Goal: Information Seeking & Learning: Check status

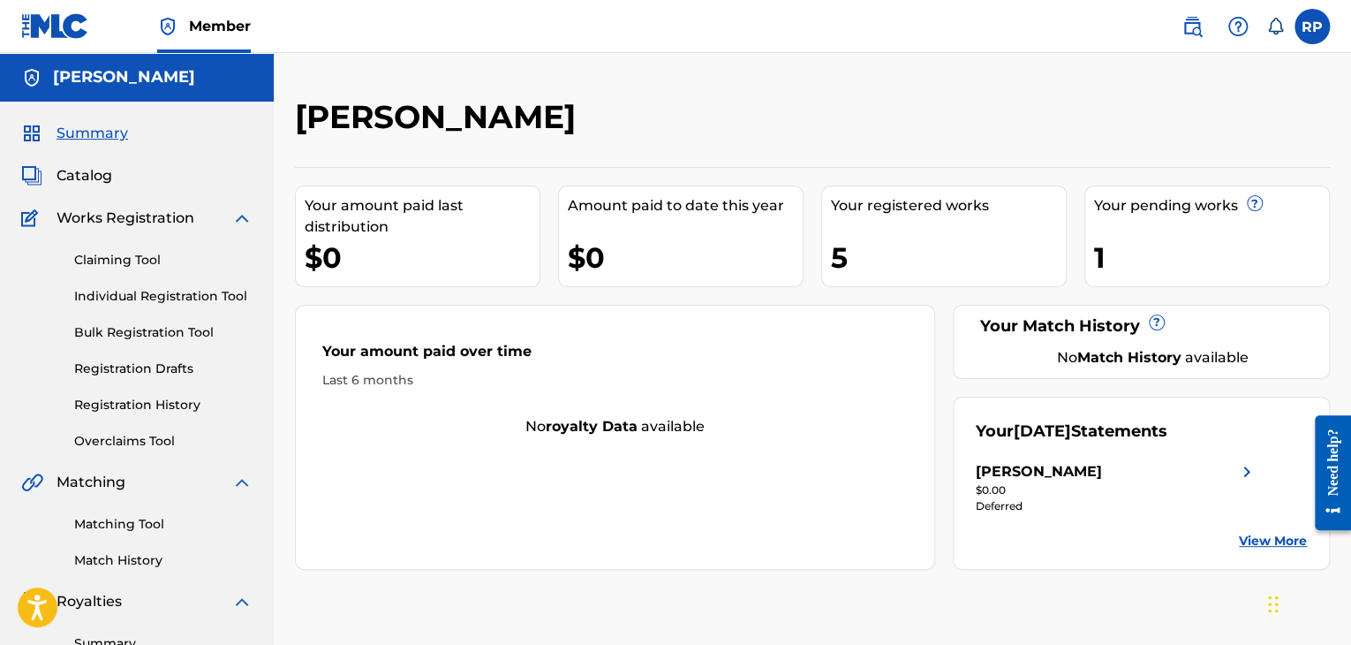
click at [1173, 238] on div "1" at bounding box center [1211, 258] width 235 height 40
click at [88, 180] on span "Catalog" at bounding box center [85, 175] width 56 height 21
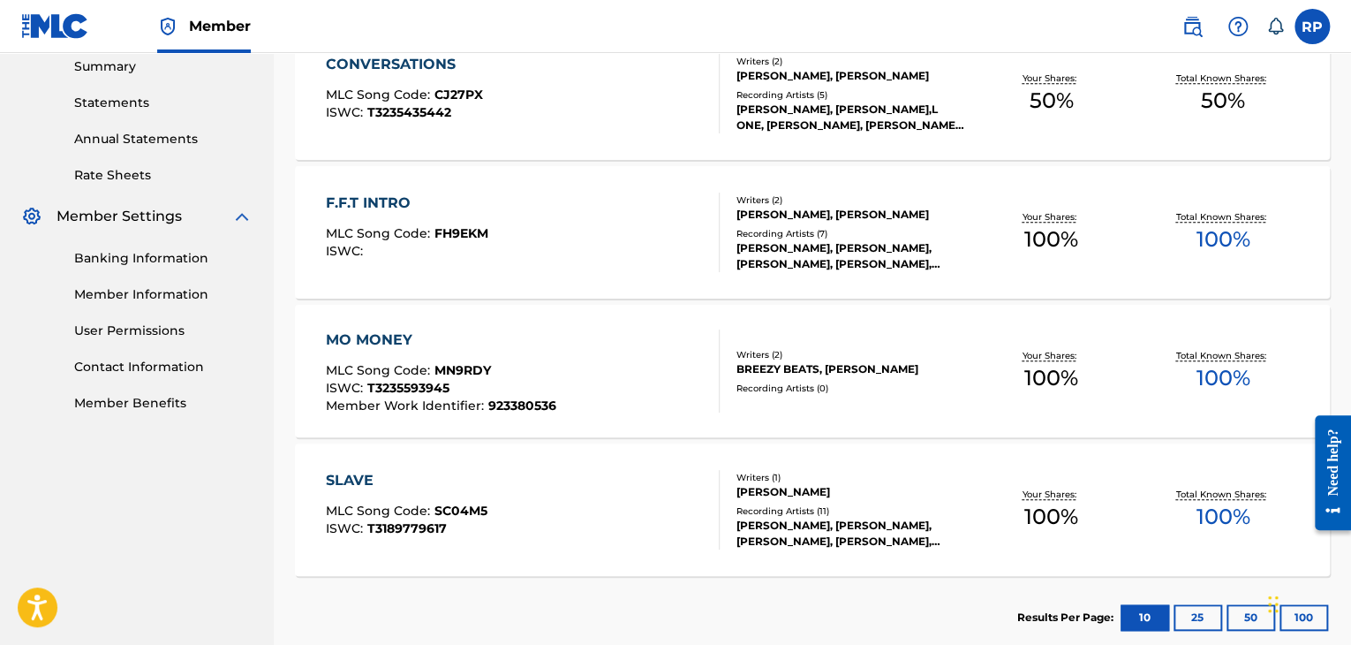
scroll to position [675, 0]
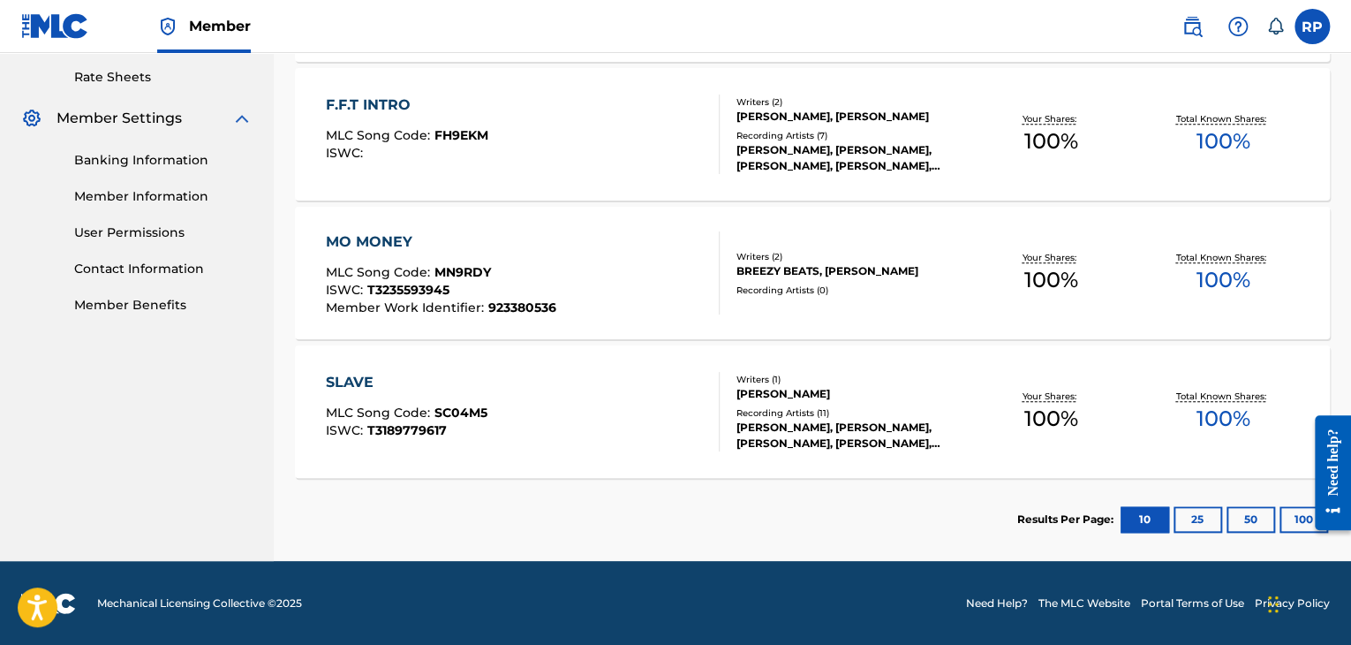
click at [1207, 512] on button "25" at bounding box center [1198, 519] width 49 height 26
click at [1145, 522] on button "10" at bounding box center [1145, 519] width 49 height 26
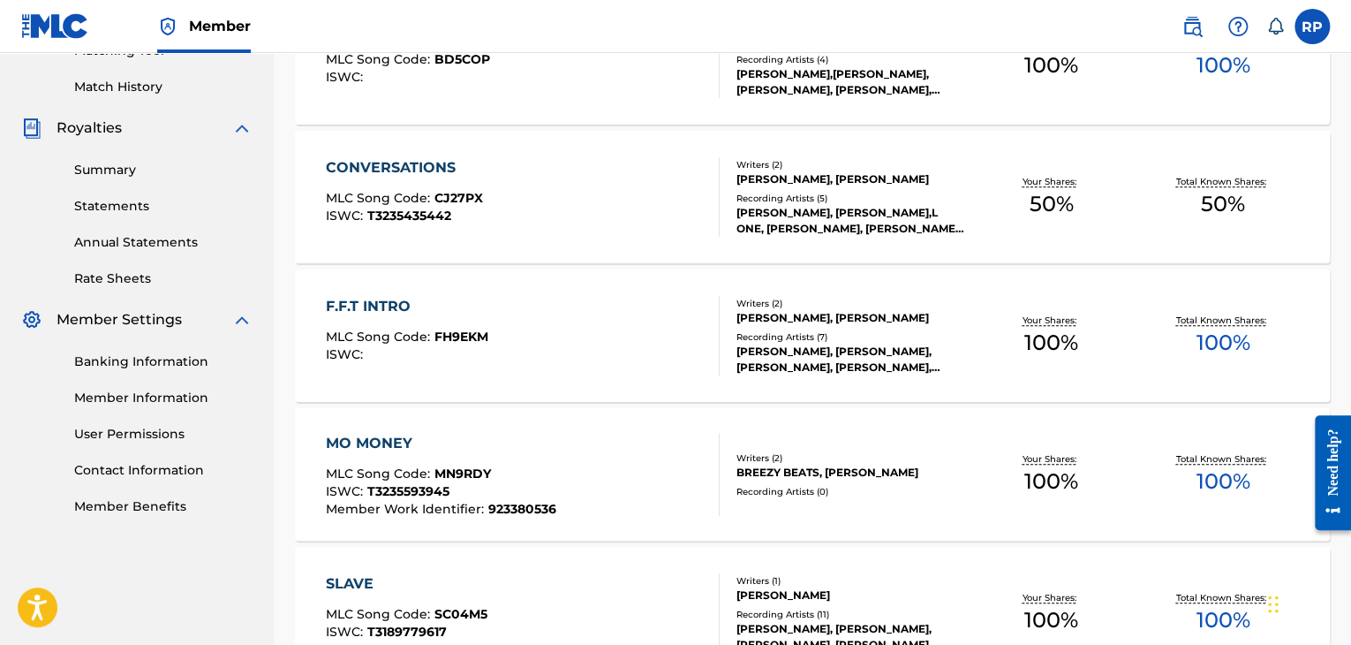
scroll to position [498, 0]
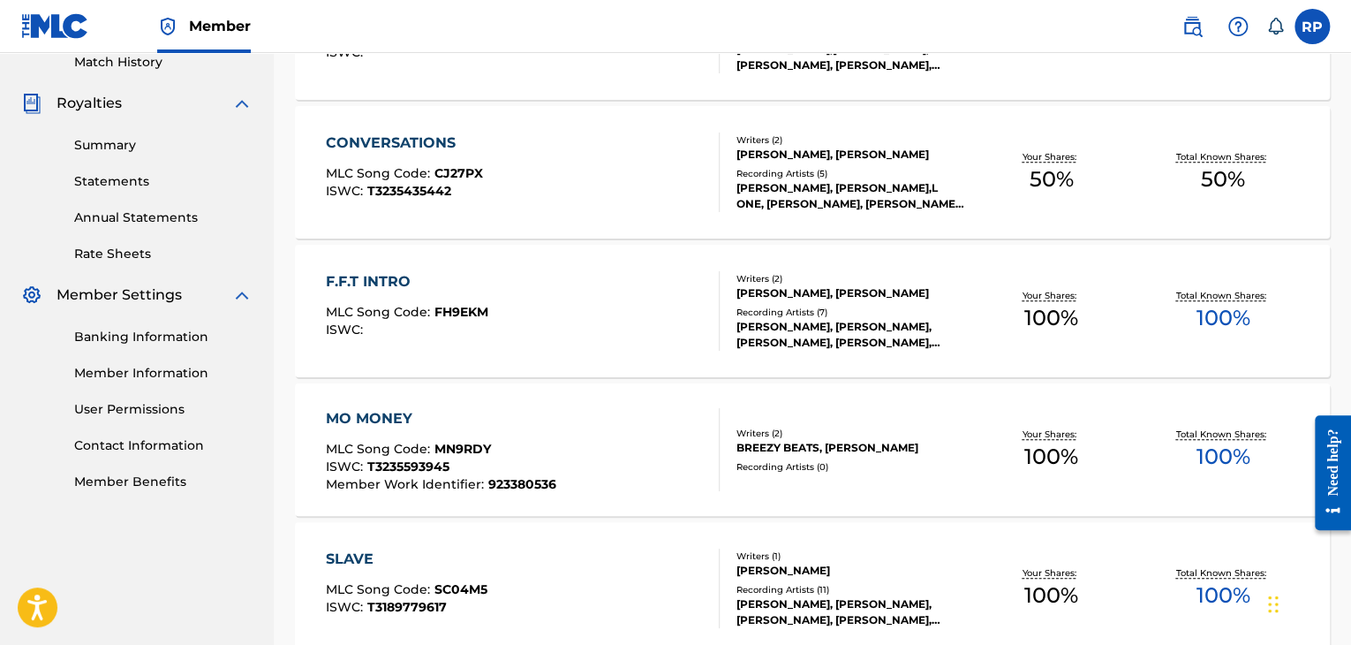
click at [156, 375] on link "Member Information" at bounding box center [163, 373] width 178 height 19
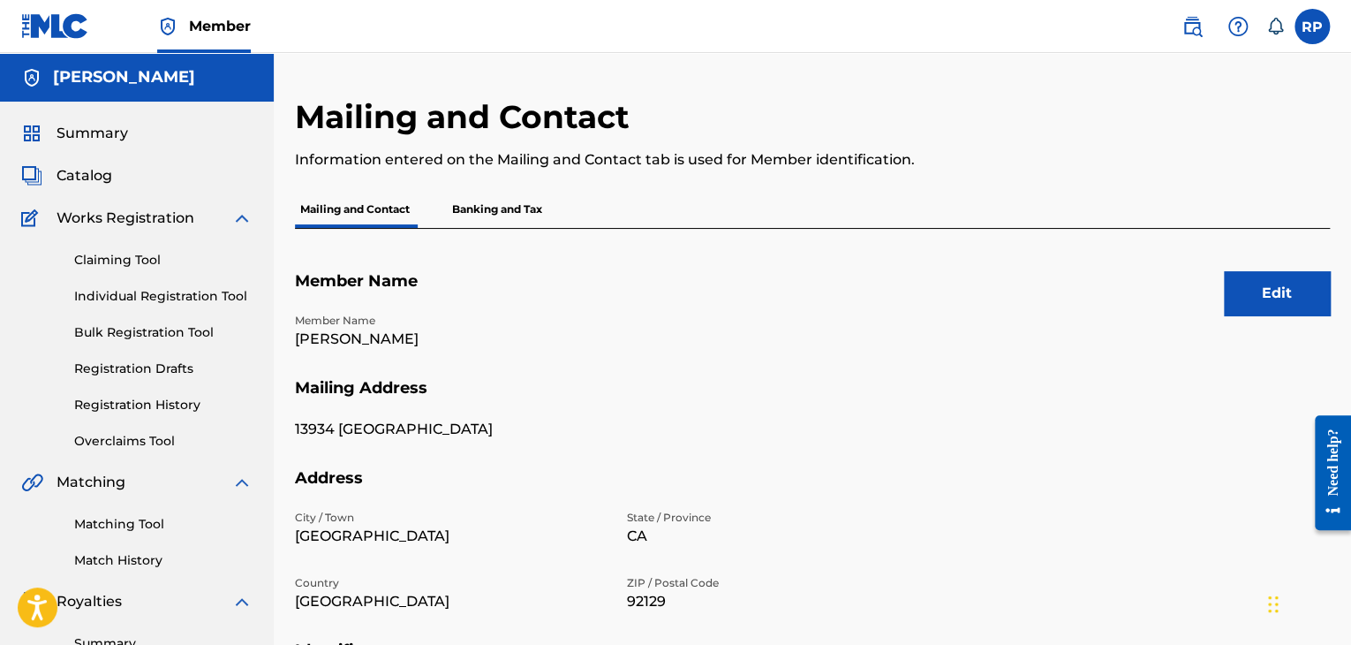
click at [502, 206] on p "Banking and Tax" at bounding box center [497, 209] width 101 height 37
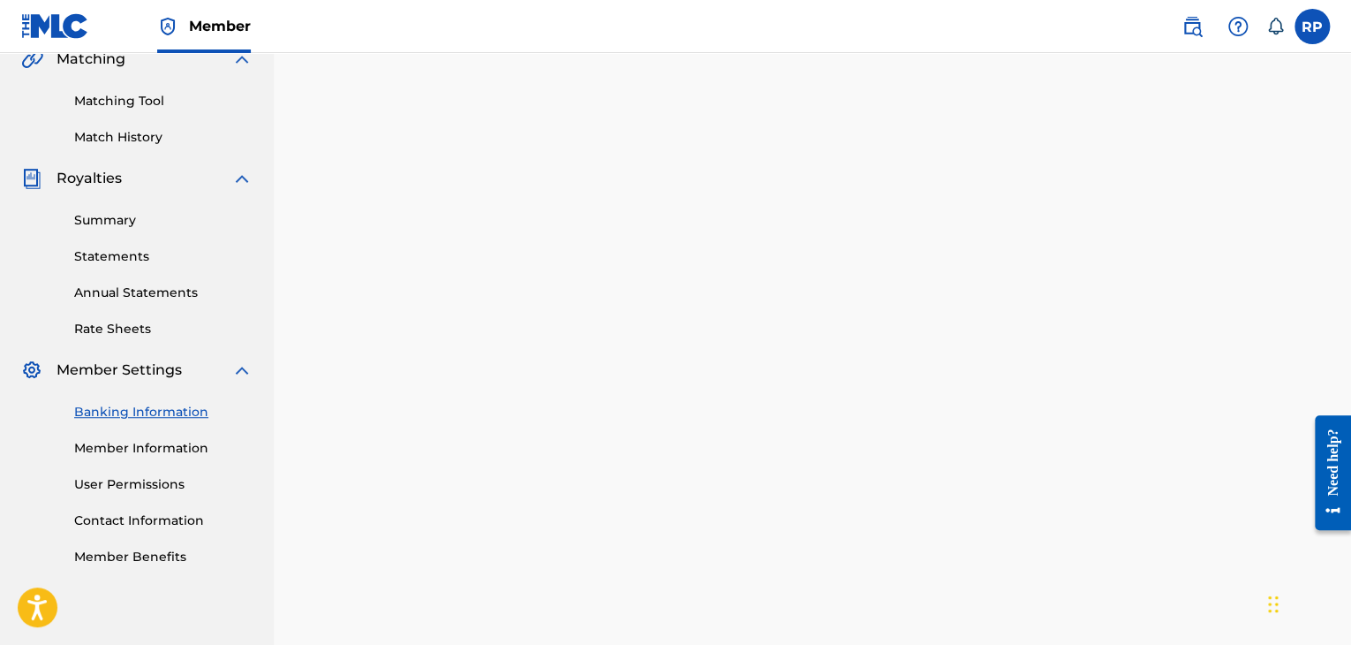
scroll to position [512, 0]
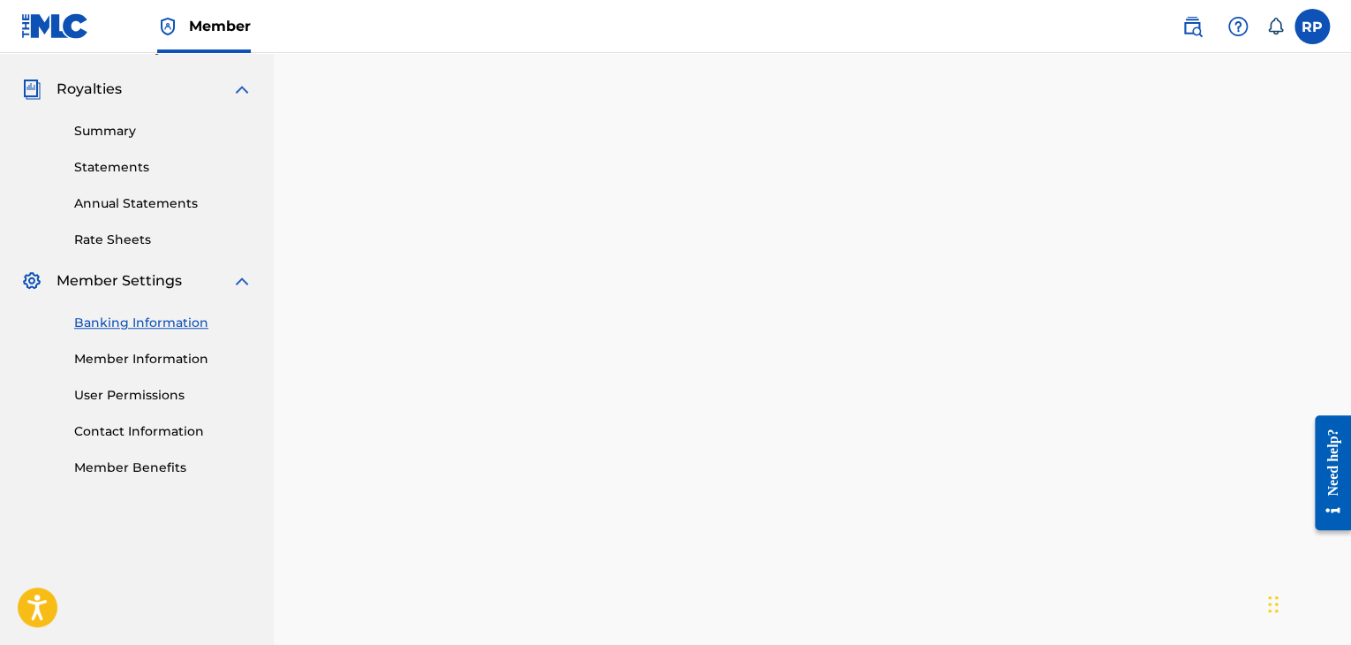
click at [1300, 134] on div "Payee: [PERSON_NAME]" at bounding box center [812, 224] width 1035 height 850
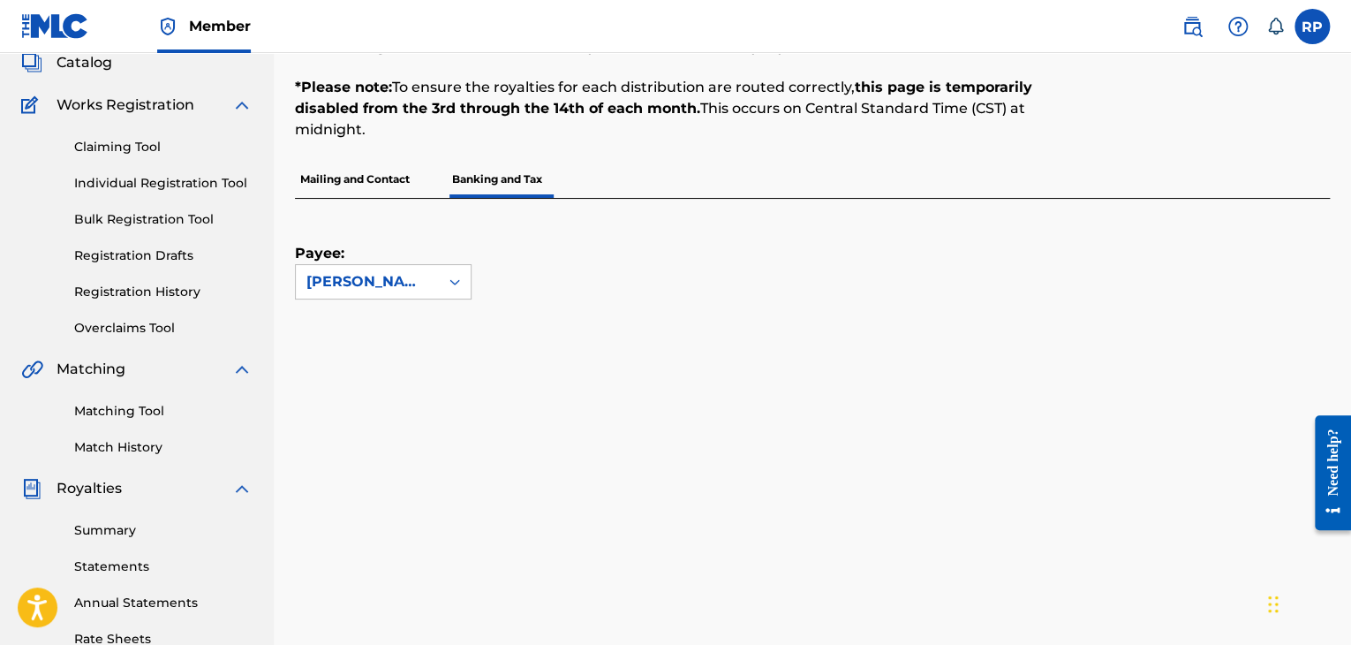
scroll to position [9, 0]
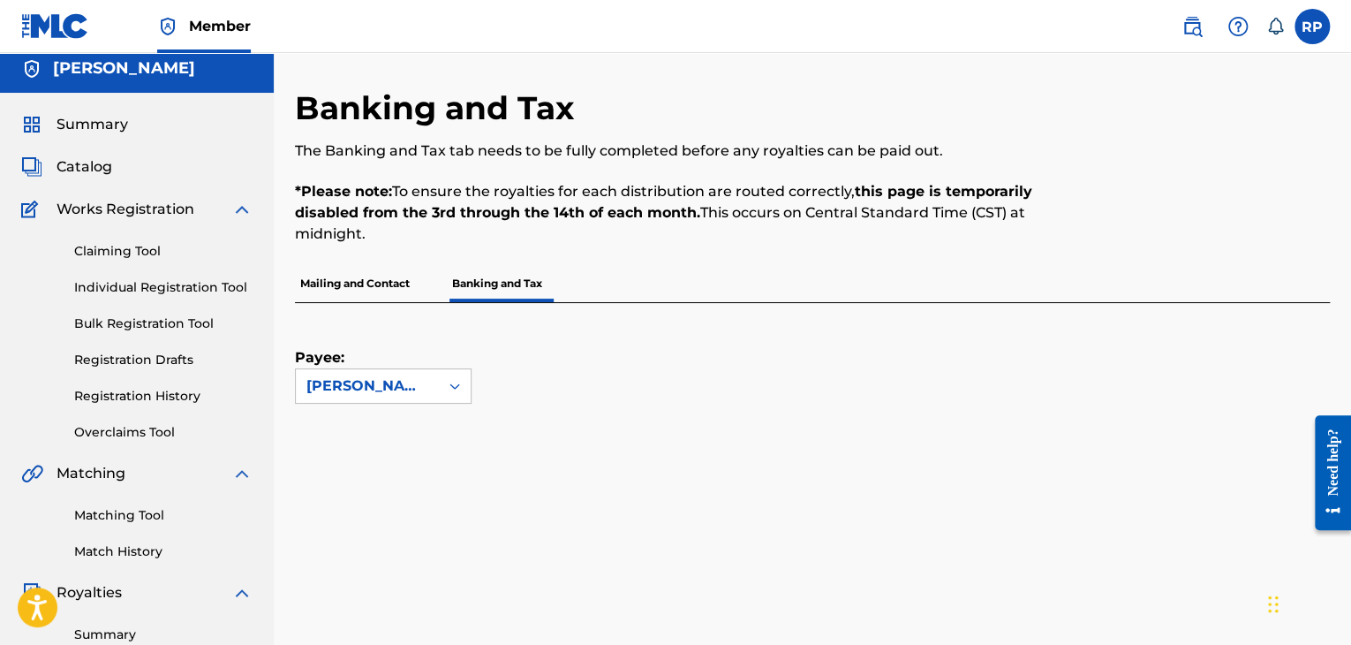
click at [530, 284] on p "Banking and Tax" at bounding box center [497, 283] width 101 height 37
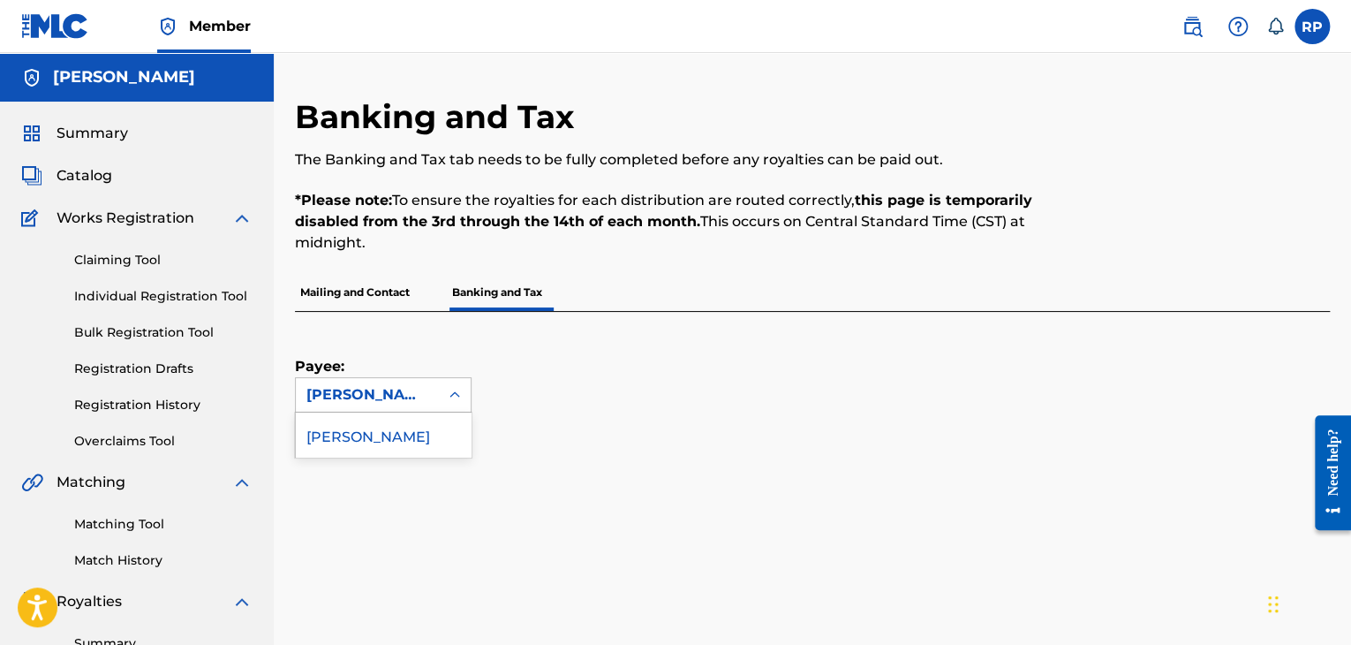
click at [456, 396] on icon at bounding box center [455, 395] width 18 height 18
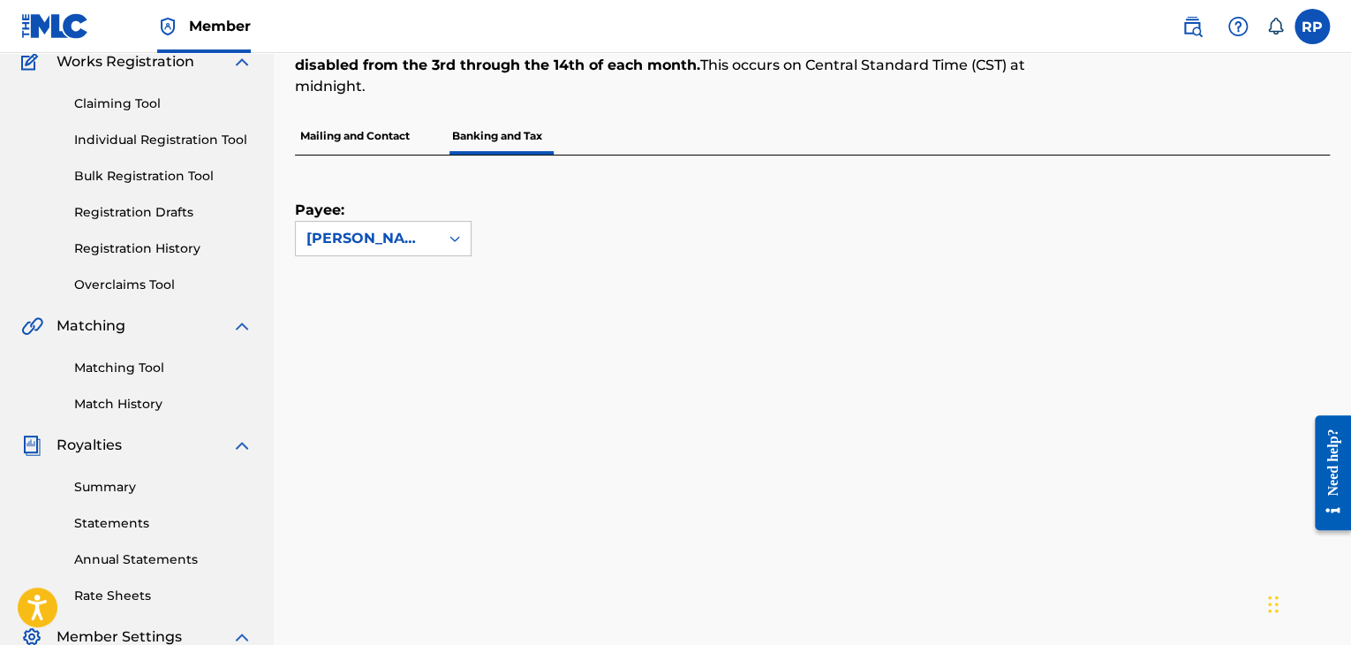
scroll to position [177, 0]
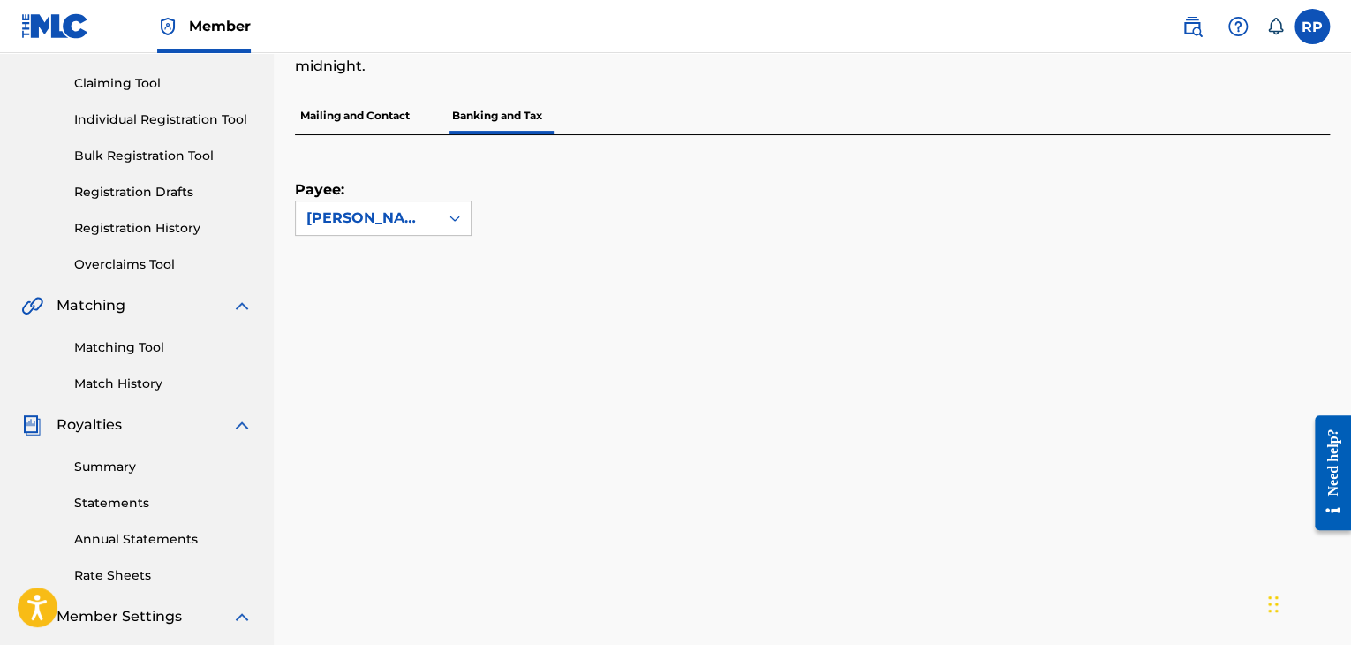
click at [512, 114] on p "Banking and Tax" at bounding box center [497, 115] width 101 height 37
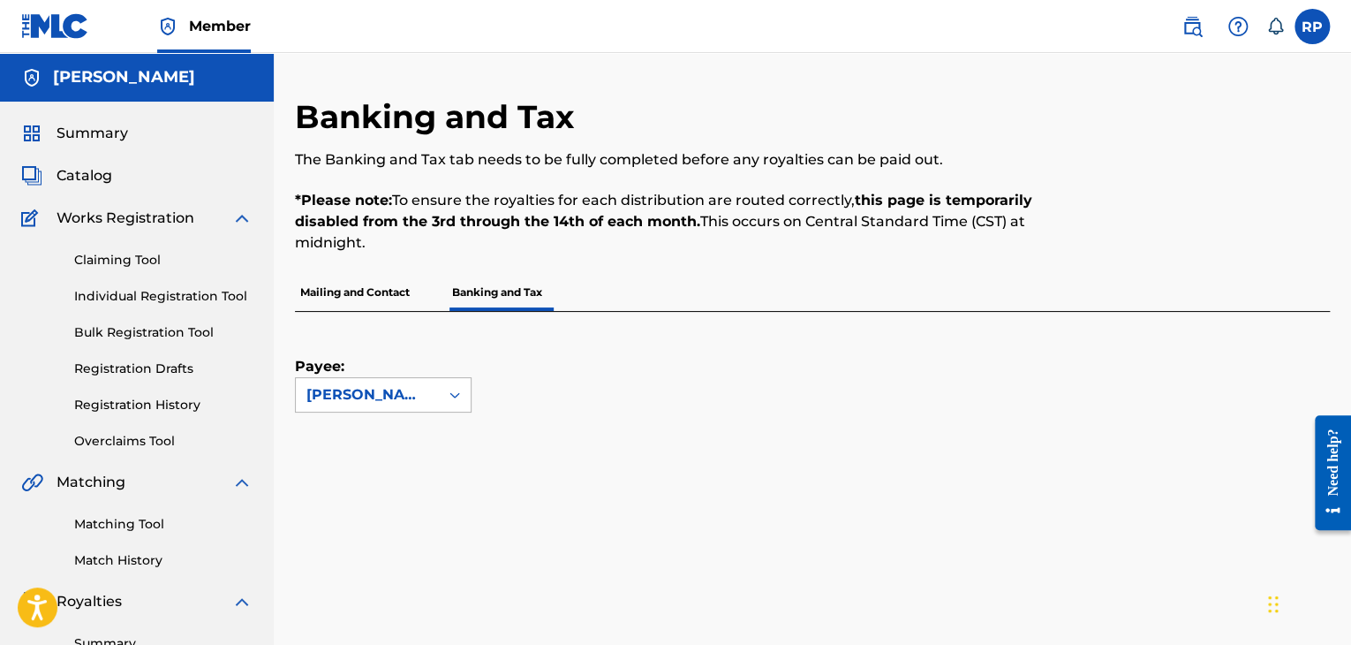
click at [457, 390] on icon at bounding box center [455, 395] width 18 height 18
click at [541, 378] on div "Payee: [PERSON_NAME]" at bounding box center [791, 362] width 993 height 101
click at [373, 291] on p "Mailing and Contact" at bounding box center [355, 292] width 120 height 37
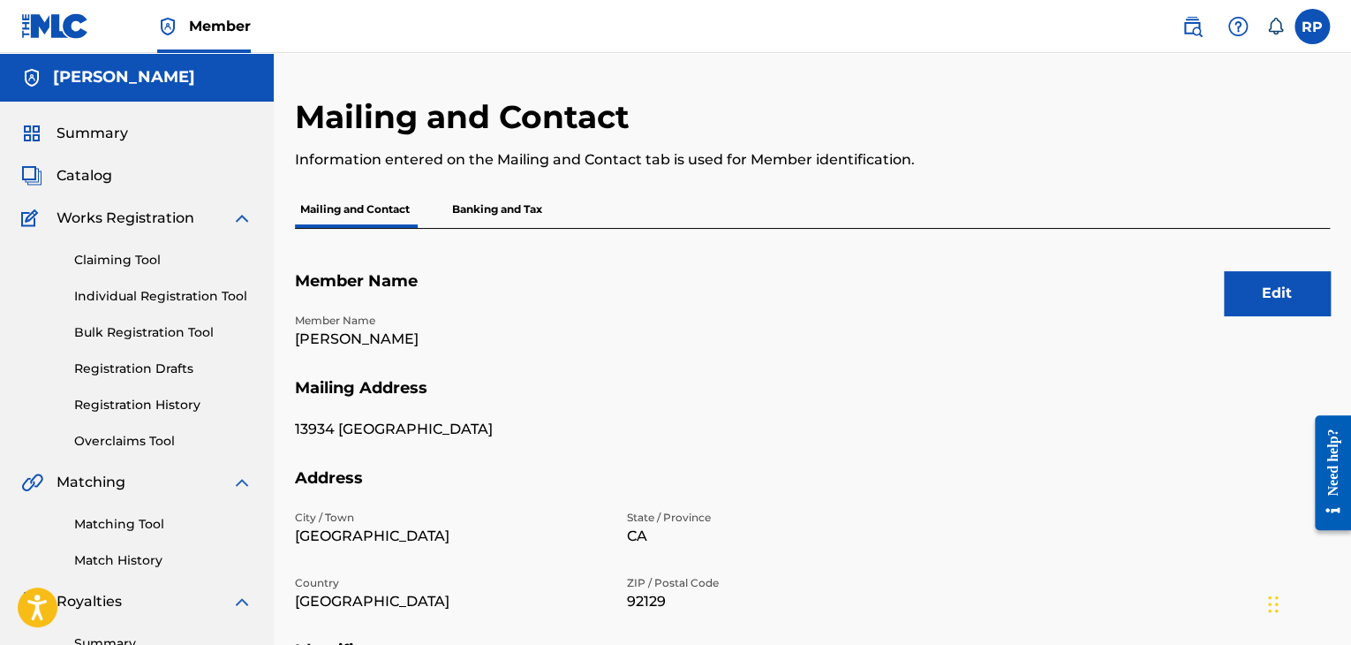
click at [531, 197] on p "Banking and Tax" at bounding box center [497, 209] width 101 height 37
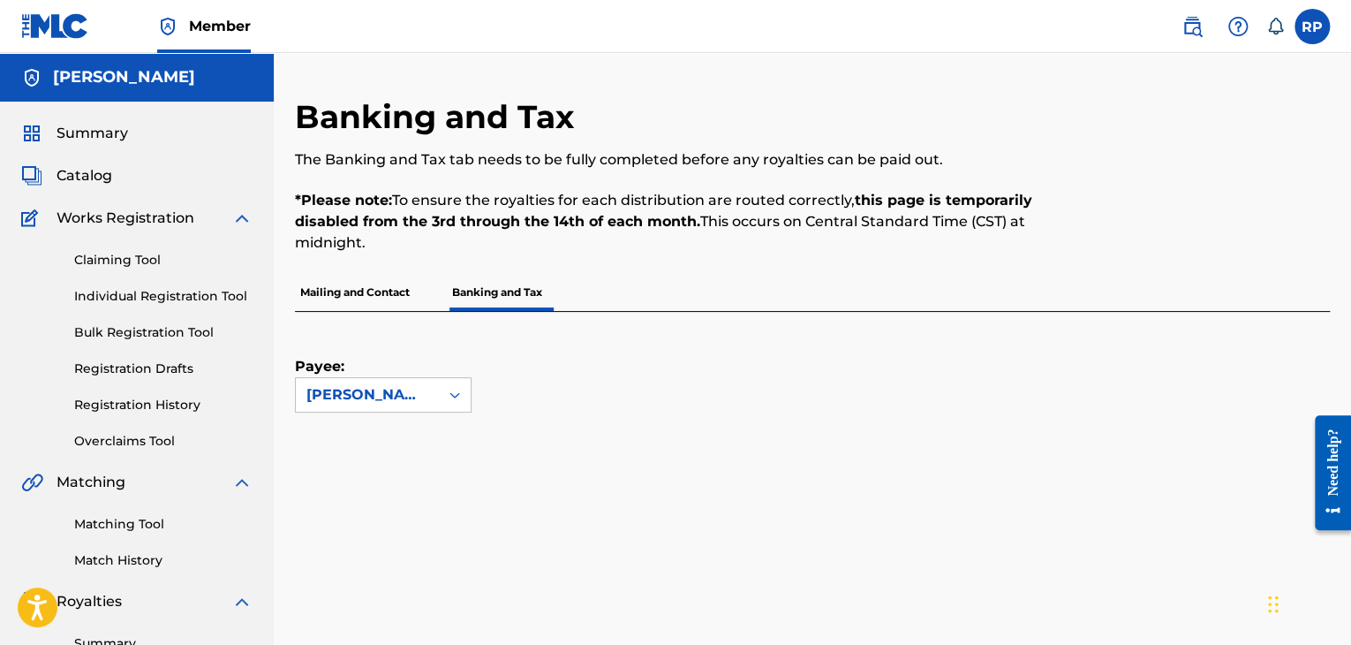
click at [95, 169] on span "Catalog" at bounding box center [85, 175] width 56 height 21
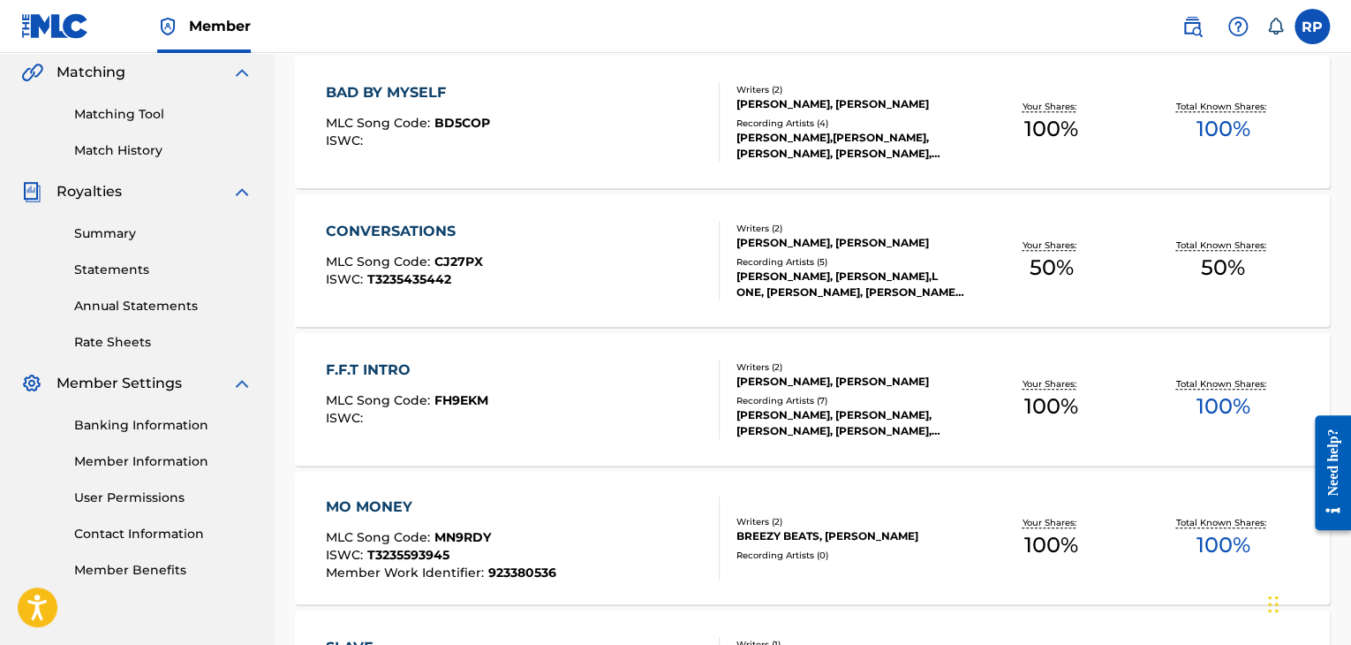
scroll to position [233, 0]
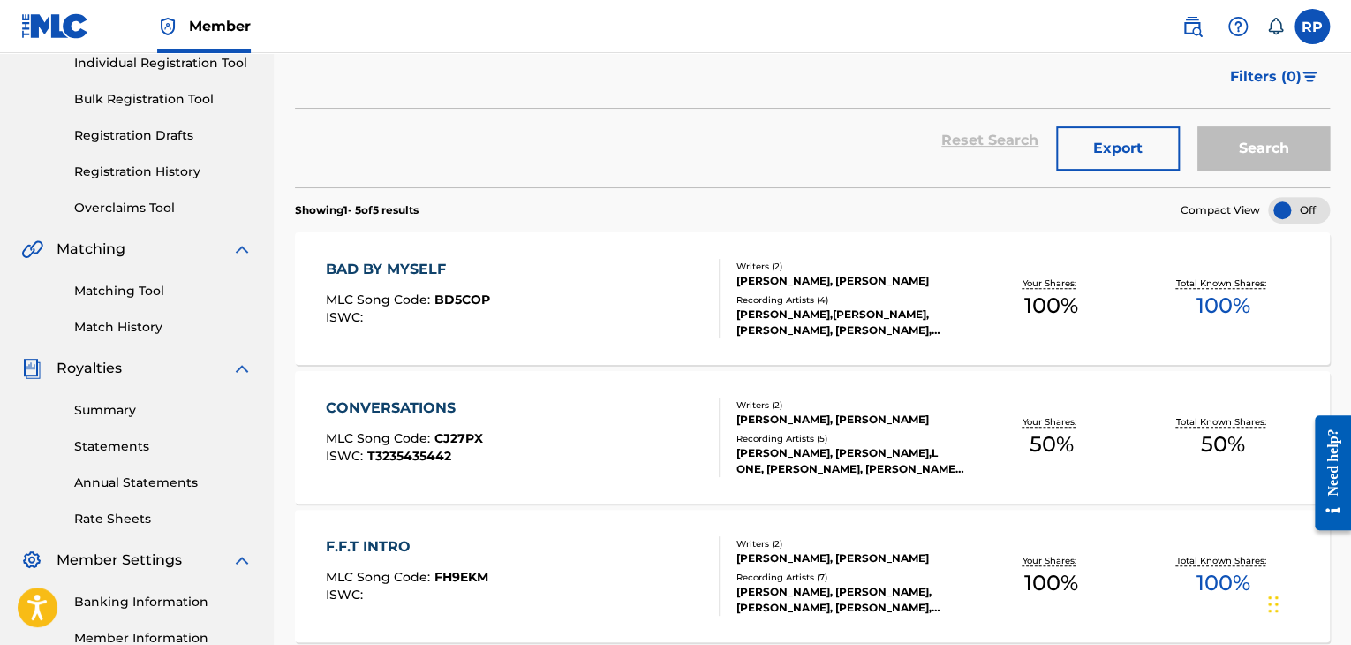
click at [131, 322] on link "Match History" at bounding box center [163, 327] width 178 height 19
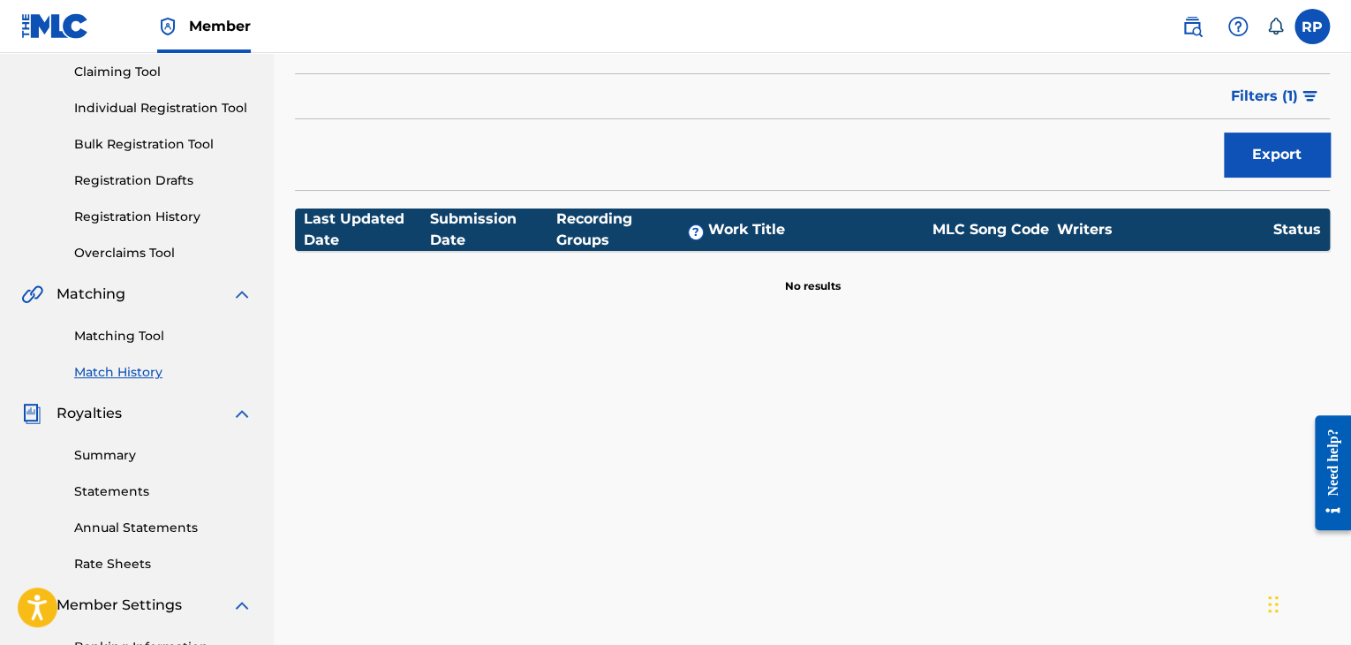
scroll to position [177, 0]
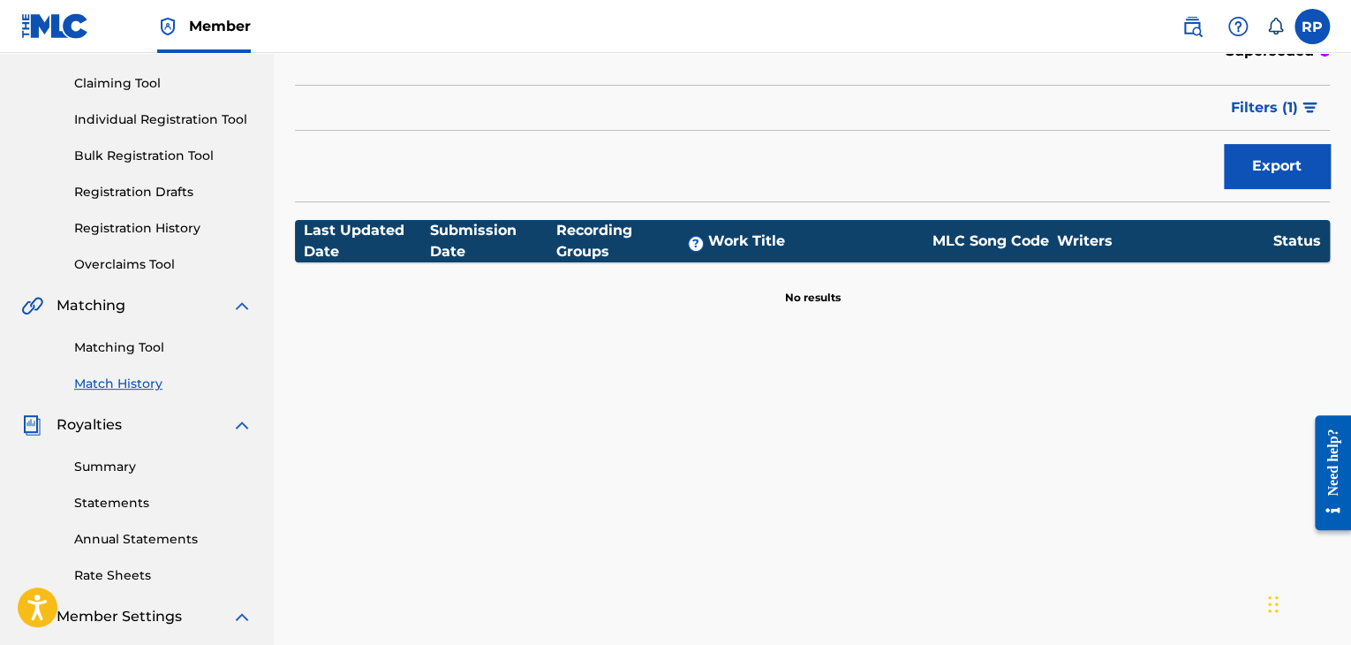
click at [184, 192] on link "Registration Drafts" at bounding box center [163, 192] width 178 height 19
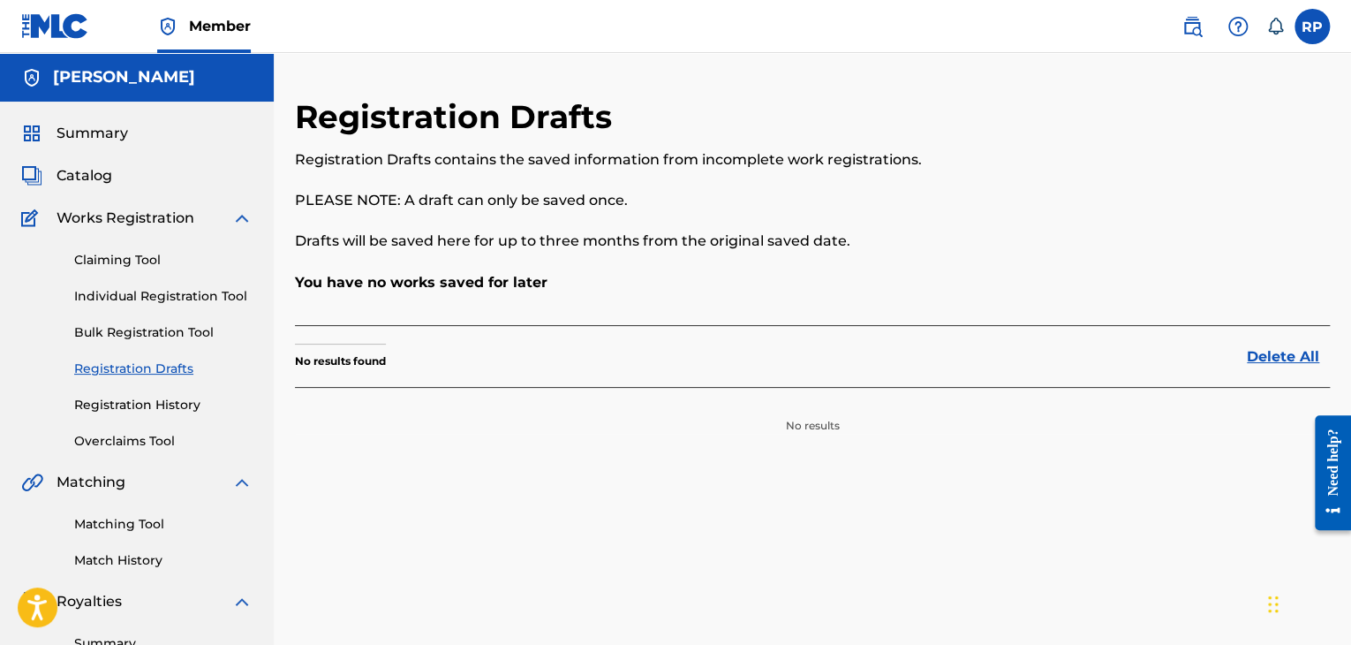
click at [157, 261] on link "Claiming Tool" at bounding box center [163, 260] width 178 height 19
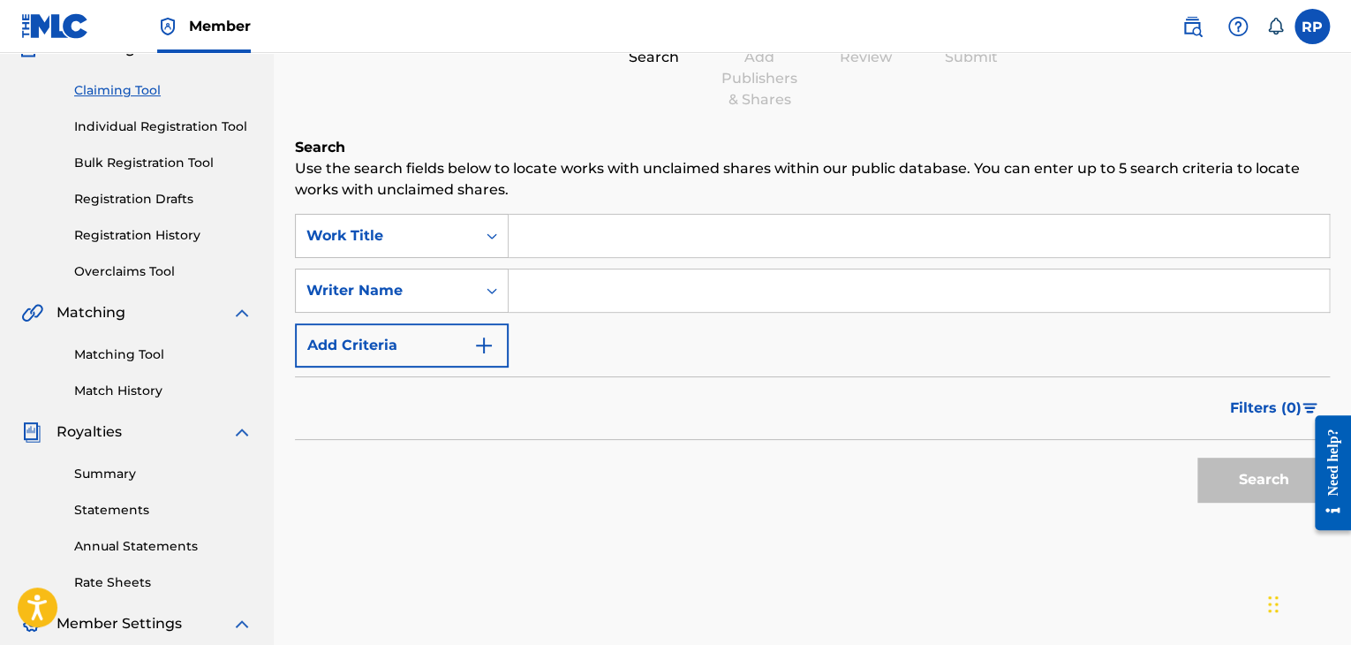
scroll to position [177, 0]
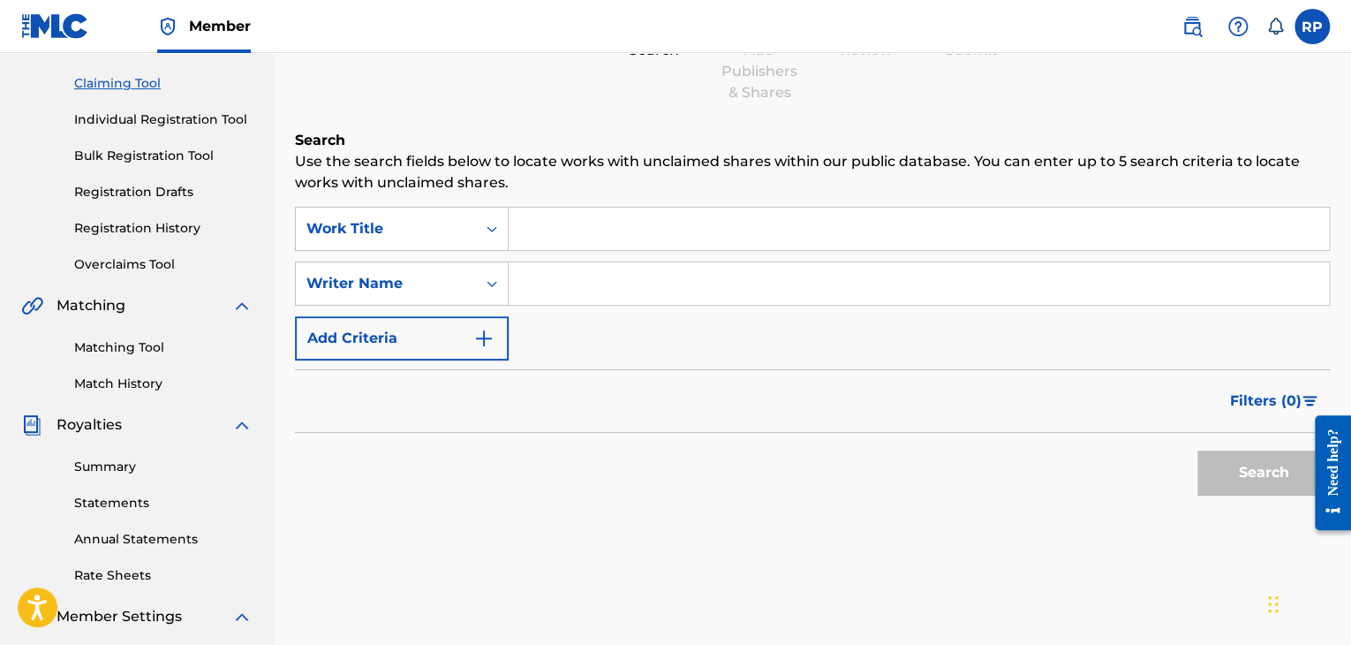
click at [149, 349] on link "Matching Tool" at bounding box center [163, 347] width 178 height 19
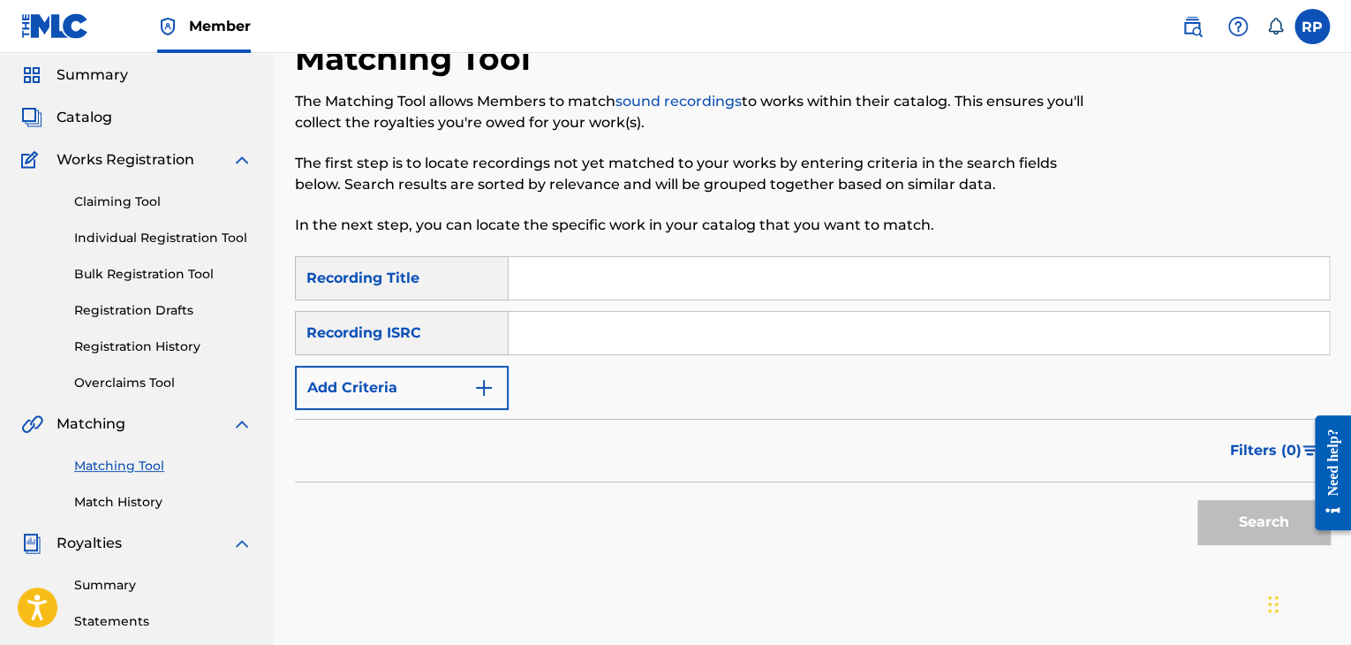
scroll to position [88, 0]
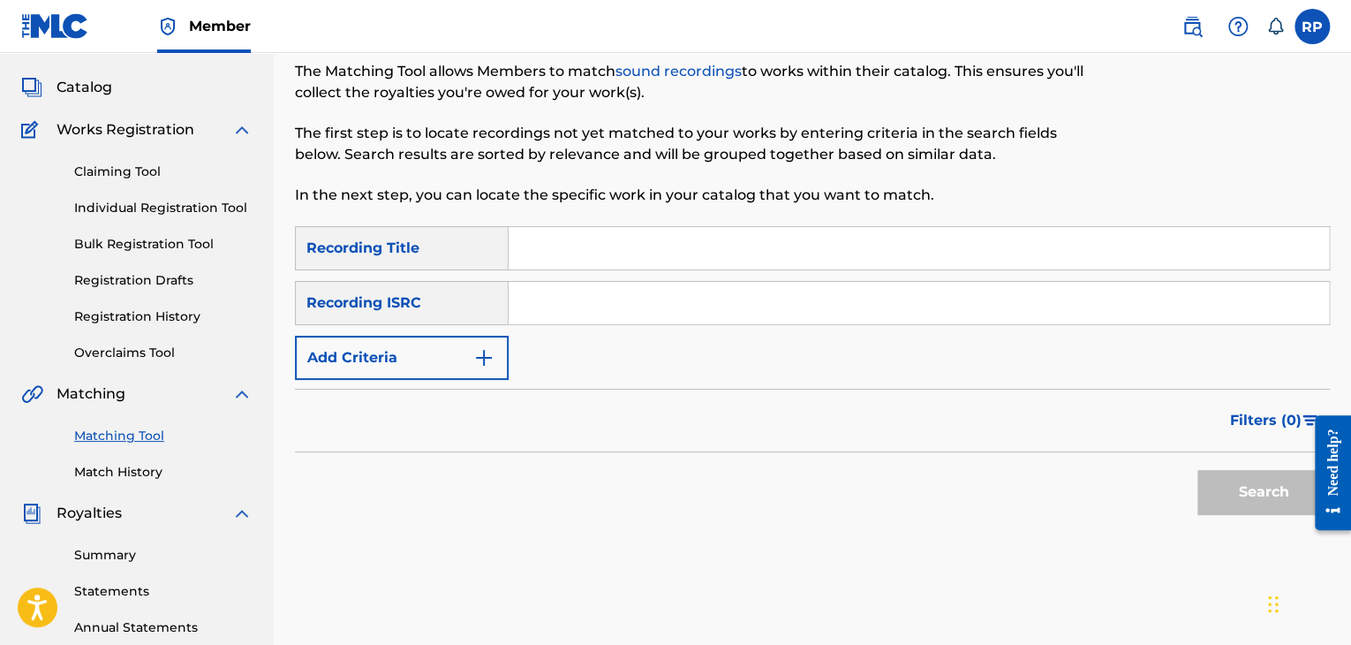
click at [628, 245] on input "Search Form" at bounding box center [919, 248] width 821 height 42
type input "R"
click at [122, 178] on link "Claiming Tool" at bounding box center [163, 172] width 178 height 19
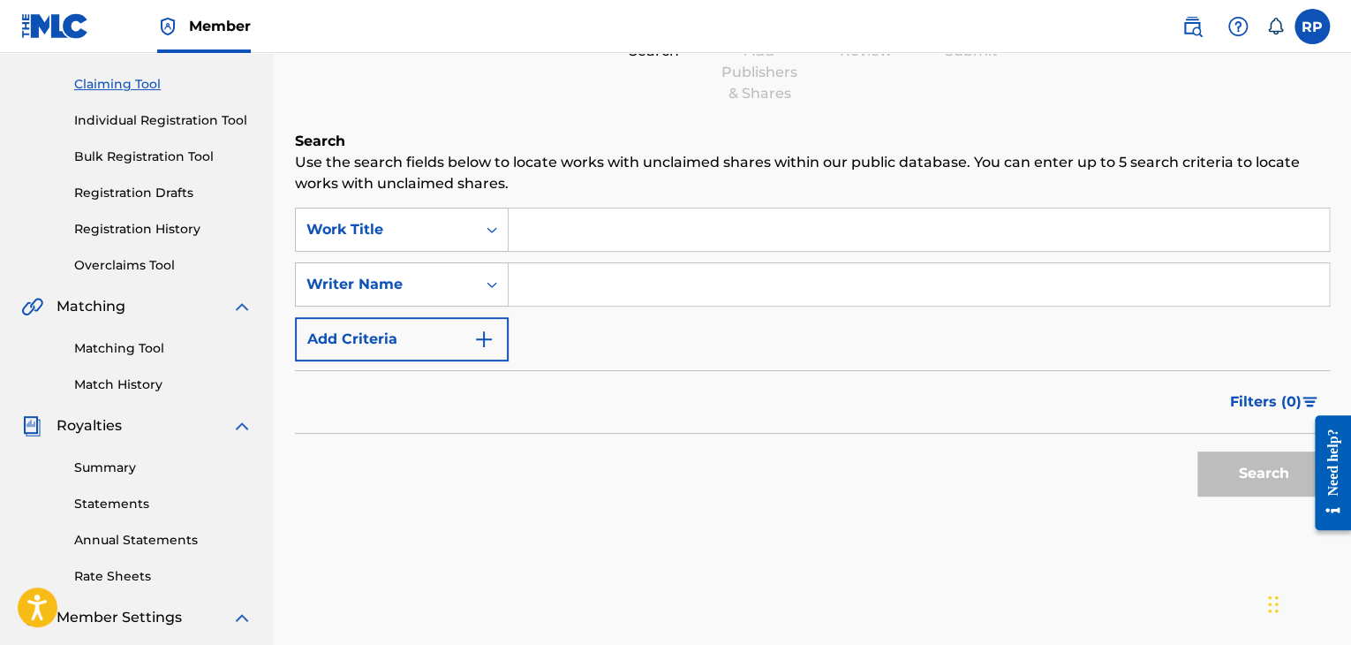
scroll to position [177, 0]
click at [172, 344] on link "Matching Tool" at bounding box center [163, 347] width 178 height 19
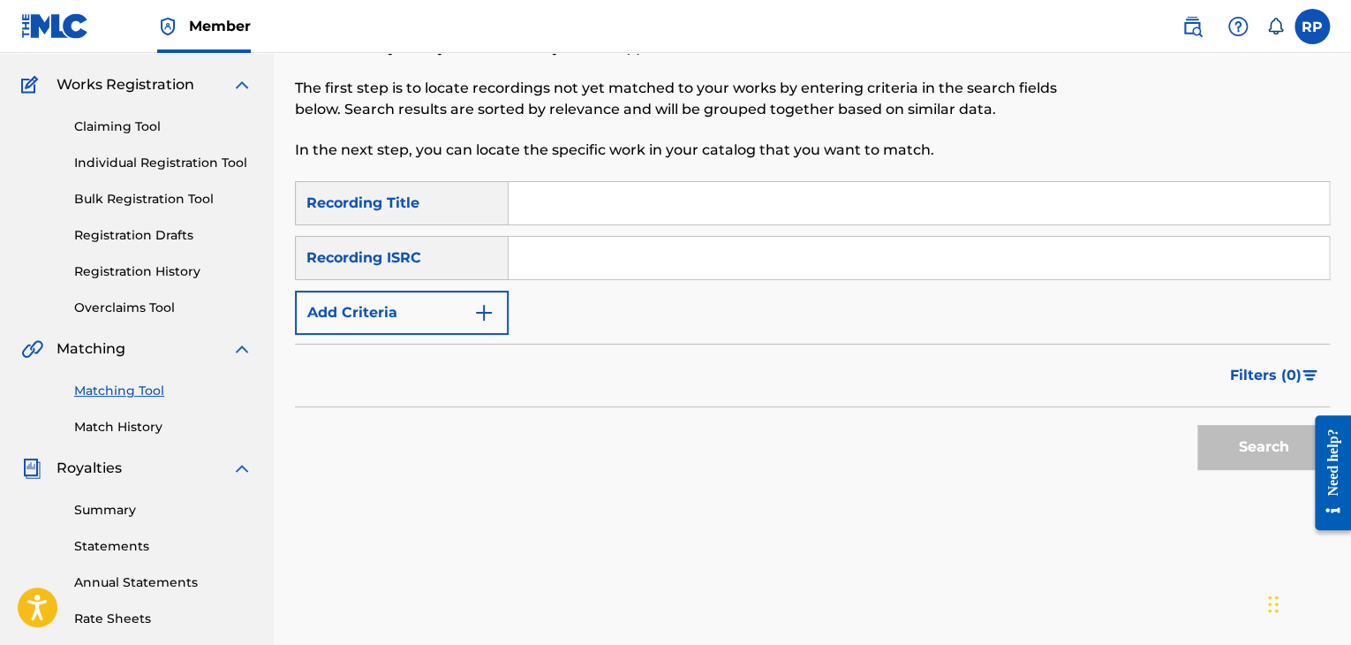
scroll to position [177, 0]
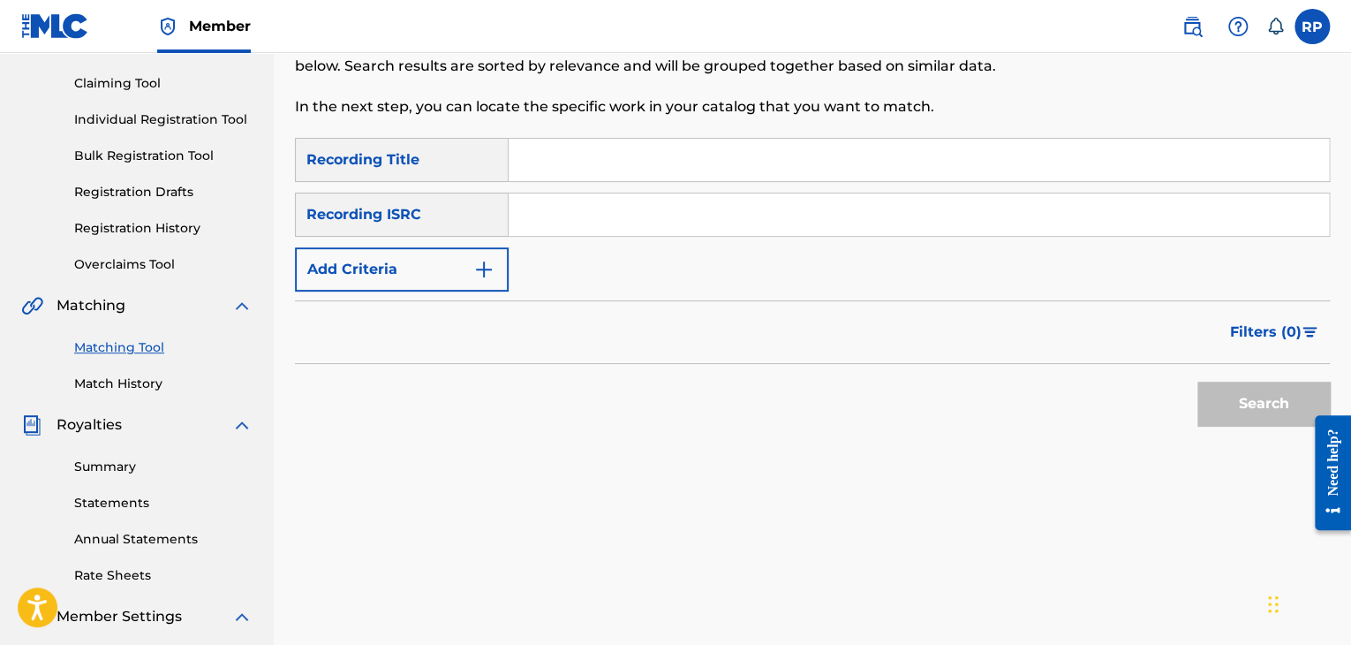
click at [485, 265] on img "Search Form" at bounding box center [483, 269] width 21 height 21
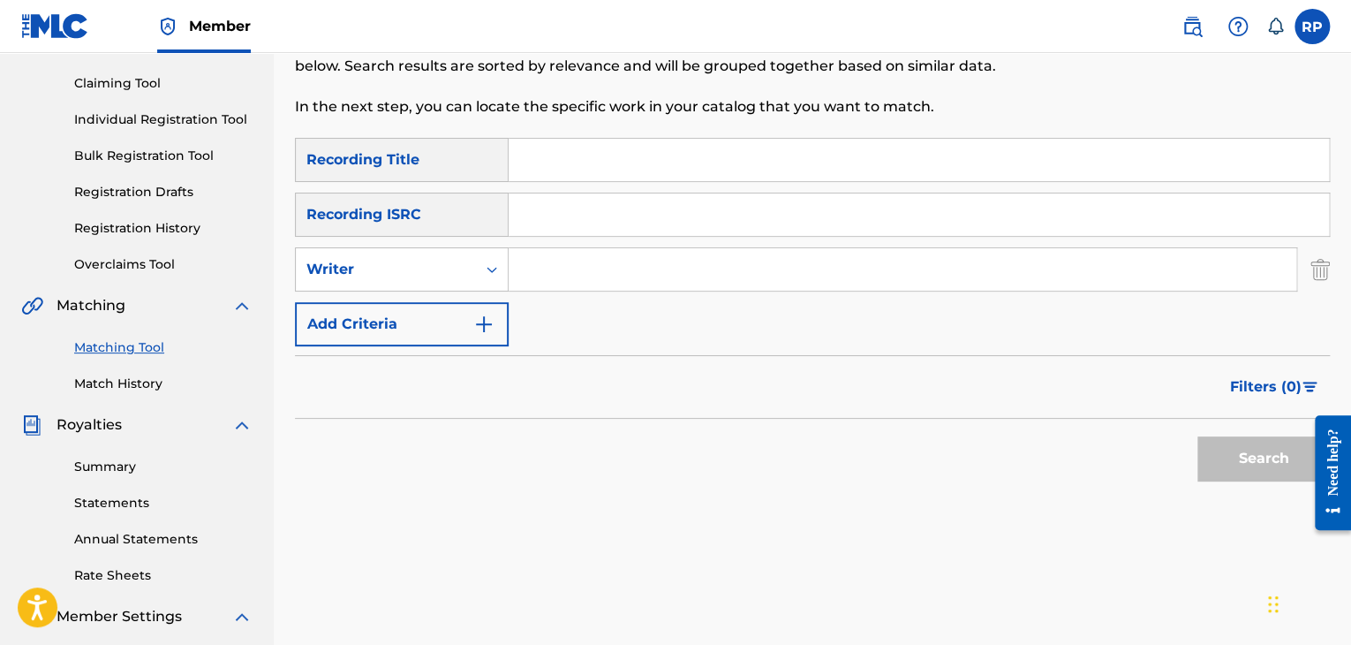
click at [542, 276] on input "Search Form" at bounding box center [903, 269] width 788 height 42
click at [1223, 465] on button "Search" at bounding box center [1264, 458] width 132 height 44
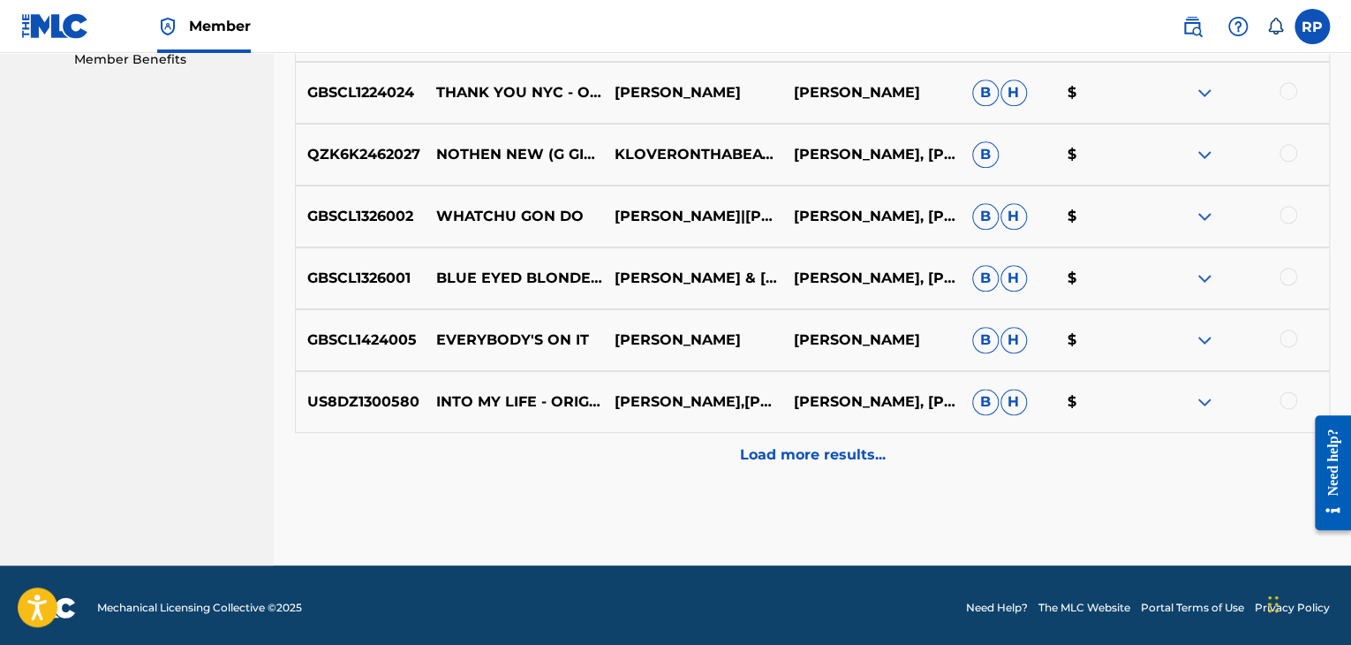
scroll to position [926, 0]
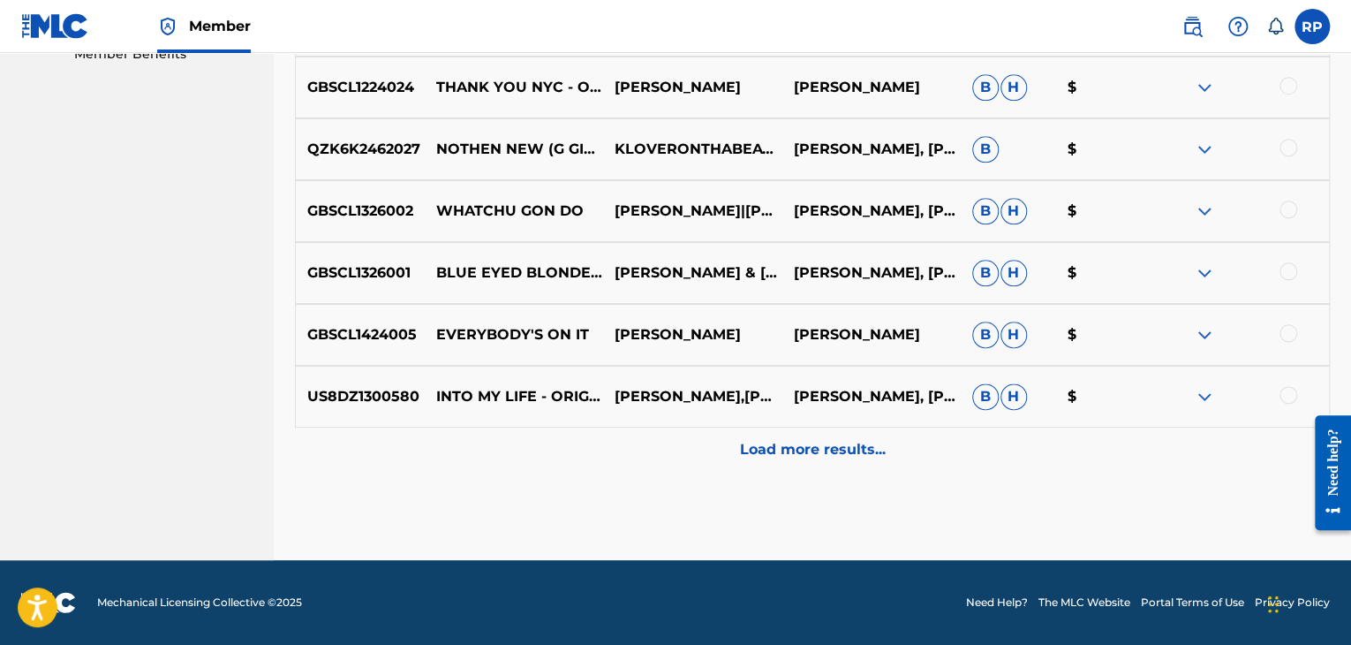
click at [1086, 445] on div "Load more results..." at bounding box center [812, 450] width 1035 height 44
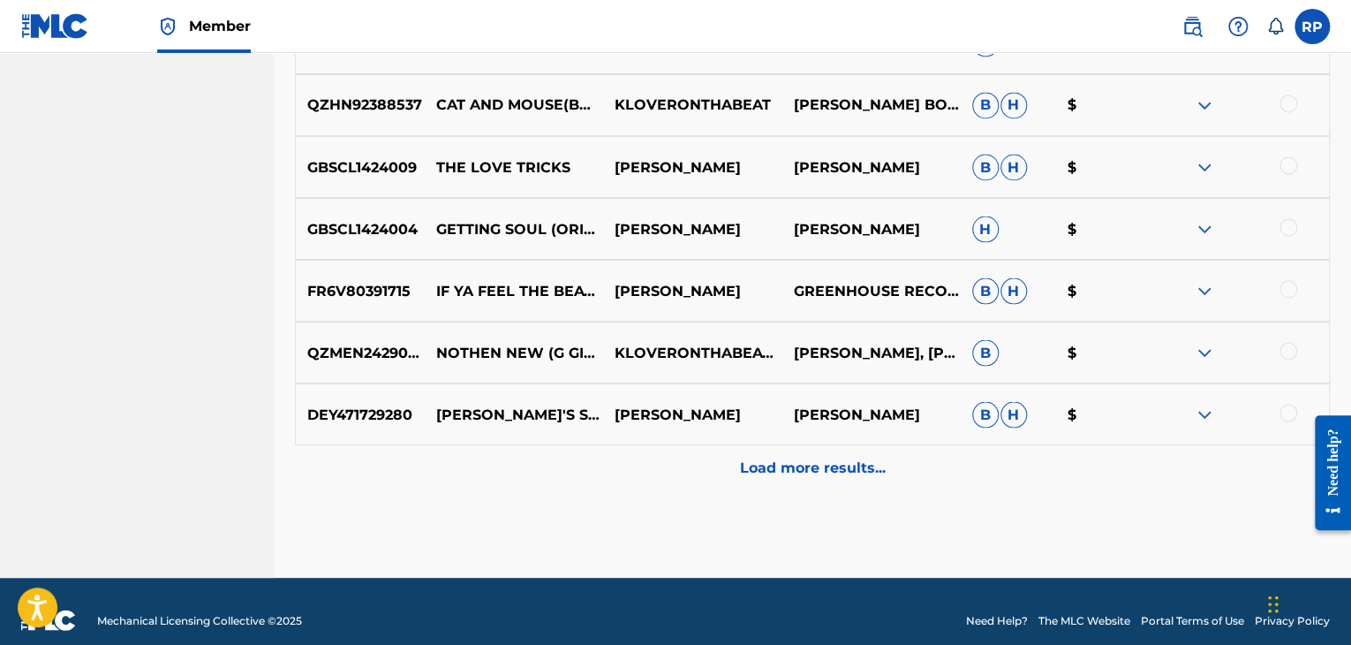
scroll to position [1544, 0]
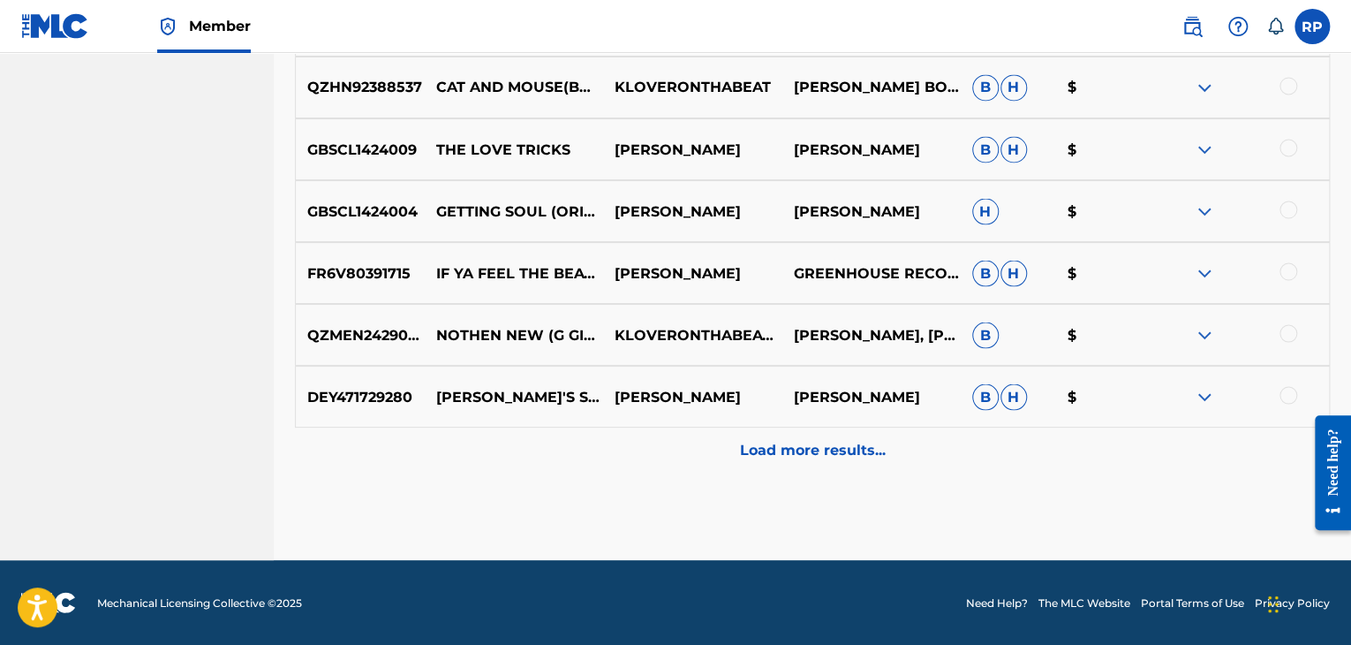
click at [957, 436] on div "Load more results..." at bounding box center [812, 450] width 1035 height 44
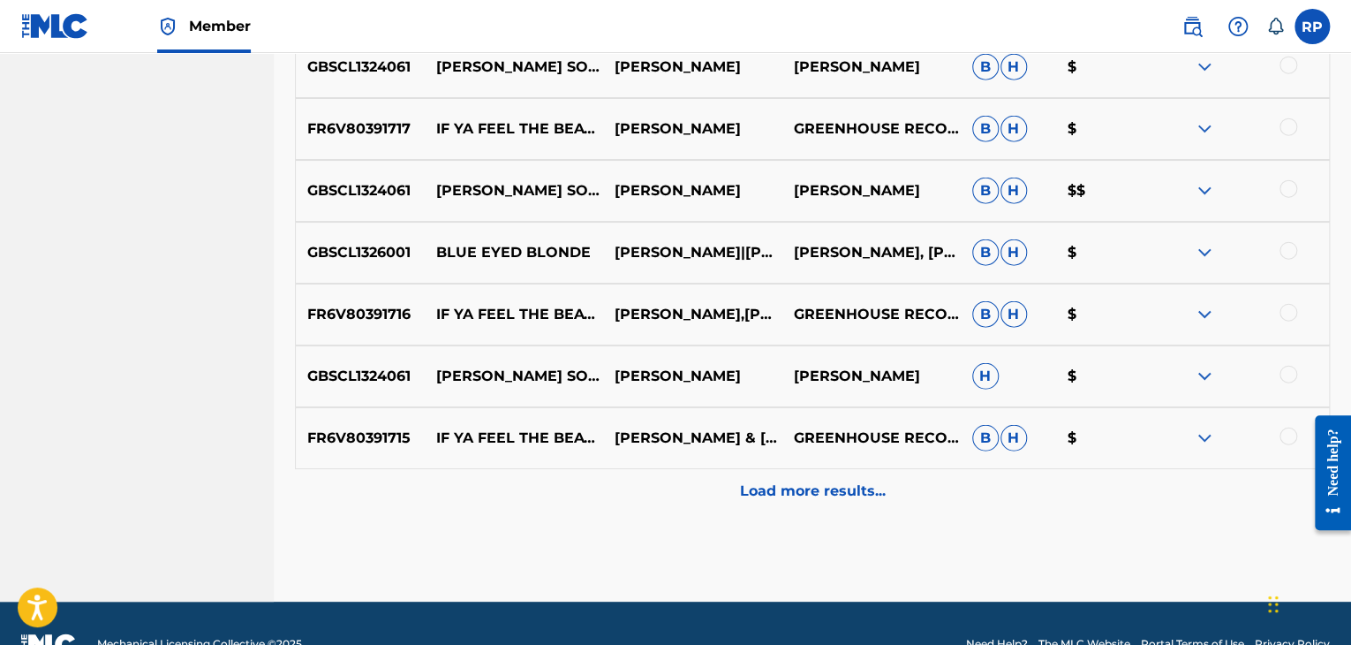
scroll to position [2162, 0]
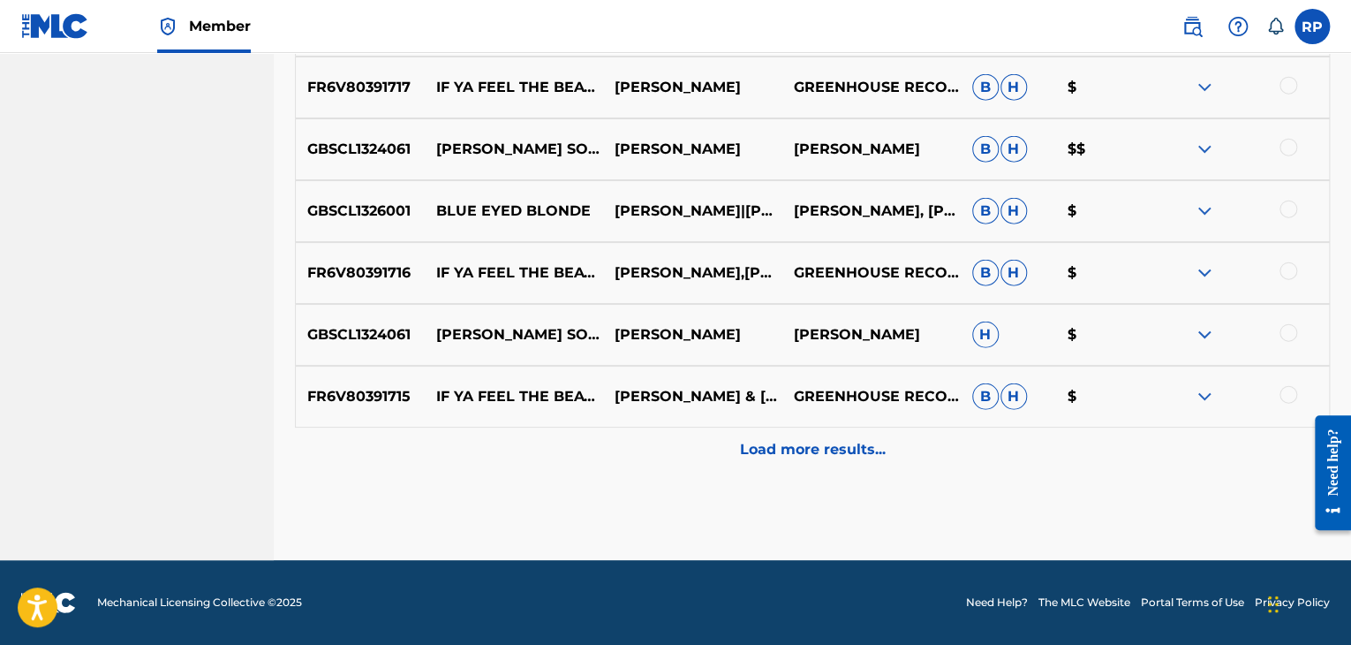
click at [928, 450] on div "Load more results..." at bounding box center [812, 450] width 1035 height 44
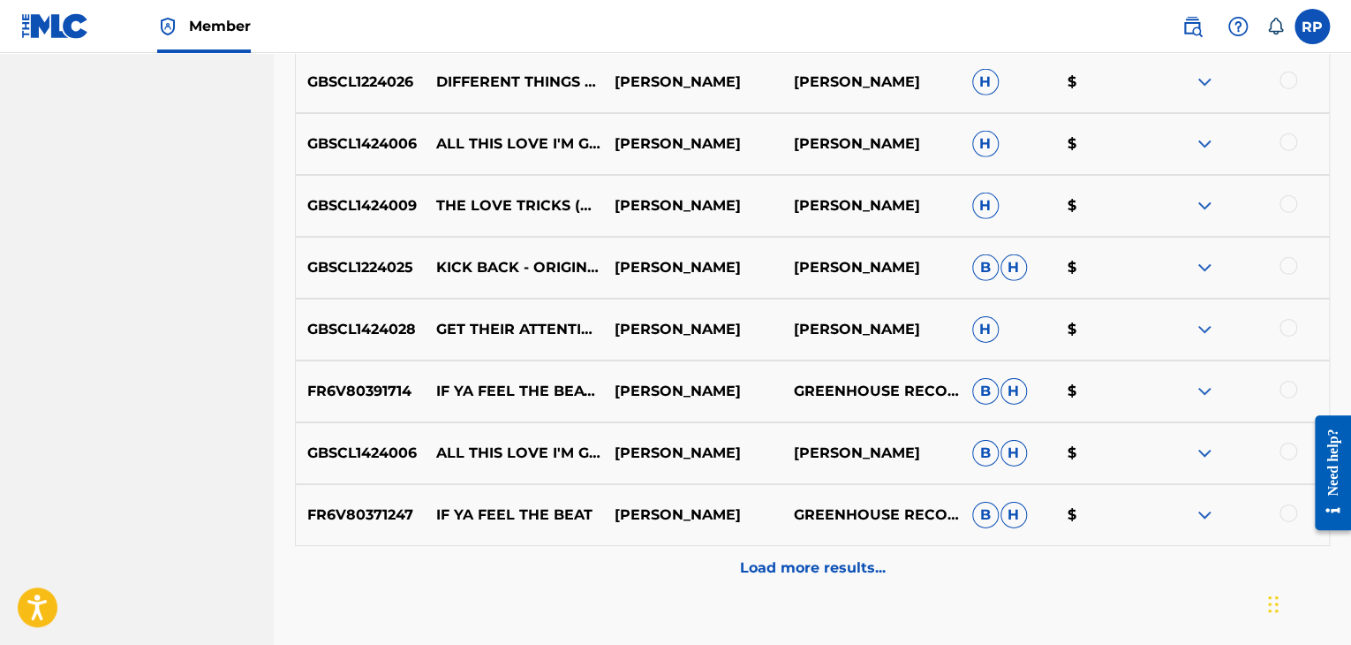
scroll to position [2692, 0]
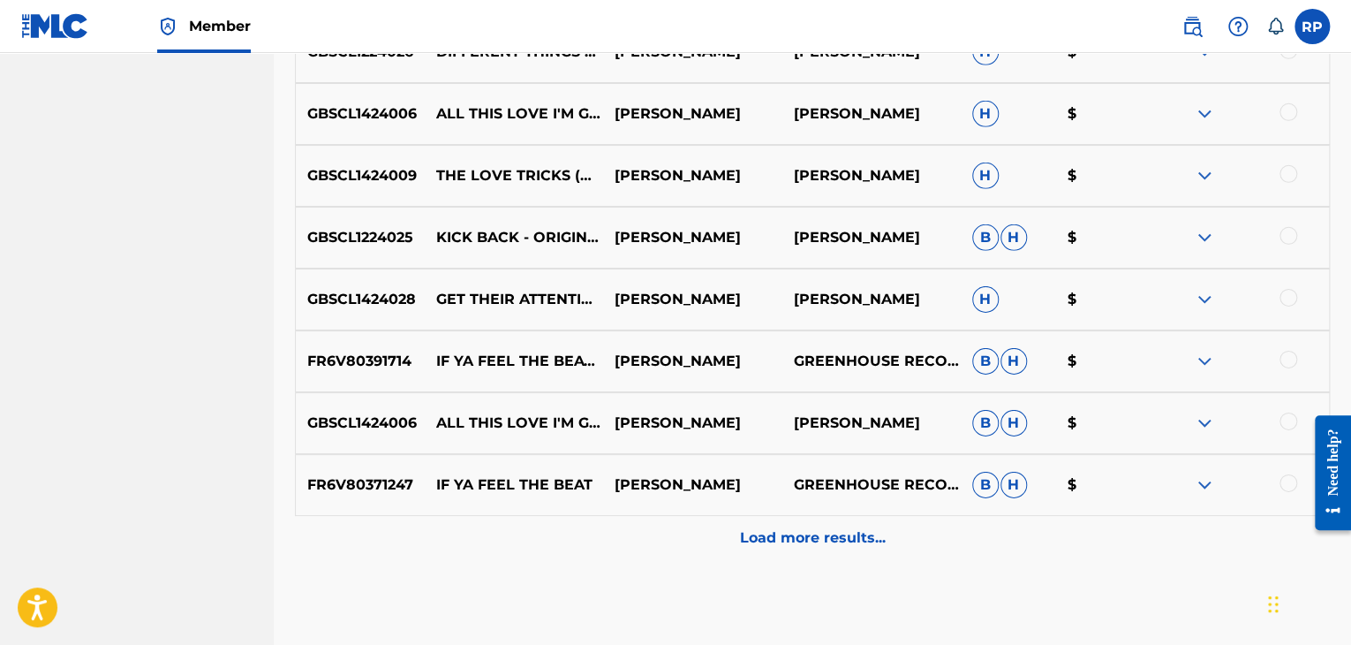
click at [813, 545] on p "Load more results..." at bounding box center [813, 537] width 146 height 21
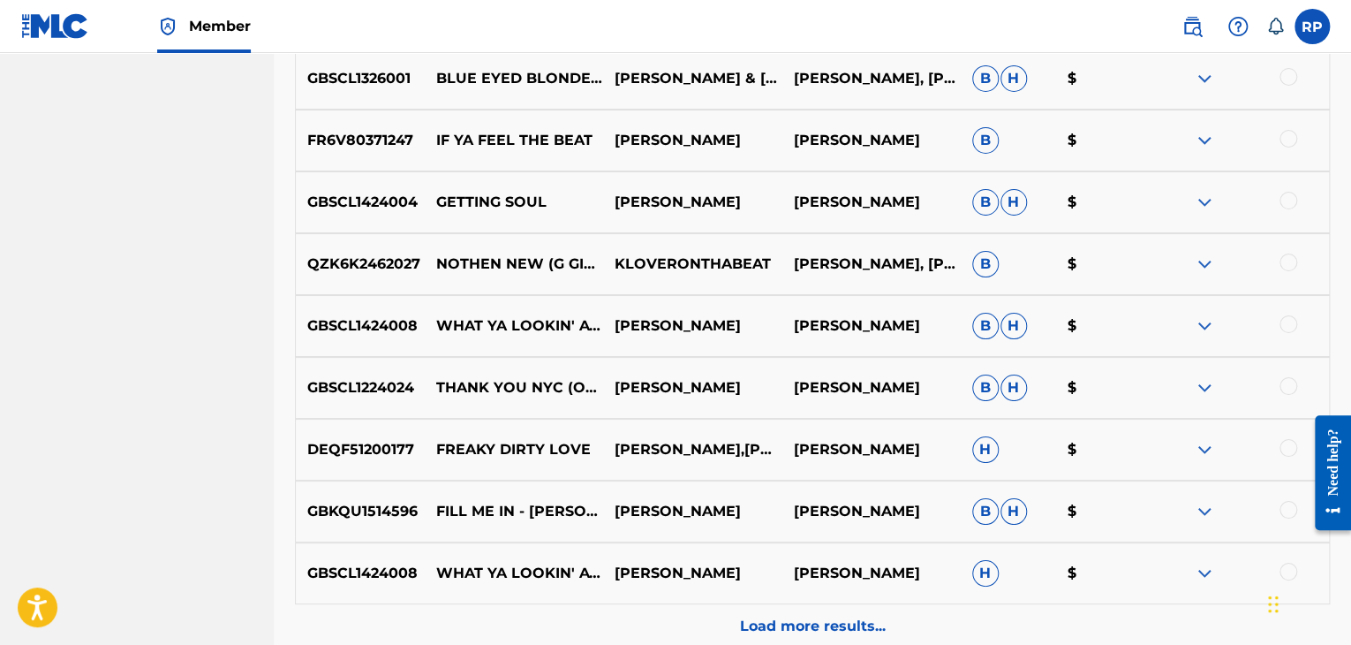
scroll to position [3311, 0]
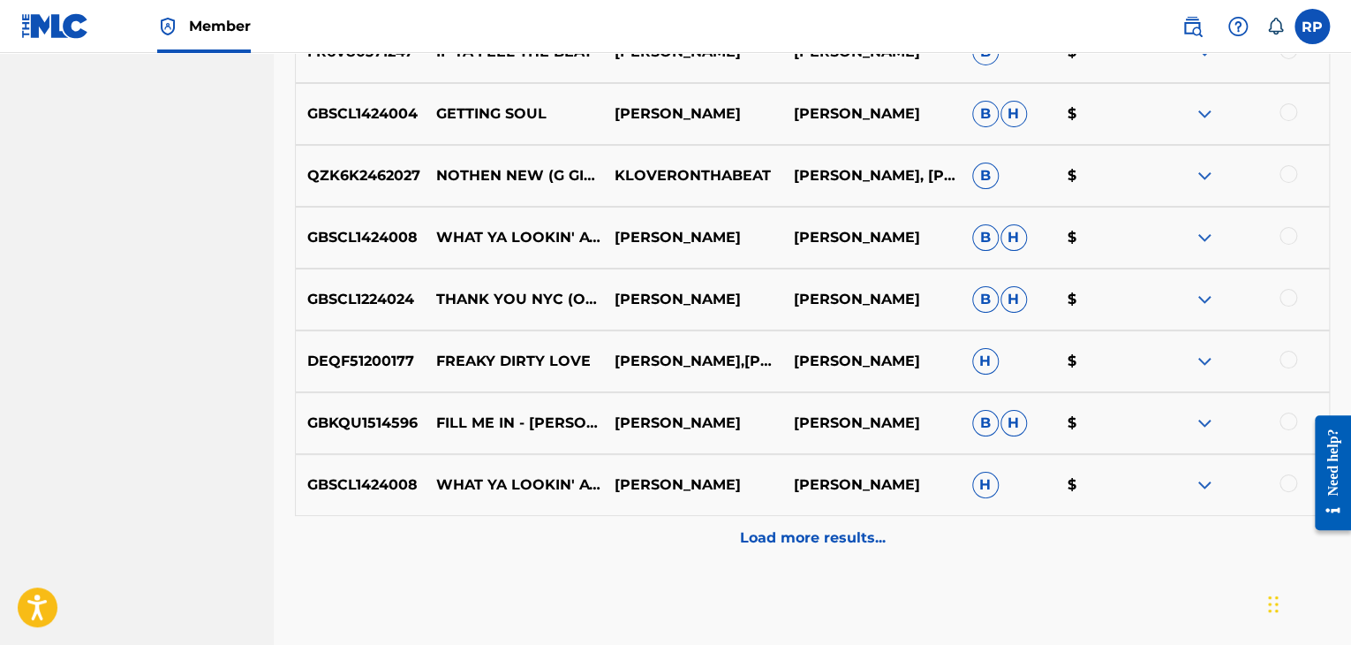
click at [795, 537] on p "Load more results..." at bounding box center [813, 537] width 146 height 21
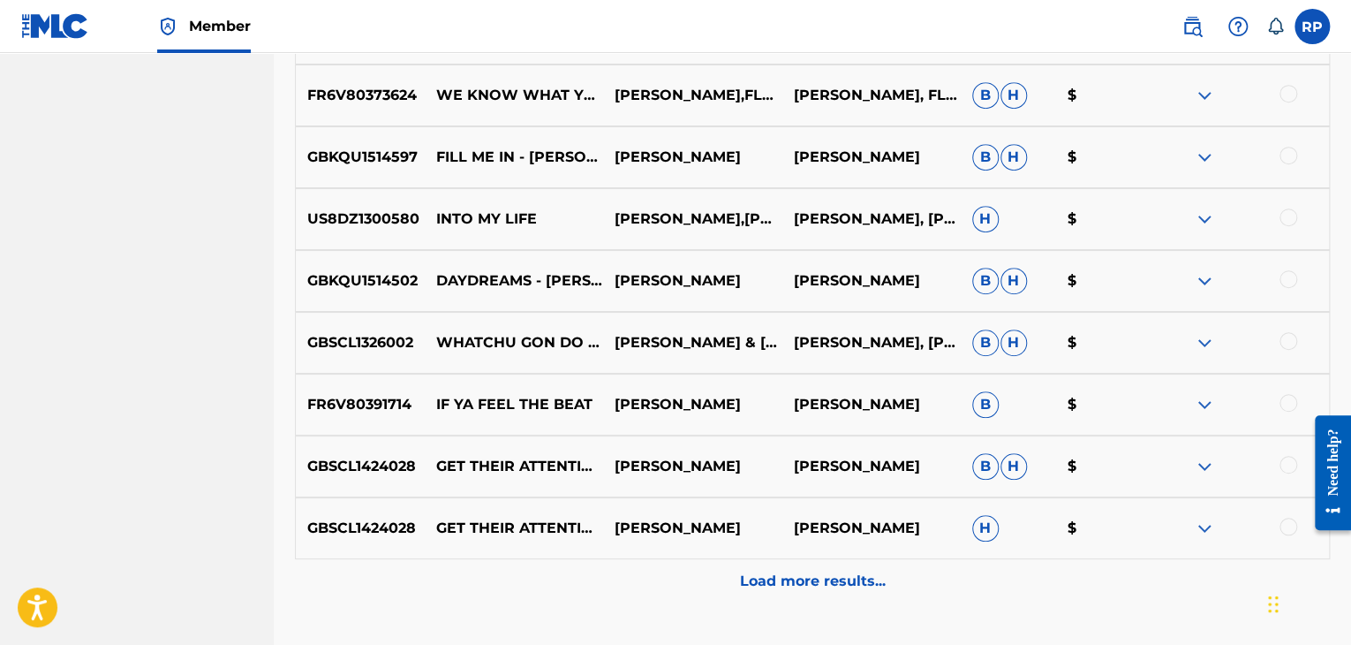
scroll to position [3929, 0]
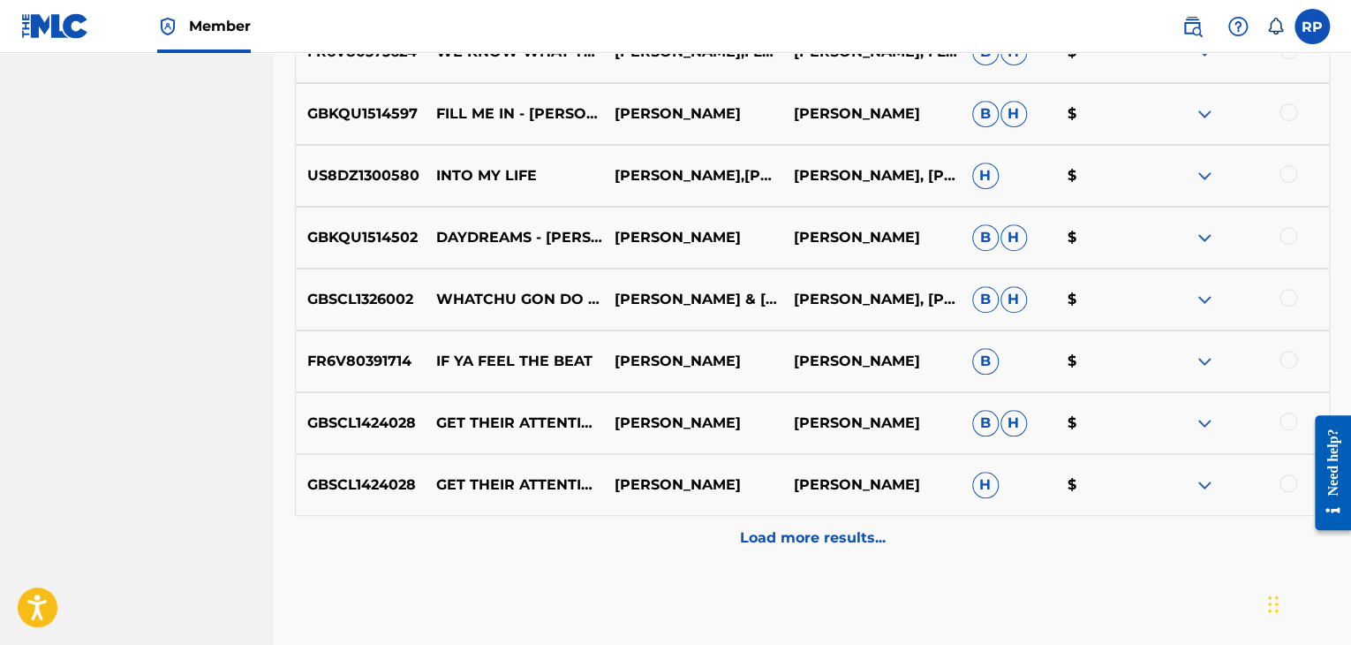
click at [790, 543] on p "Load more results..." at bounding box center [813, 537] width 146 height 21
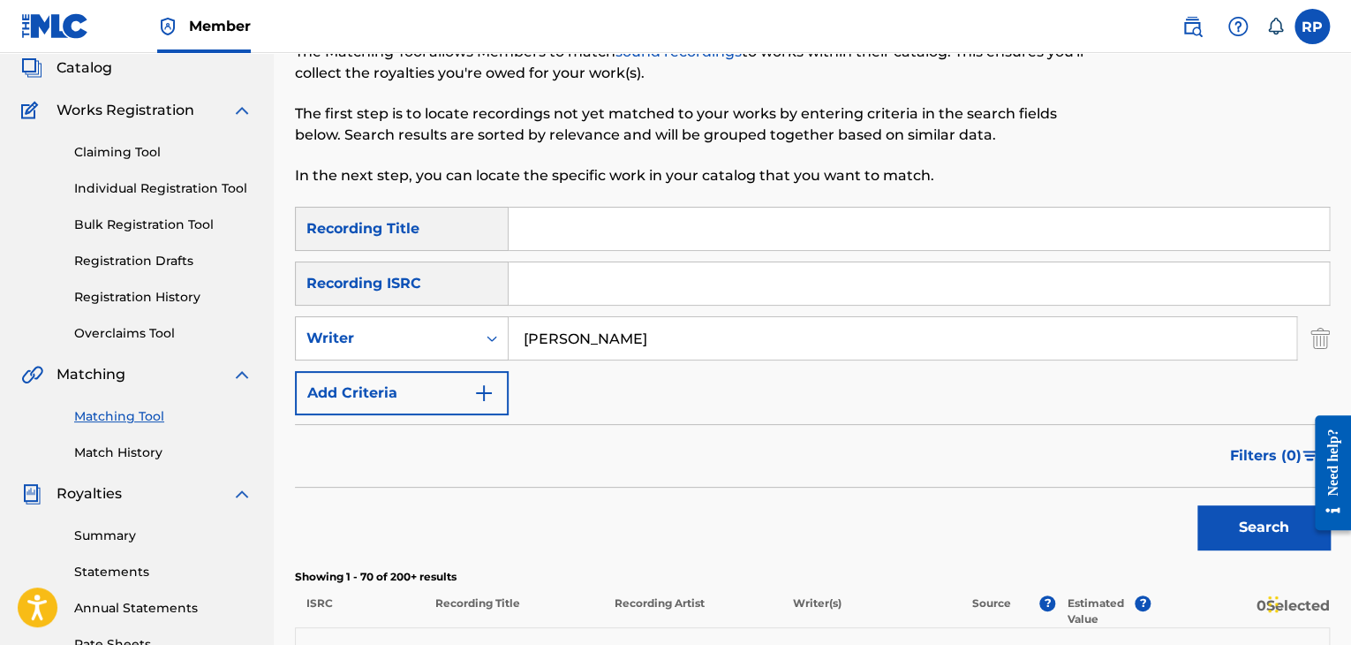
scroll to position [0, 0]
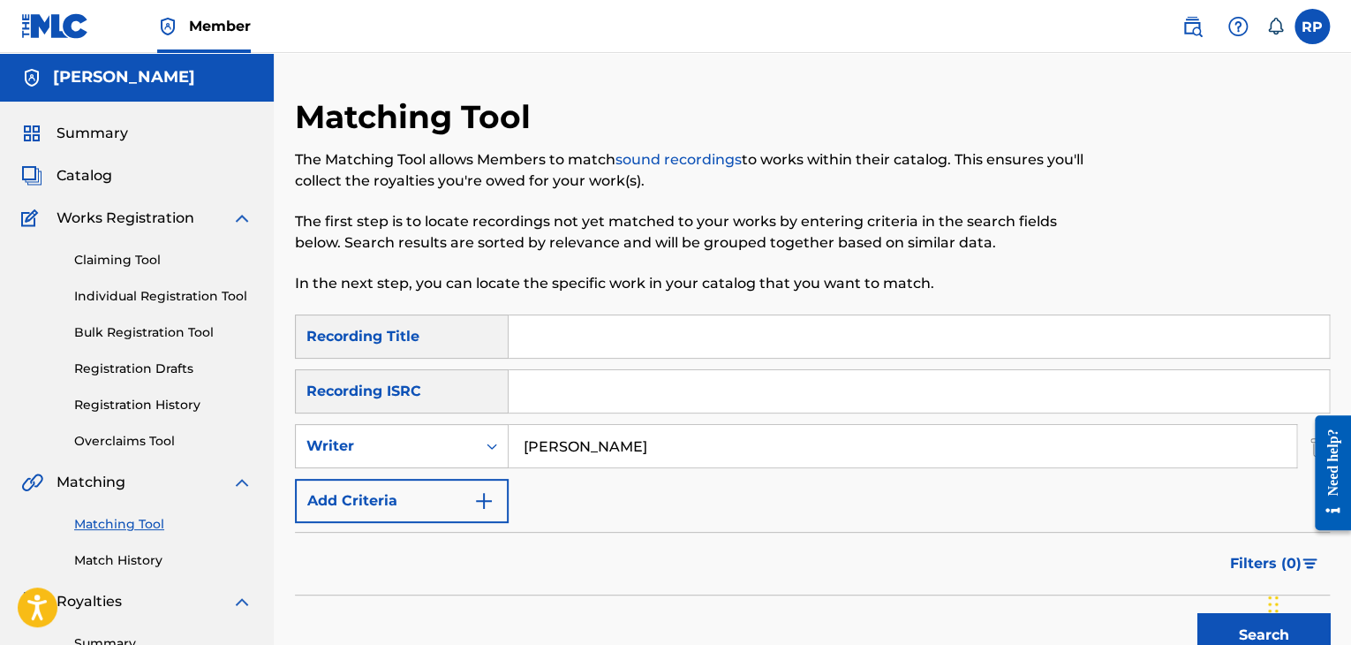
click at [706, 450] on input "[PERSON_NAME]" at bounding box center [903, 446] width 788 height 42
type input "R"
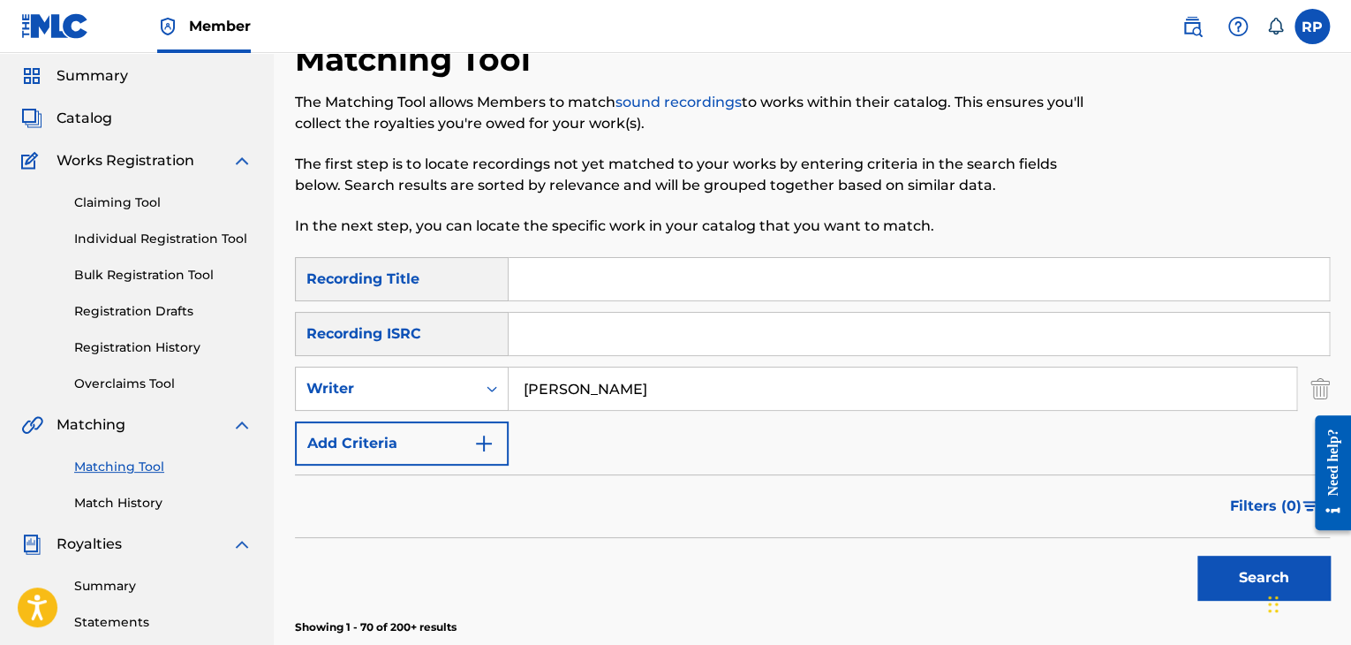
scroll to position [265, 0]
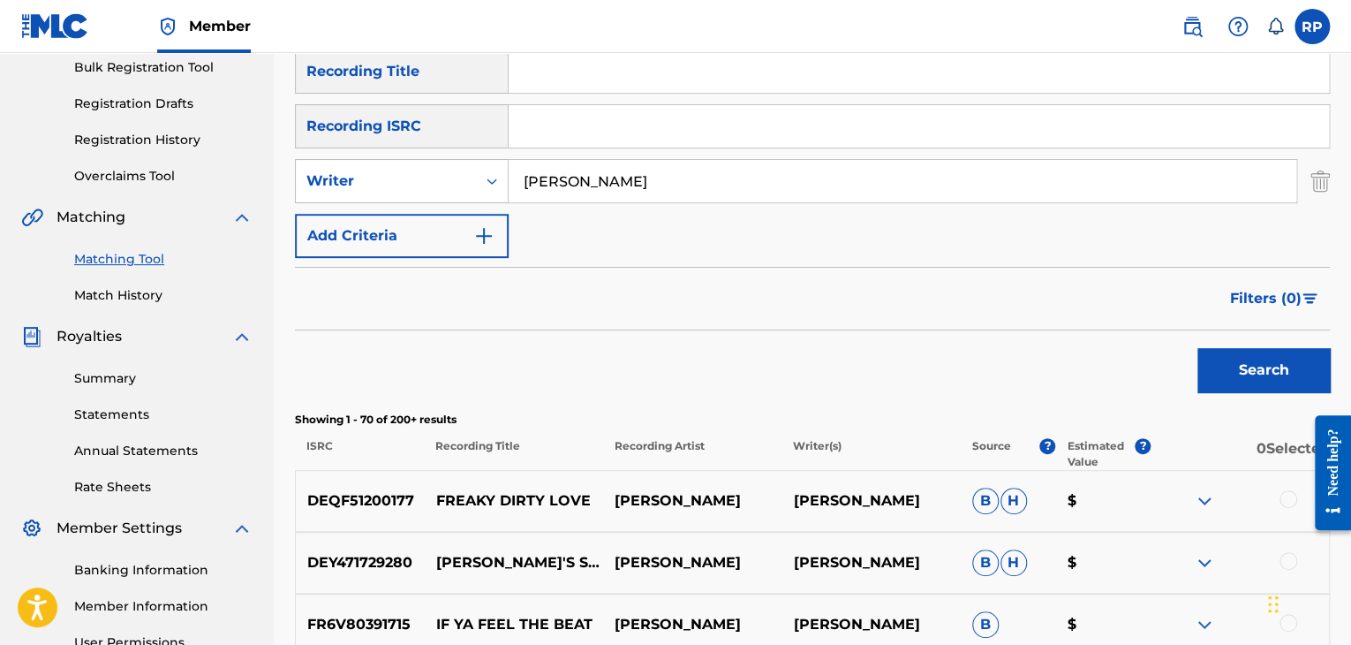
type input "[PERSON_NAME]"
click at [1223, 372] on button "Search" at bounding box center [1264, 370] width 132 height 44
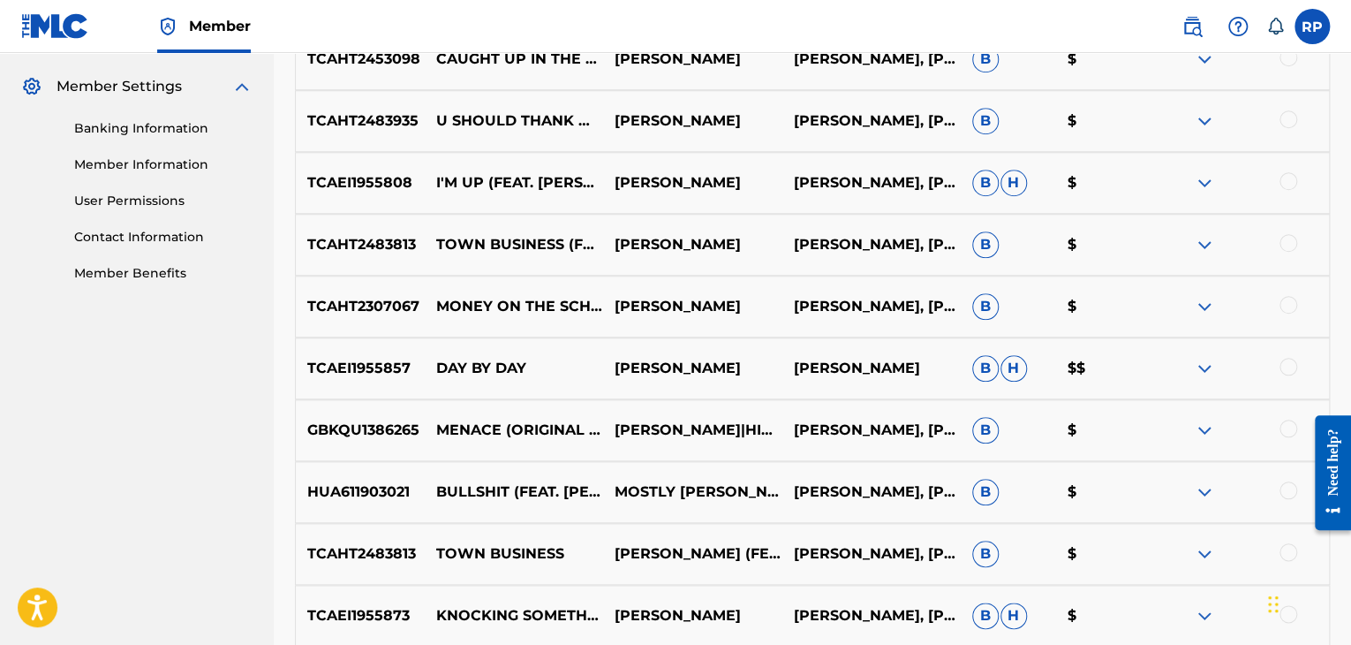
scroll to position [795, 0]
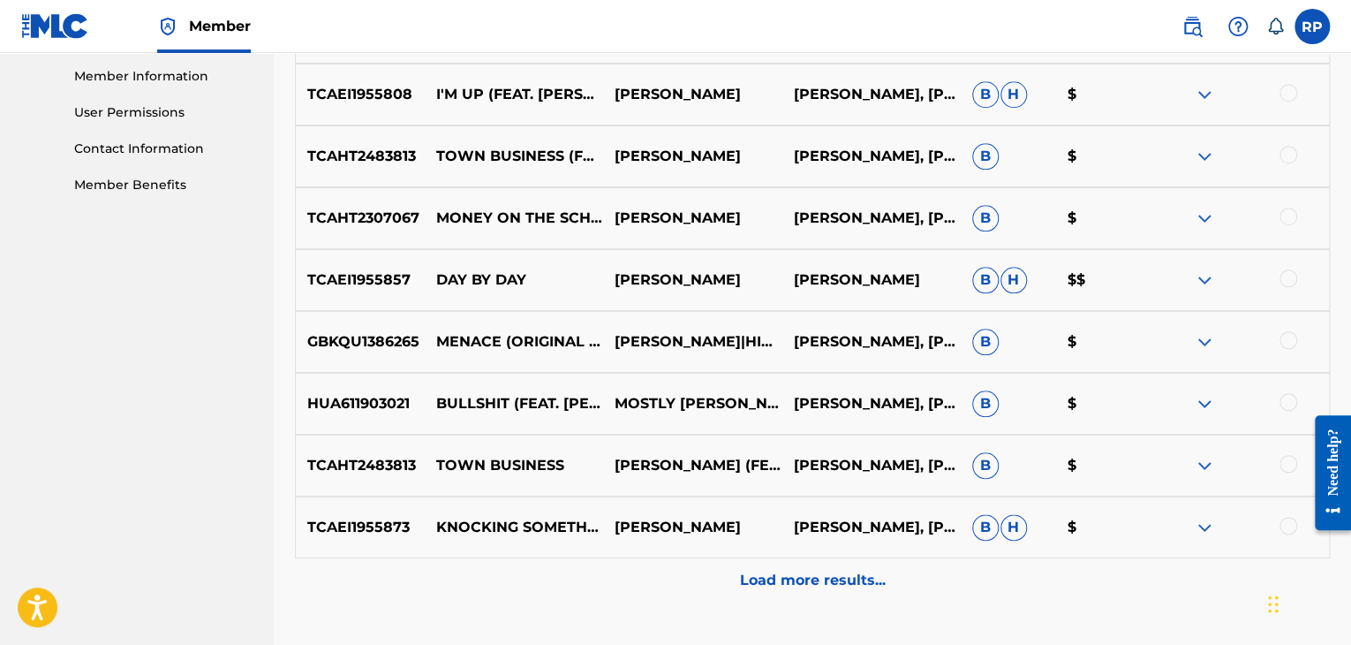
click at [1202, 404] on img at bounding box center [1204, 403] width 21 height 21
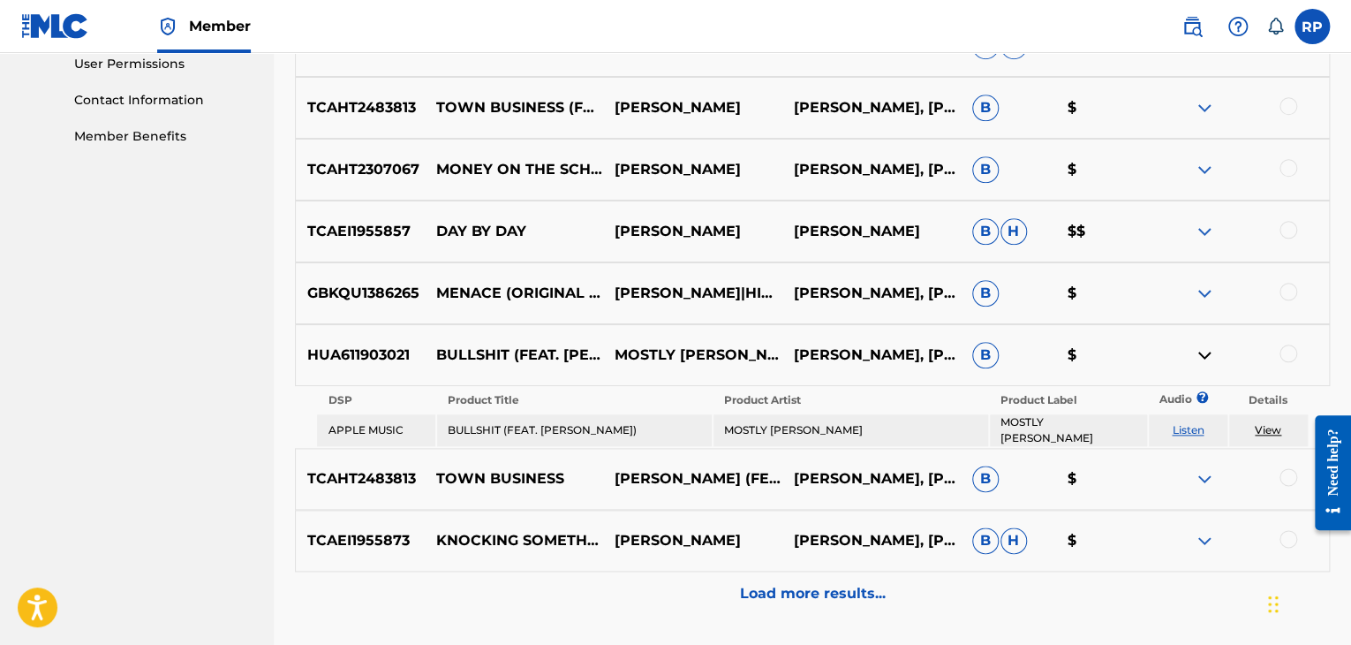
scroll to position [883, 0]
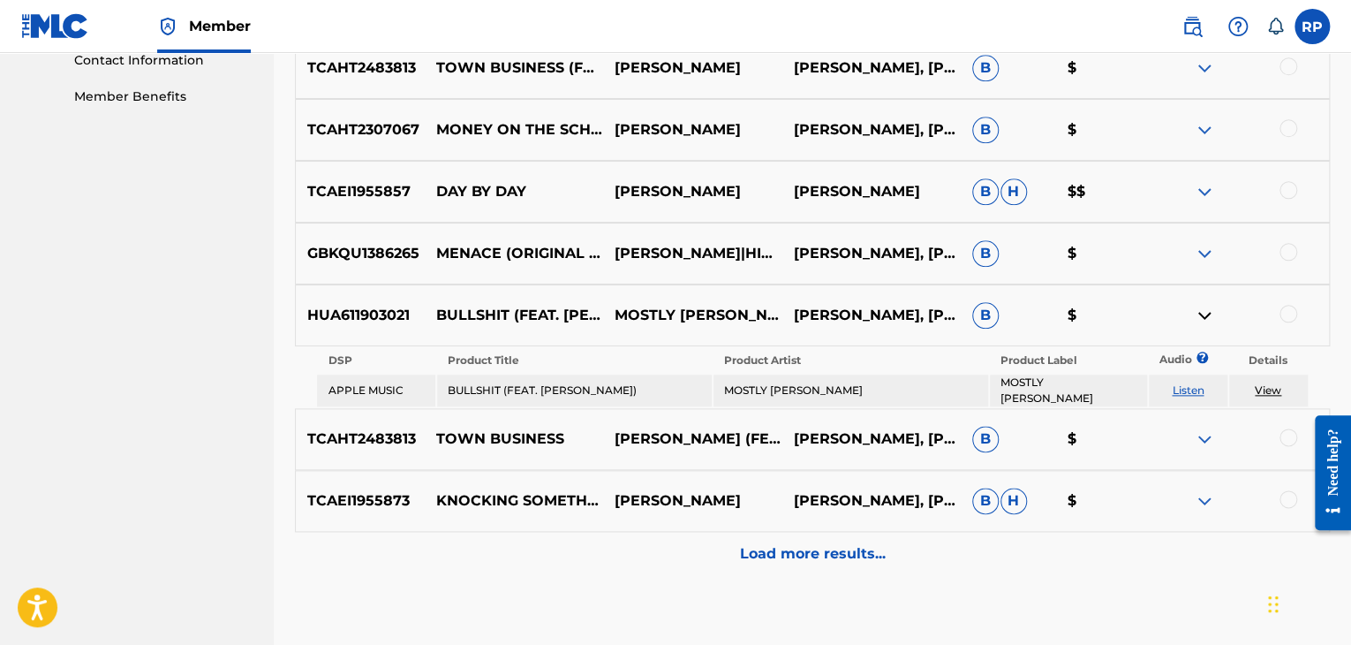
click at [1269, 383] on link "View" at bounding box center [1268, 389] width 26 height 13
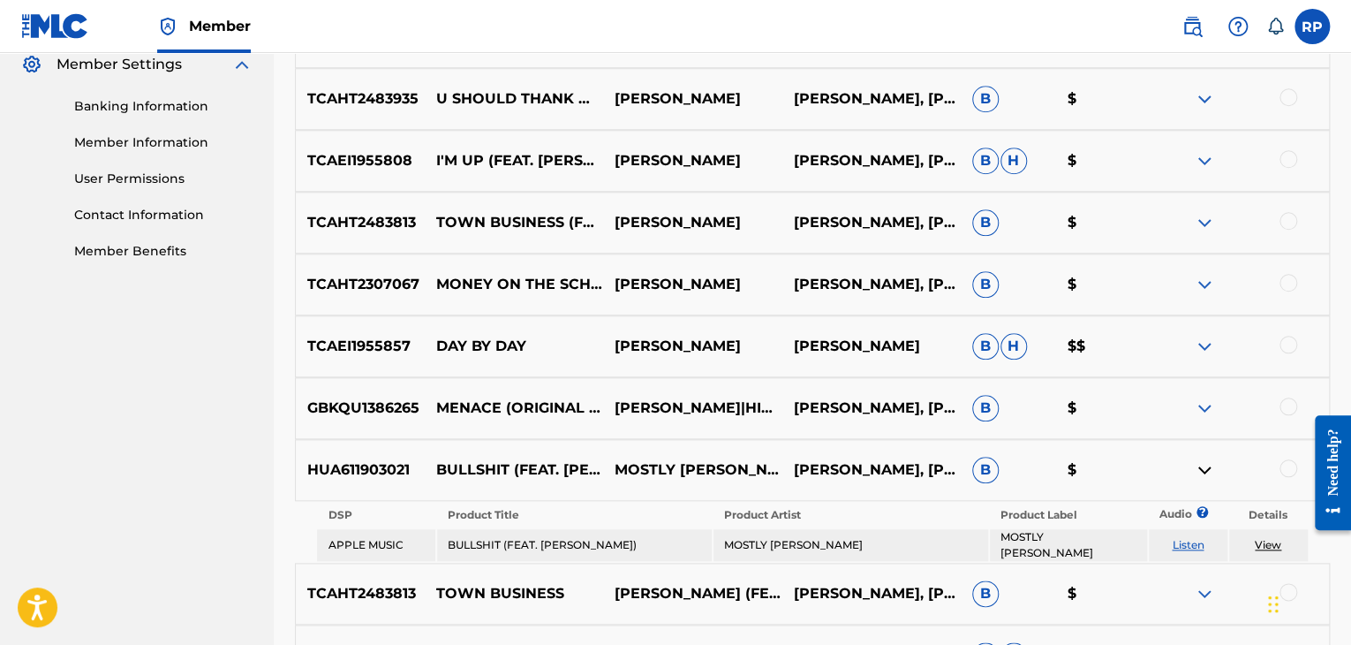
scroll to position [714, 0]
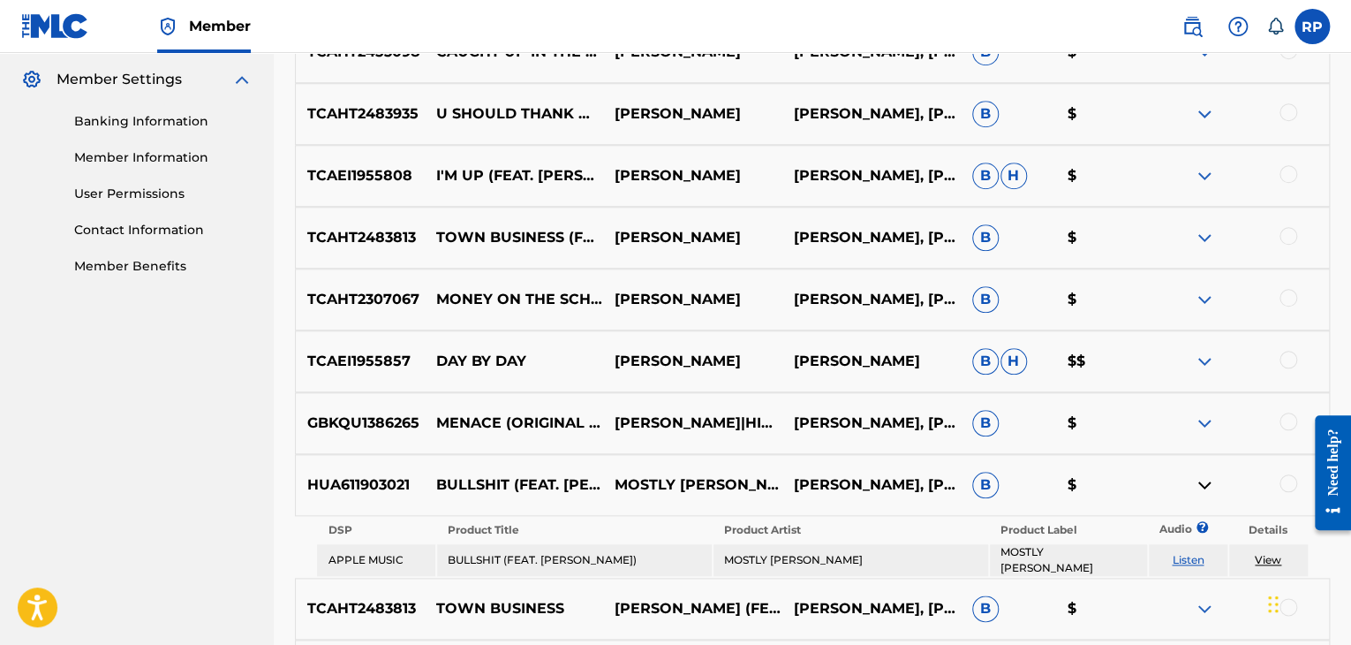
click at [1207, 175] on img at bounding box center [1204, 175] width 21 height 21
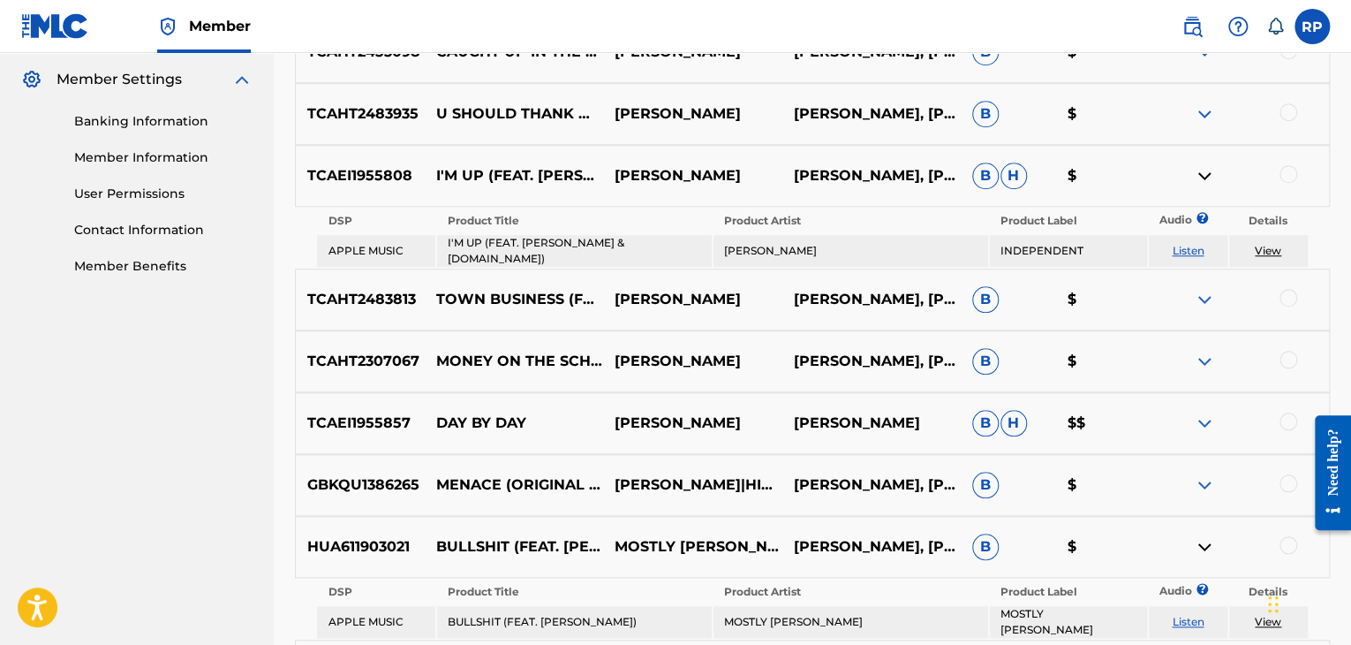
click at [1205, 292] on img at bounding box center [1204, 299] width 21 height 21
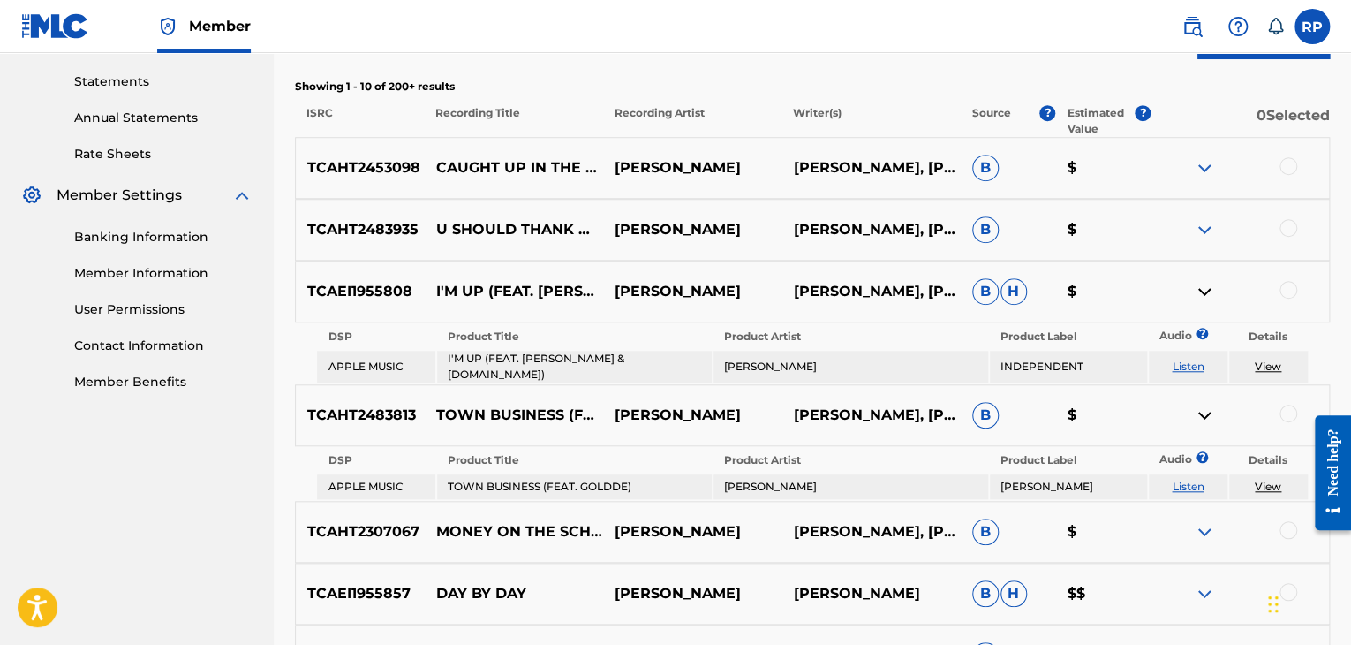
scroll to position [625, 0]
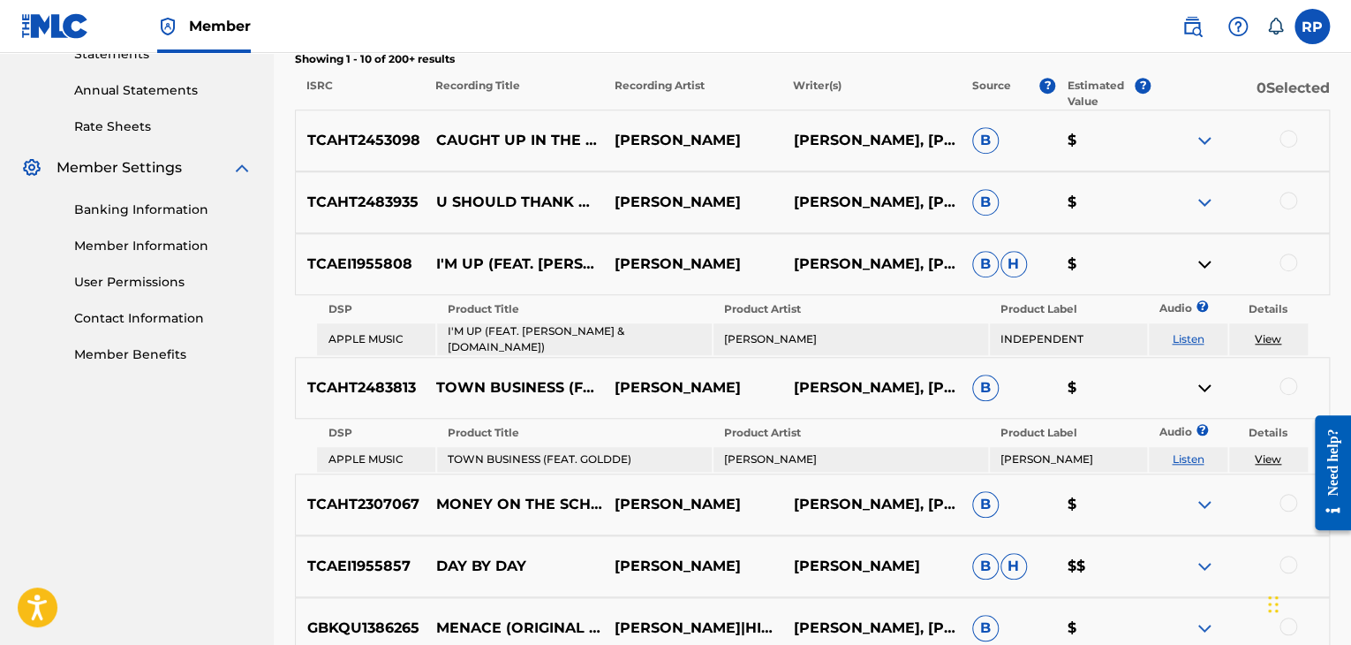
click at [1201, 257] on img at bounding box center [1204, 264] width 21 height 21
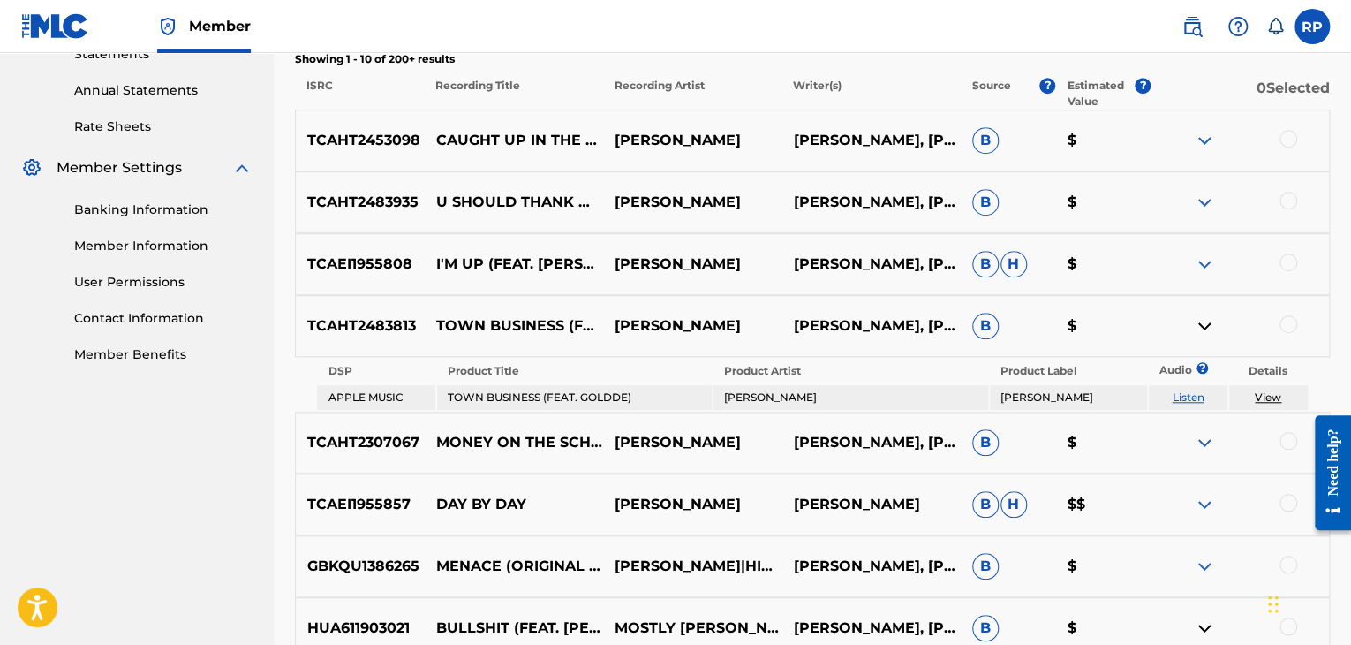
click at [1201, 261] on img at bounding box center [1204, 264] width 21 height 21
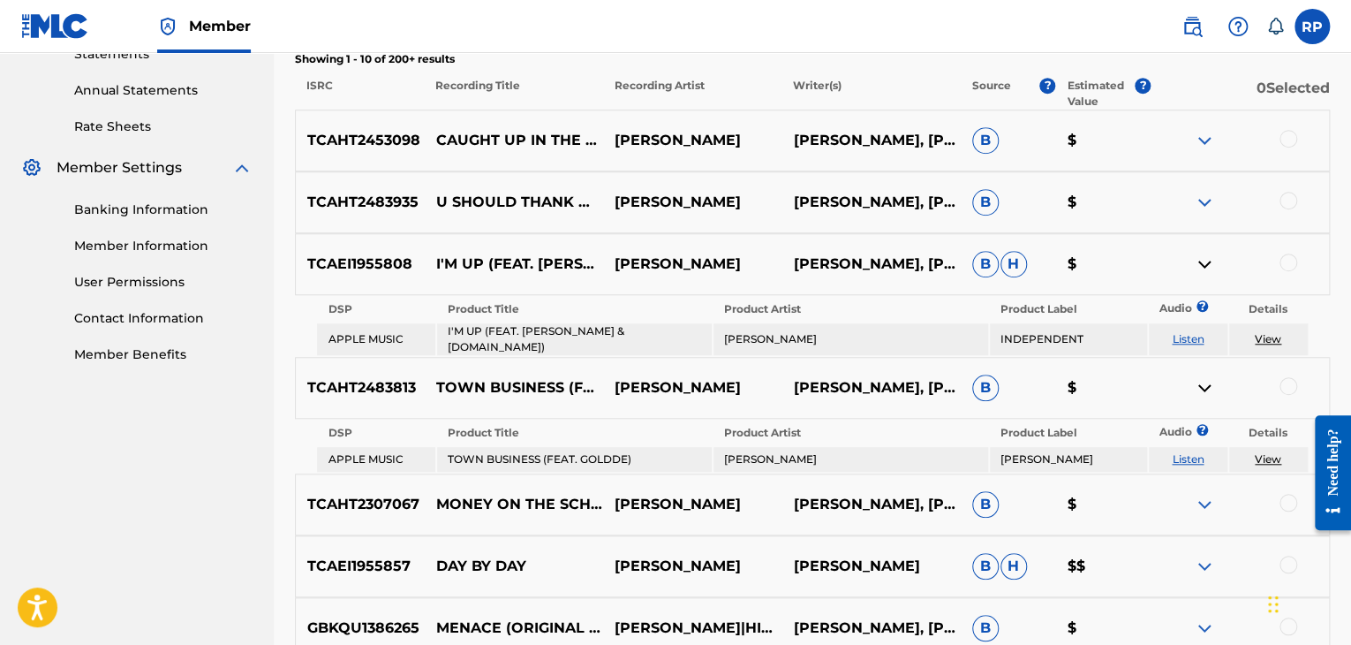
click at [1201, 261] on img at bounding box center [1204, 264] width 21 height 21
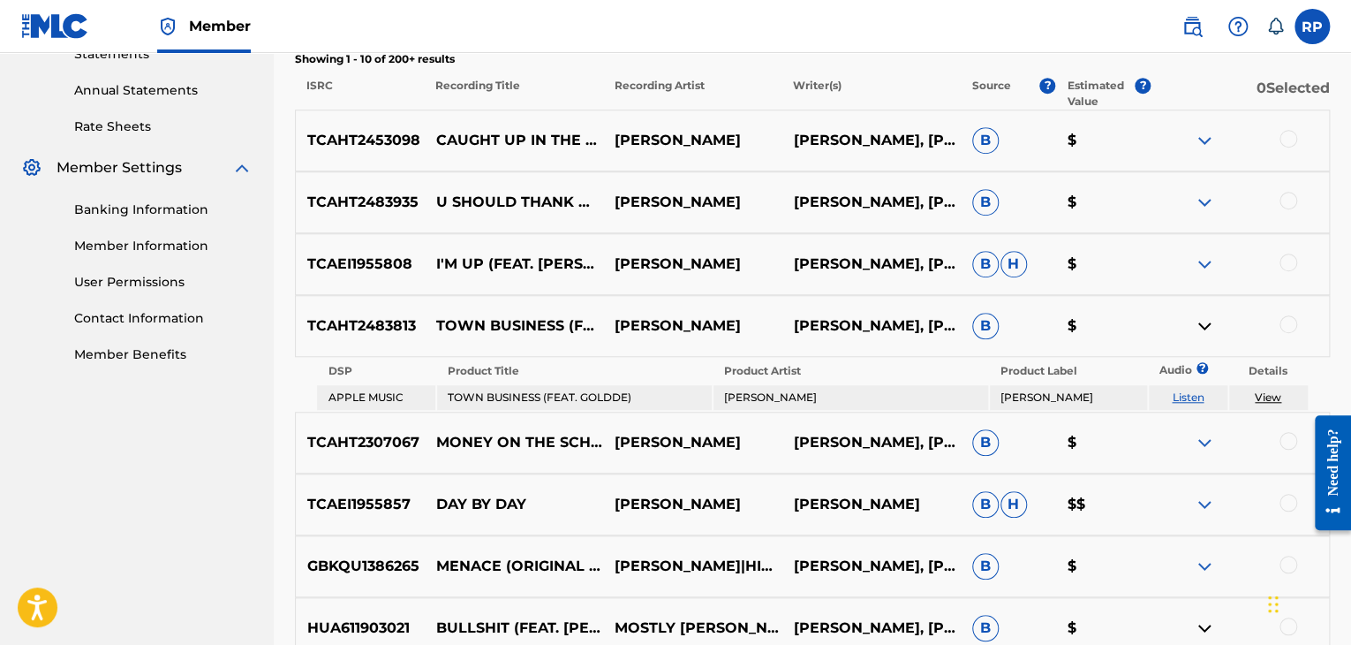
click at [1201, 261] on img at bounding box center [1204, 264] width 21 height 21
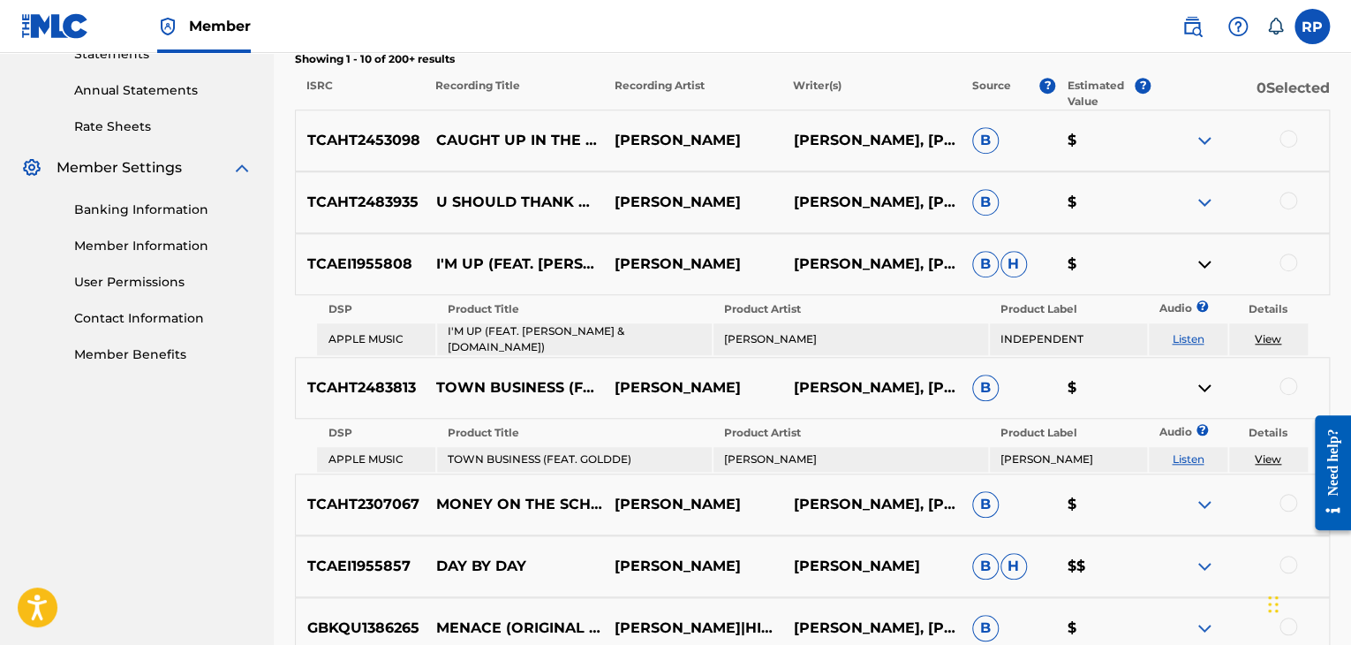
click at [1201, 261] on img at bounding box center [1204, 264] width 21 height 21
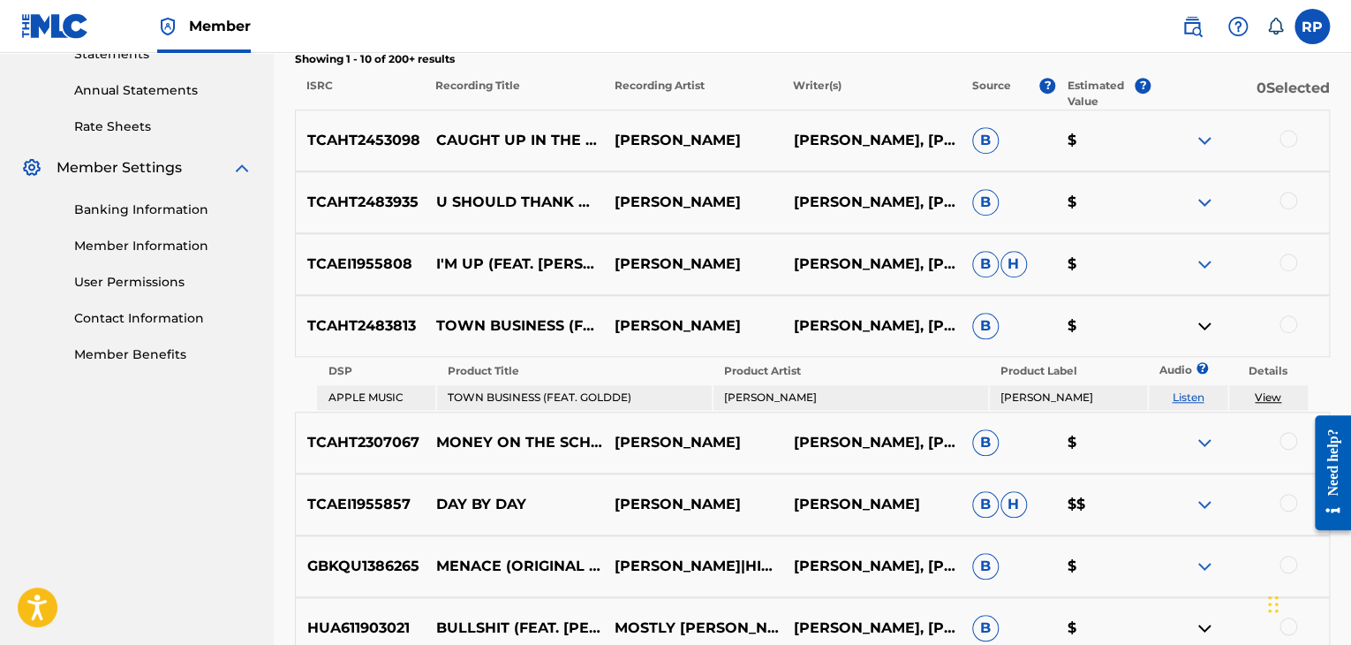
click at [1201, 261] on img at bounding box center [1204, 264] width 21 height 21
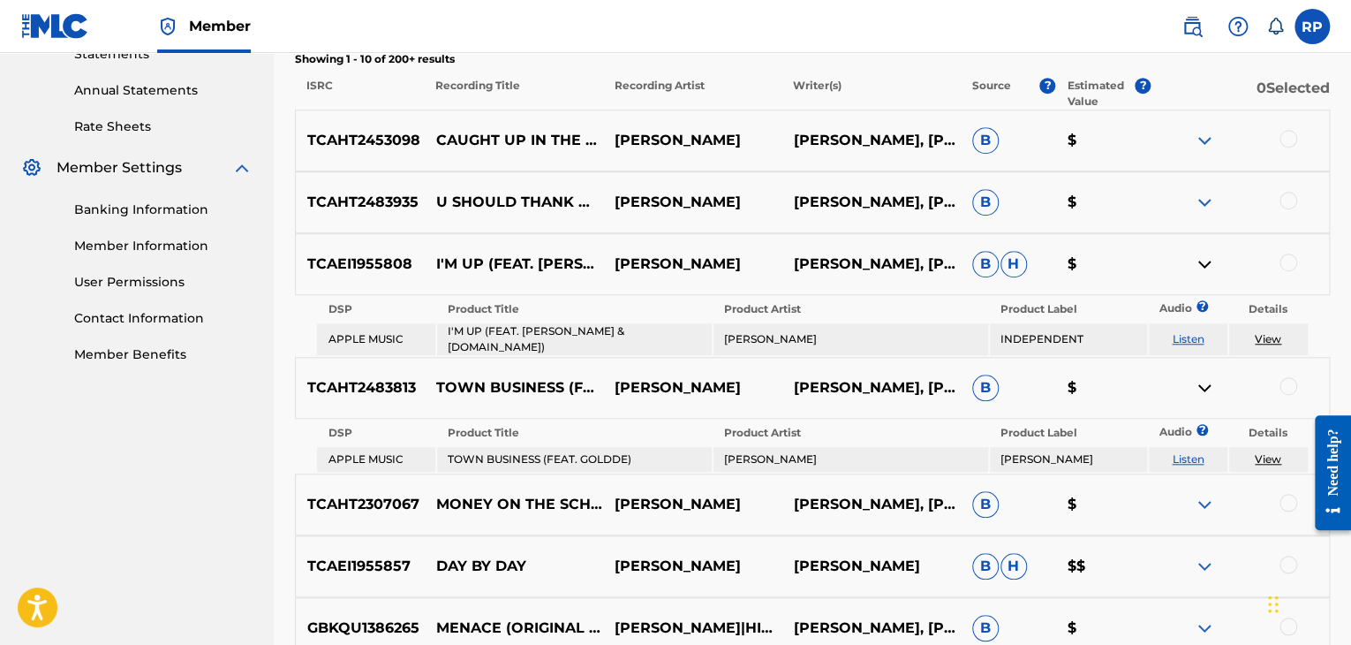
click at [1201, 261] on img at bounding box center [1204, 264] width 21 height 21
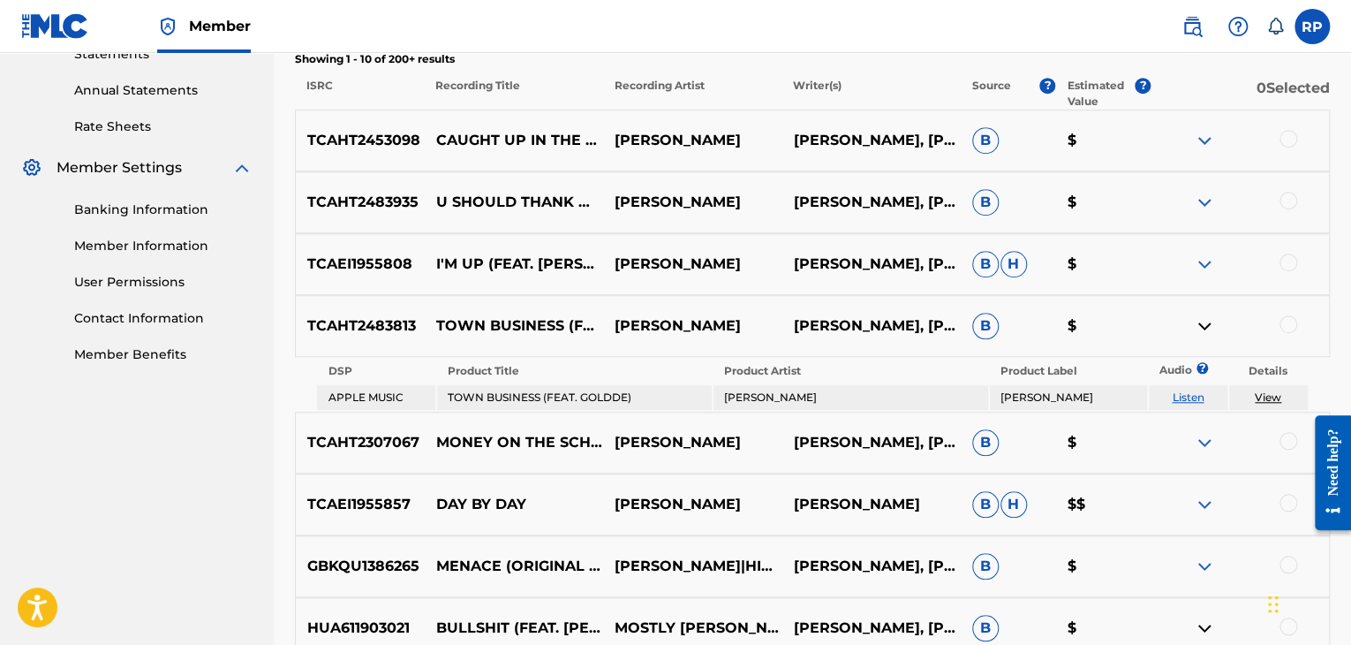
click at [1201, 261] on img at bounding box center [1204, 264] width 21 height 21
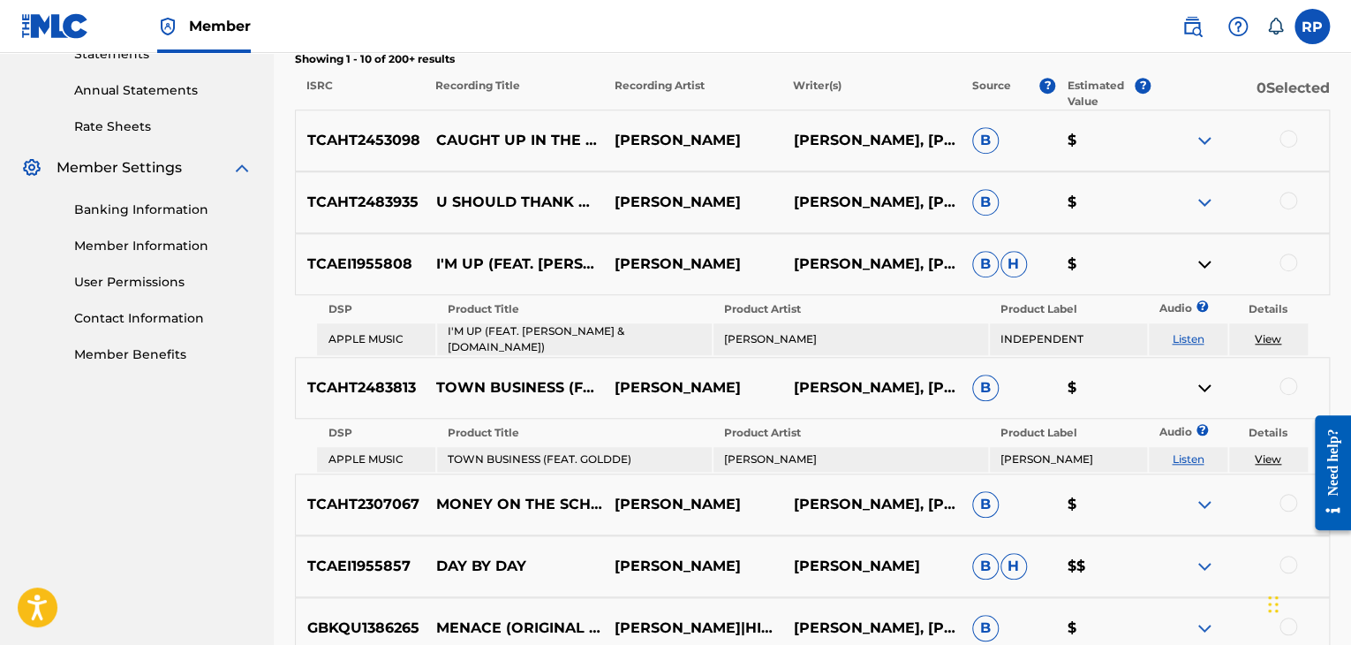
click at [1205, 262] on img at bounding box center [1204, 264] width 21 height 21
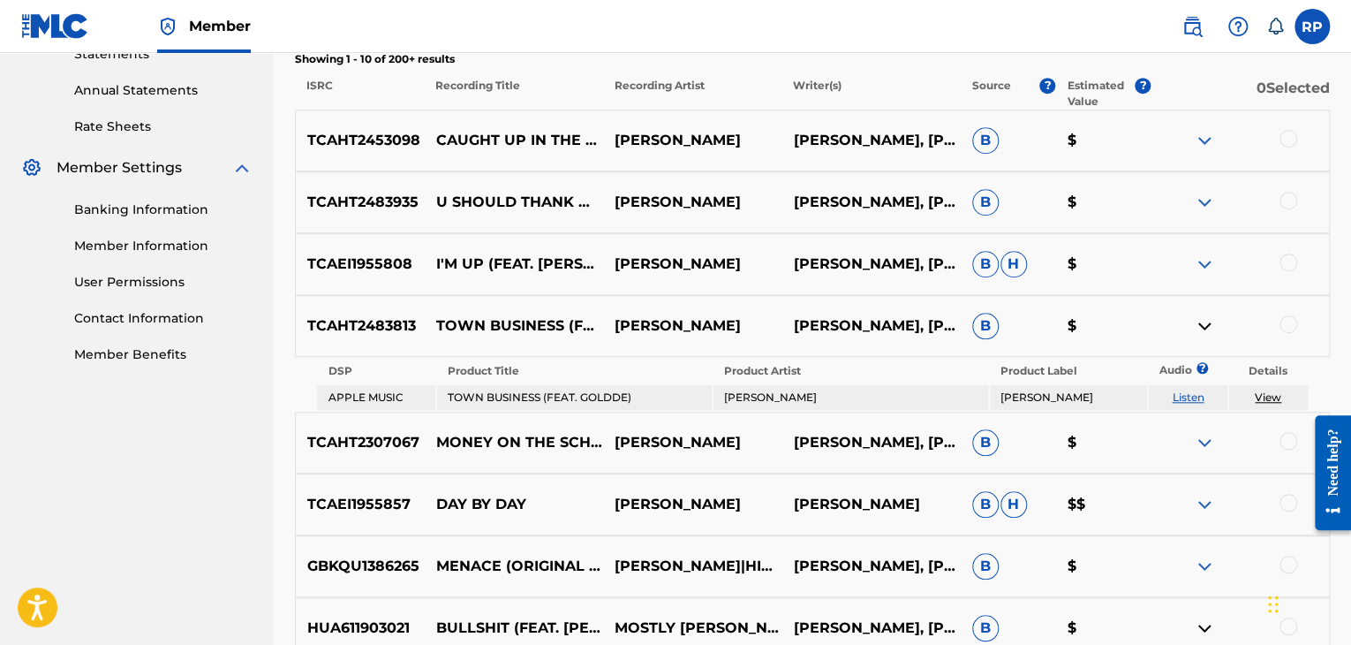
click at [1205, 329] on img at bounding box center [1204, 325] width 21 height 21
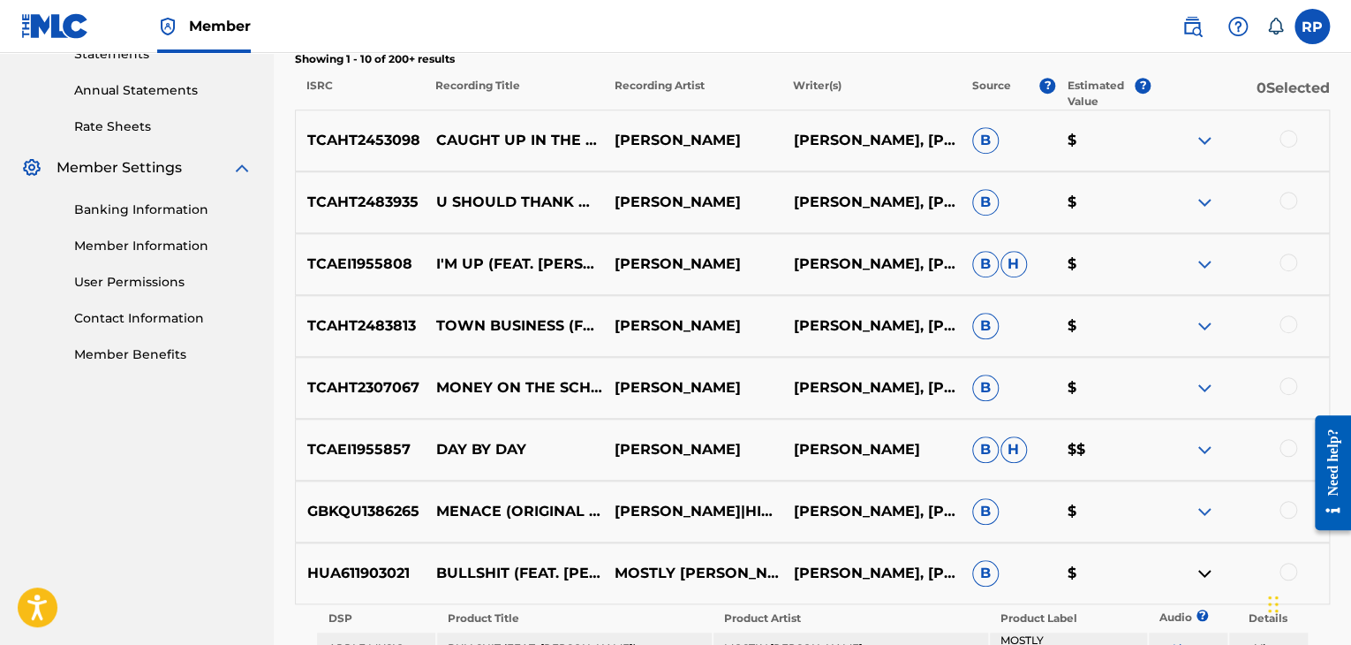
click at [1205, 329] on img at bounding box center [1204, 325] width 21 height 21
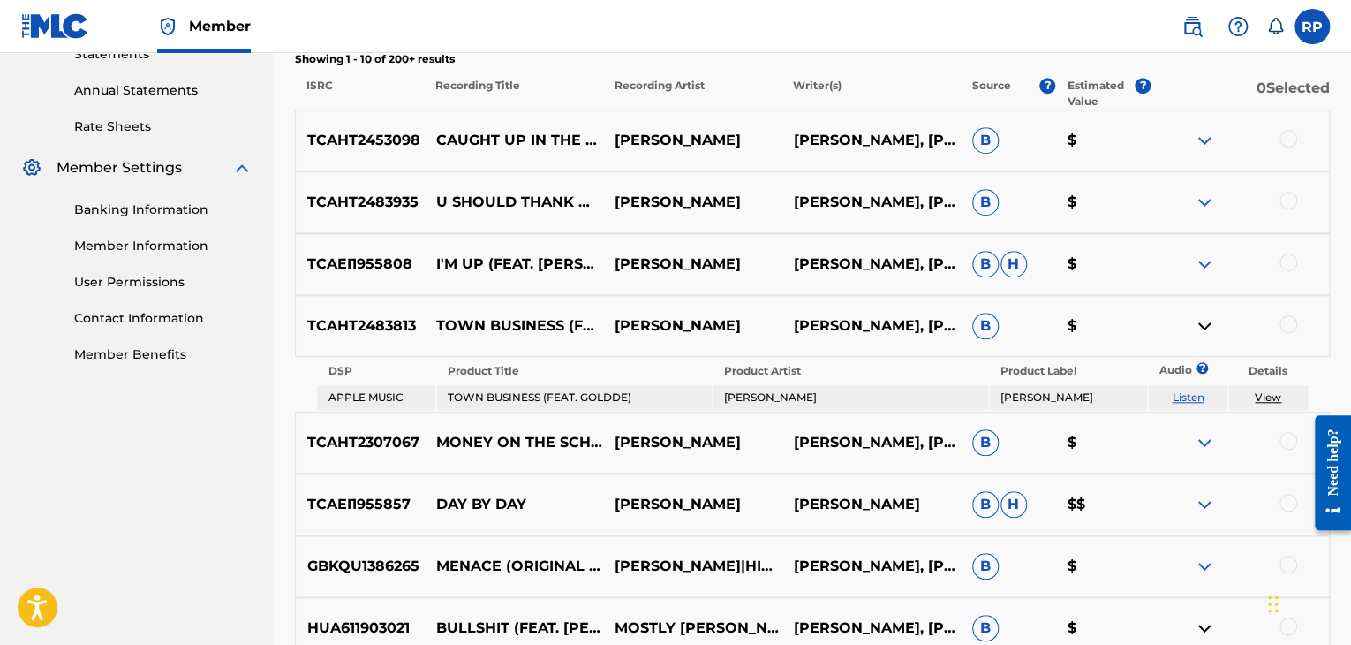
click at [1202, 328] on img at bounding box center [1204, 325] width 21 height 21
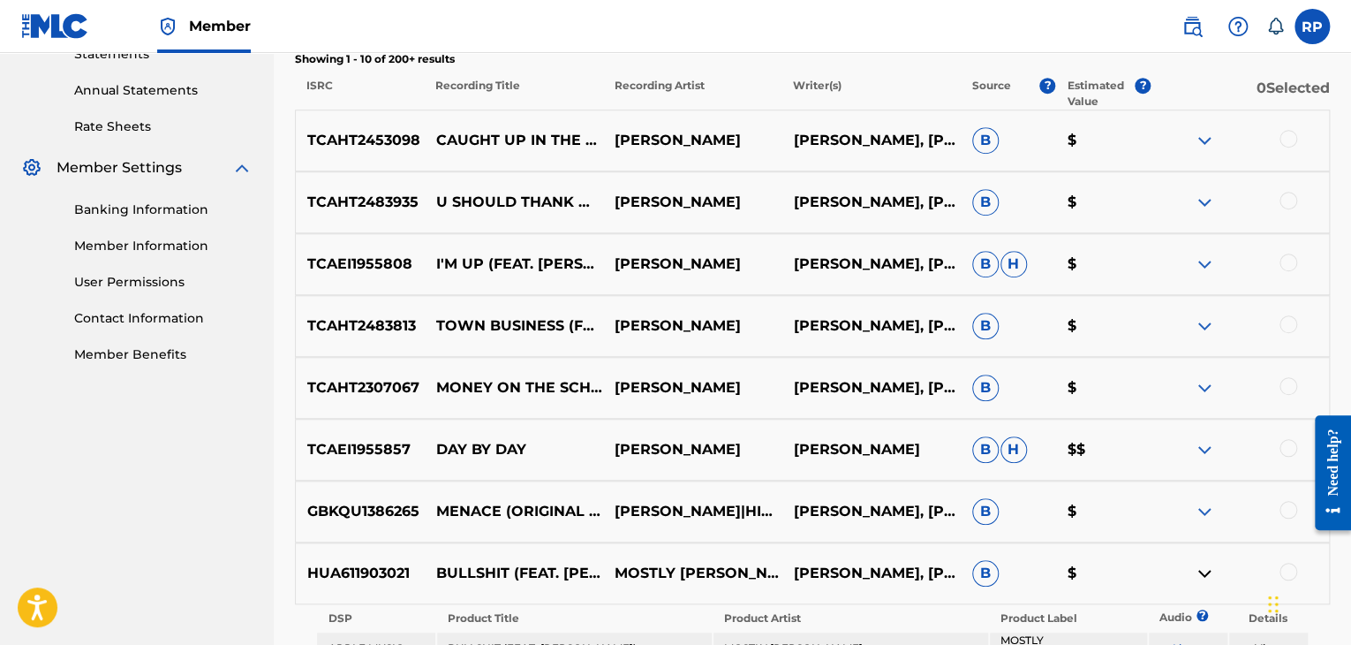
click at [1199, 263] on img at bounding box center [1204, 264] width 21 height 21
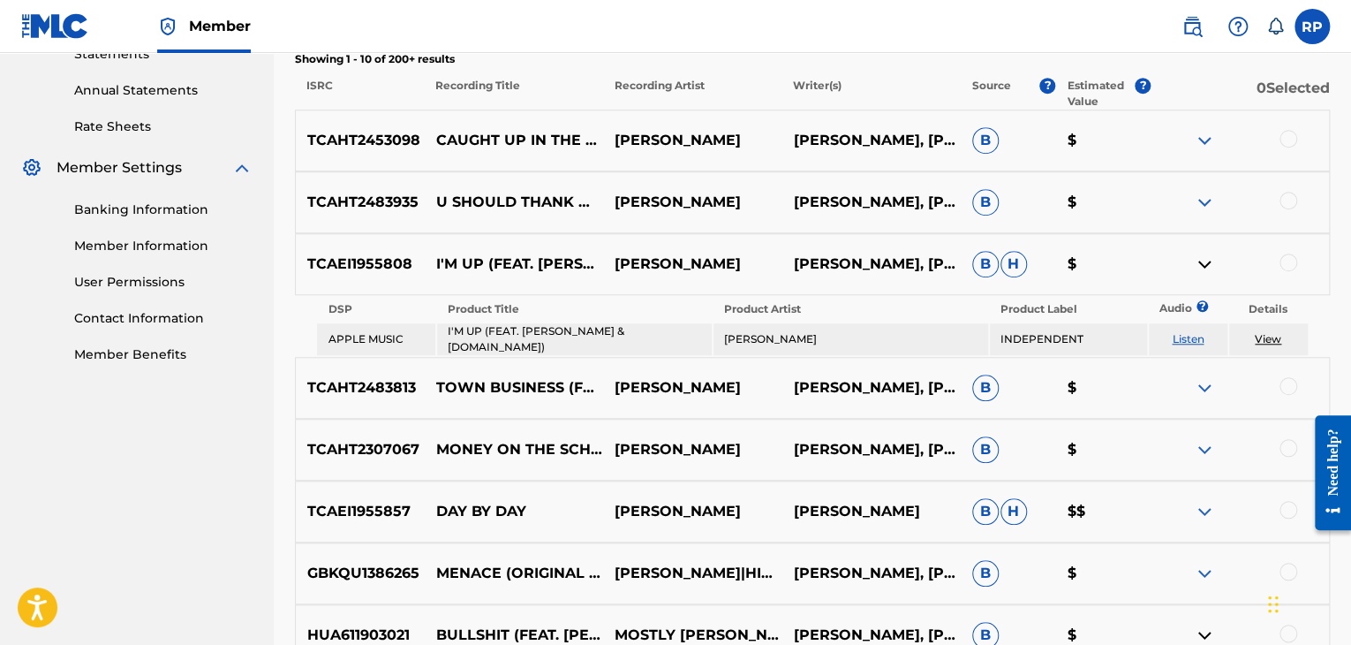
click at [1199, 263] on img at bounding box center [1204, 264] width 21 height 21
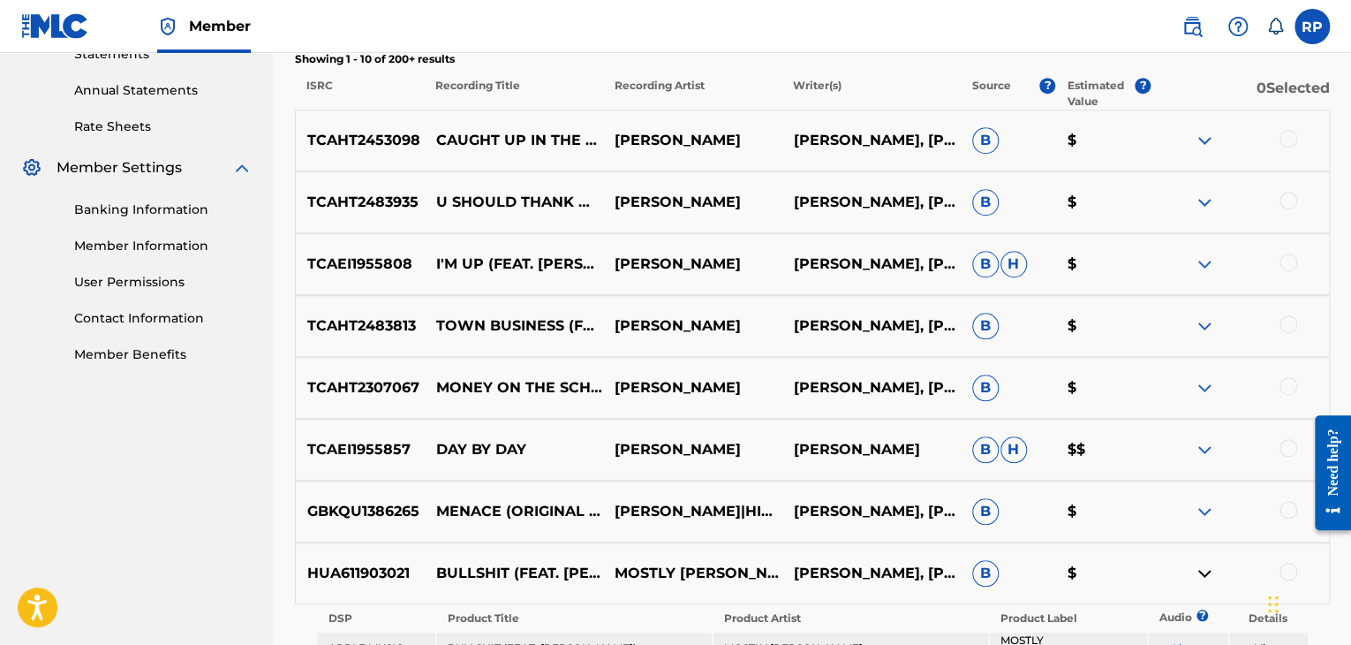
click at [1202, 204] on img at bounding box center [1204, 202] width 21 height 21
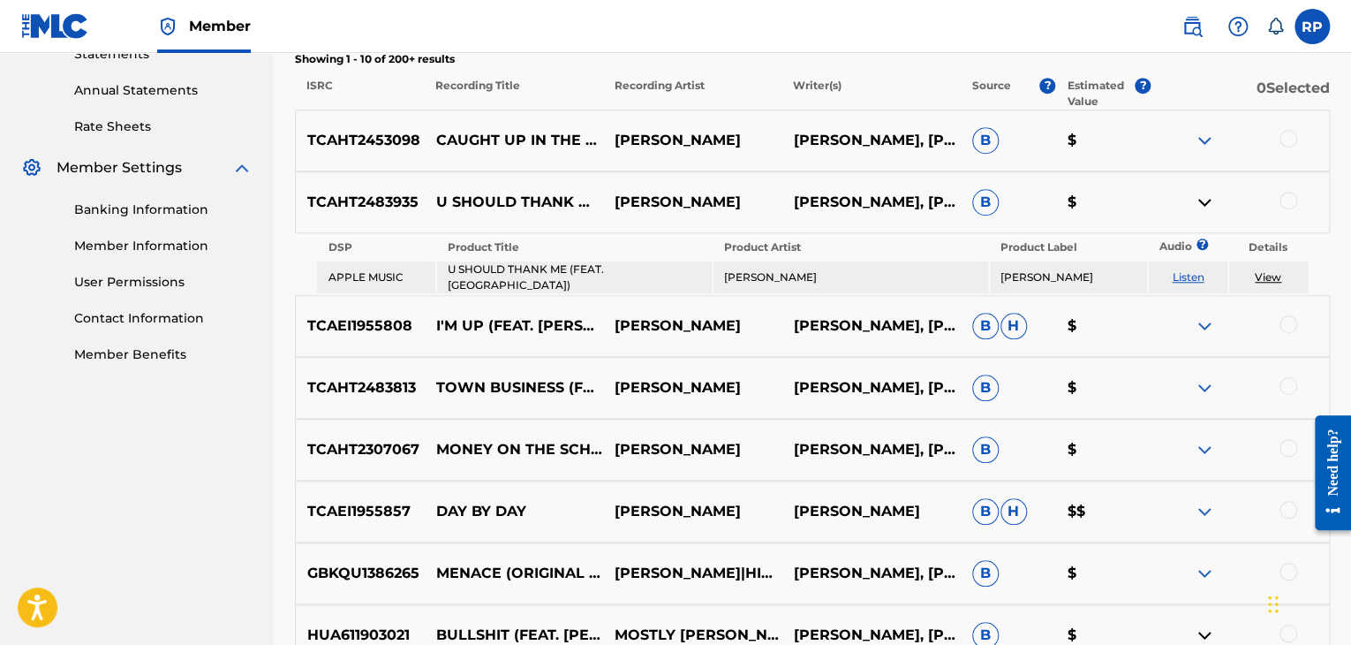
click at [1202, 204] on img at bounding box center [1204, 202] width 21 height 21
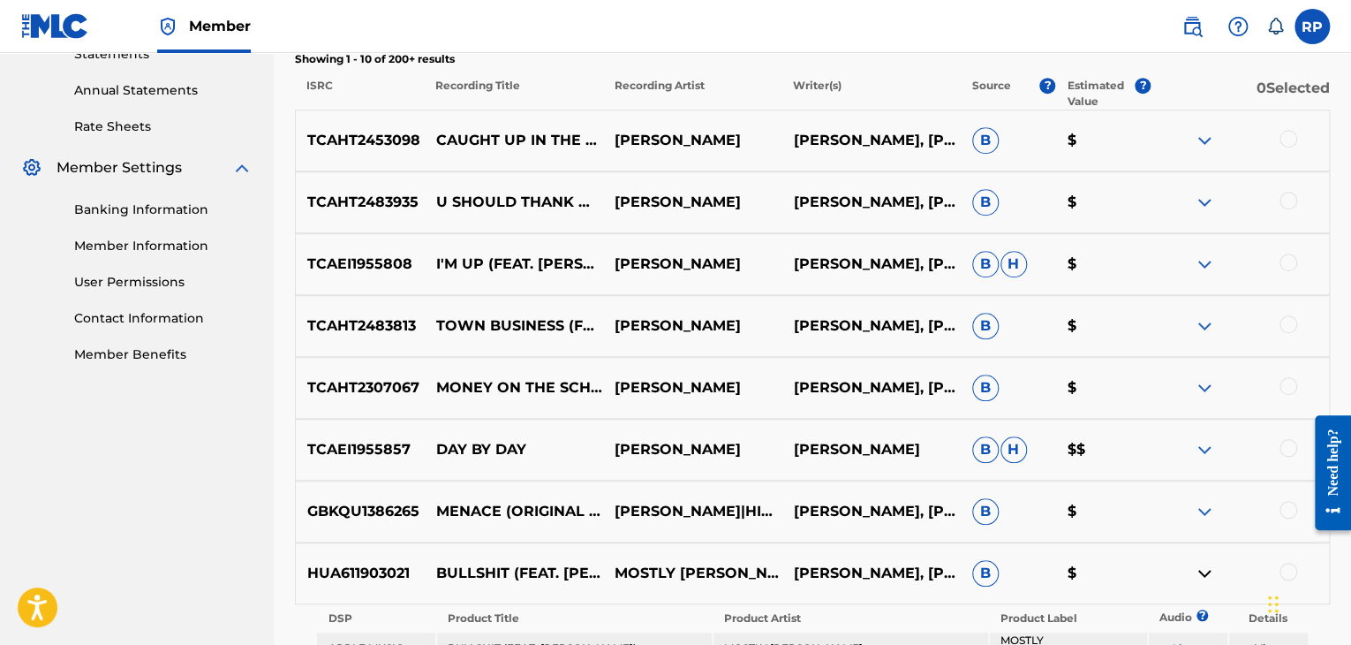
click at [1201, 203] on img at bounding box center [1204, 202] width 21 height 21
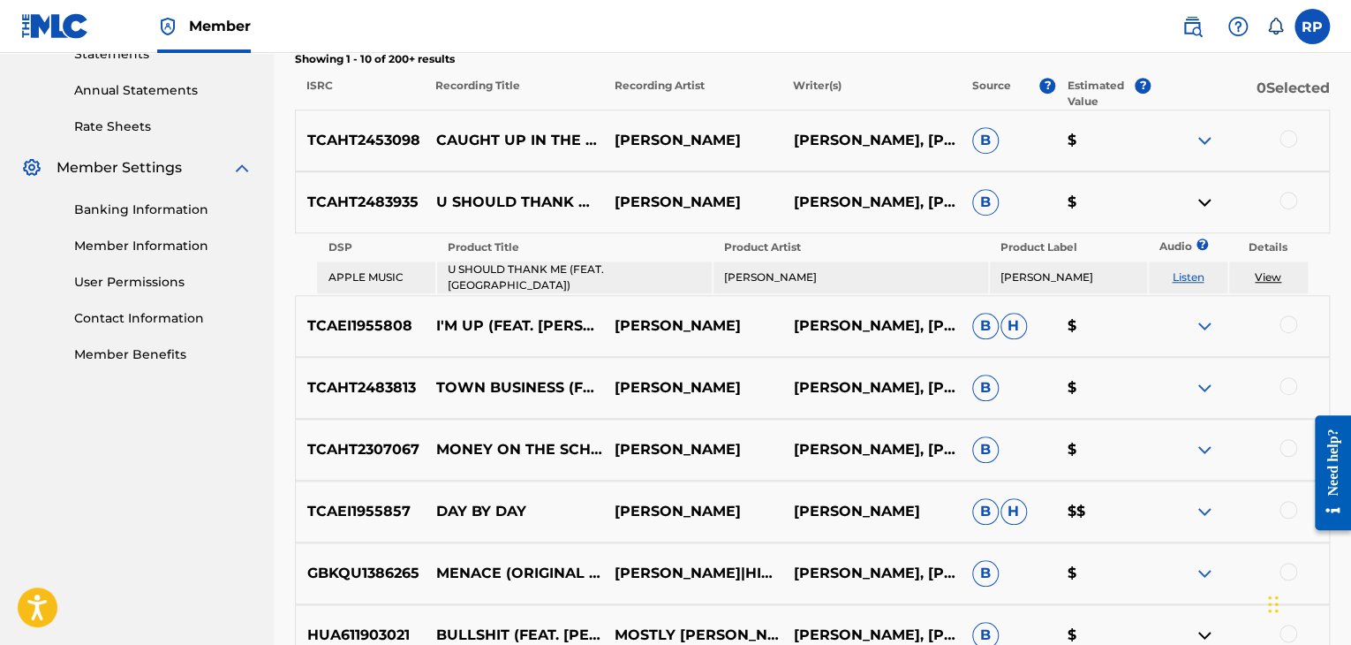
click at [1201, 203] on img at bounding box center [1204, 202] width 21 height 21
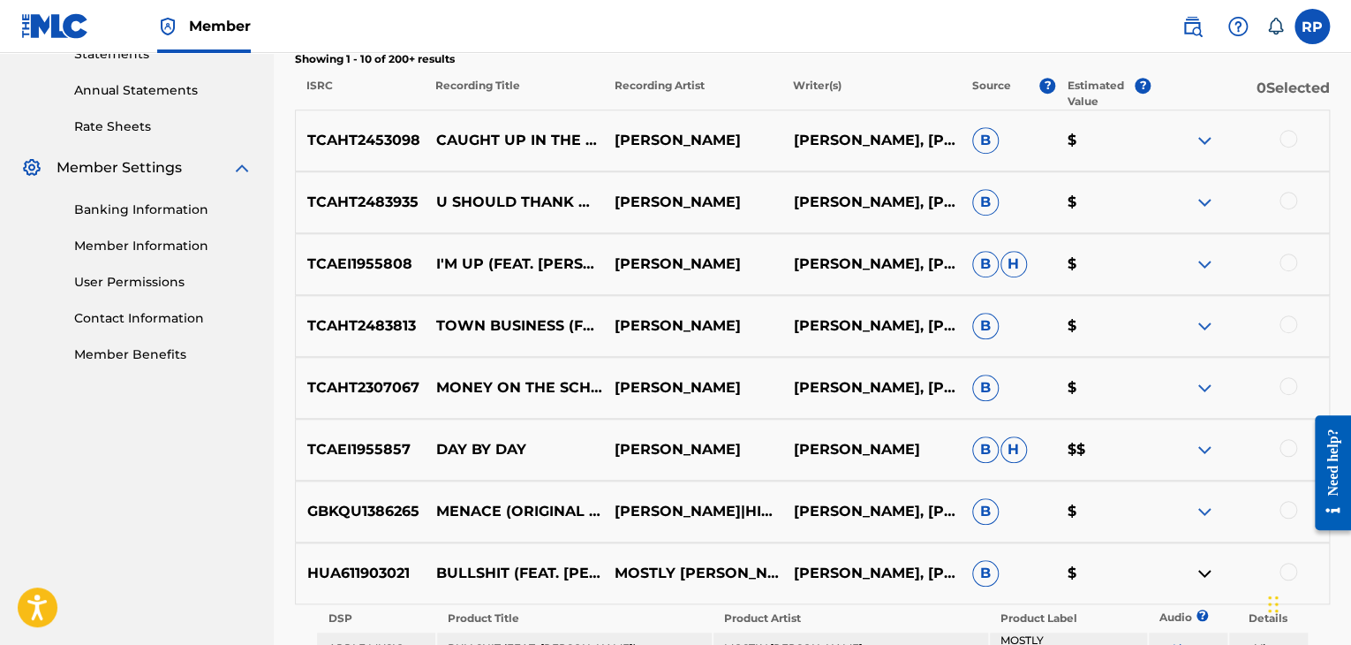
click at [1208, 142] on img at bounding box center [1204, 140] width 21 height 21
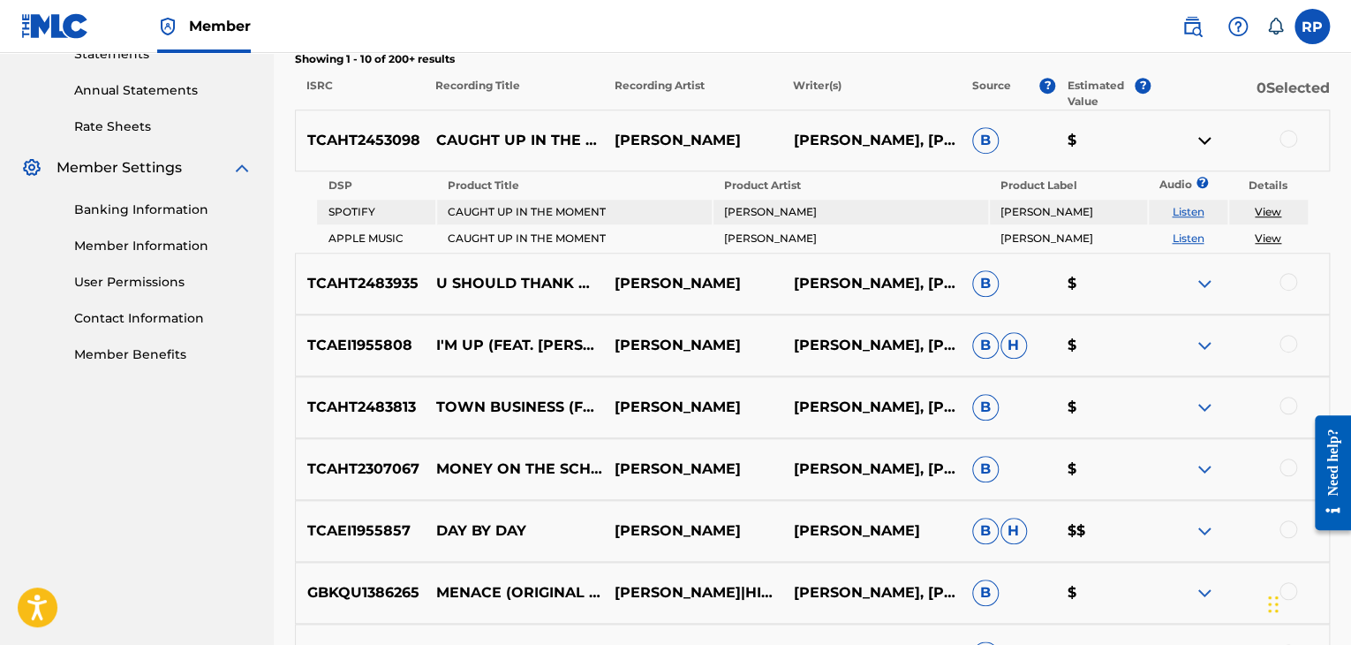
click at [1201, 135] on img at bounding box center [1204, 140] width 21 height 21
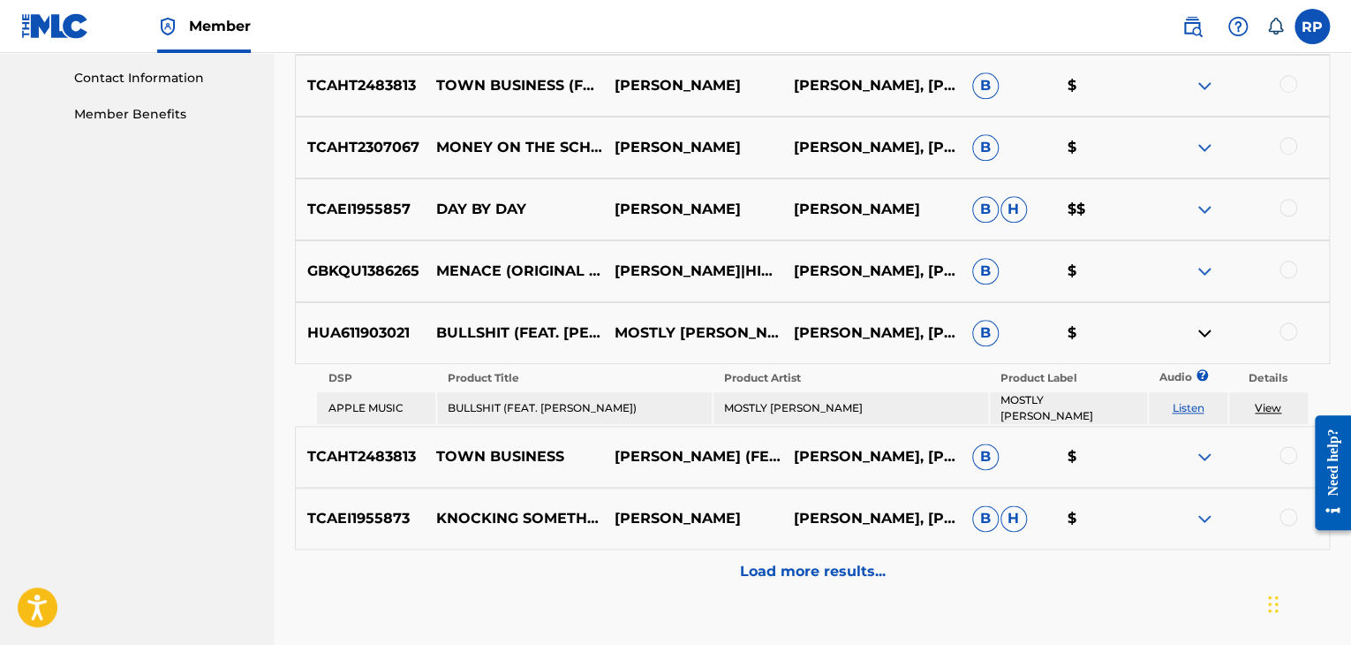
scroll to position [979, 0]
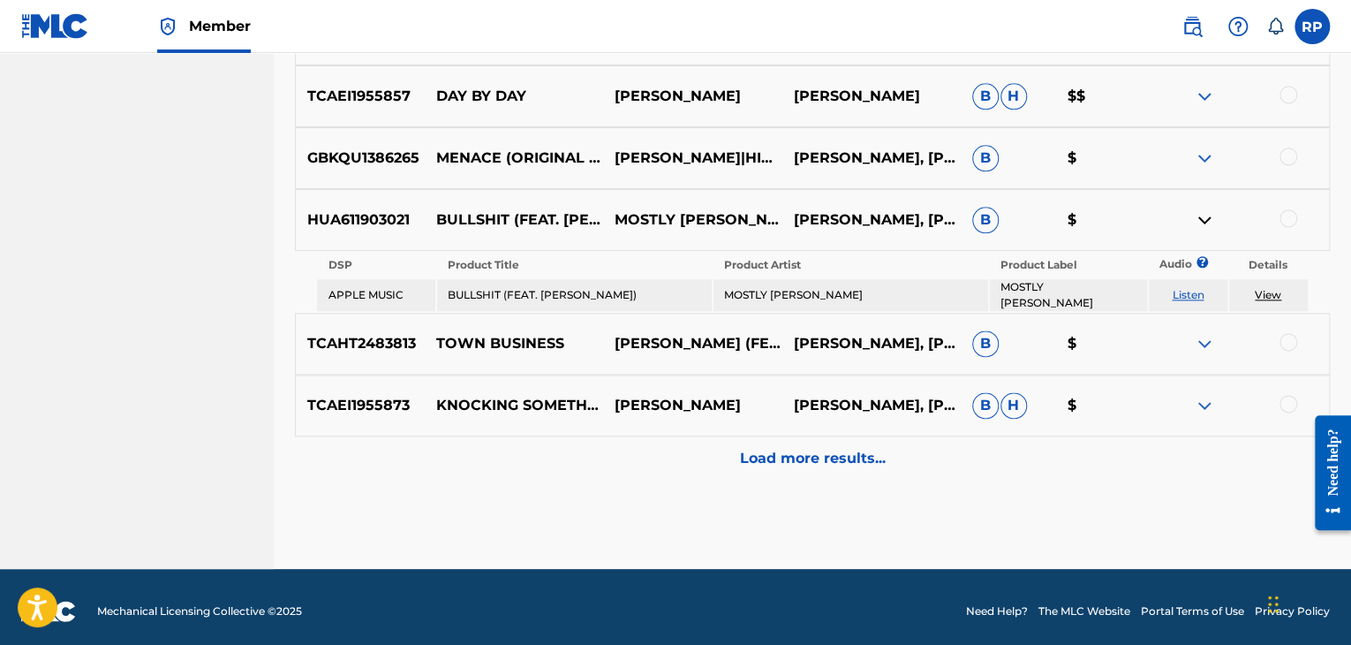
click at [1198, 218] on img at bounding box center [1204, 219] width 21 height 21
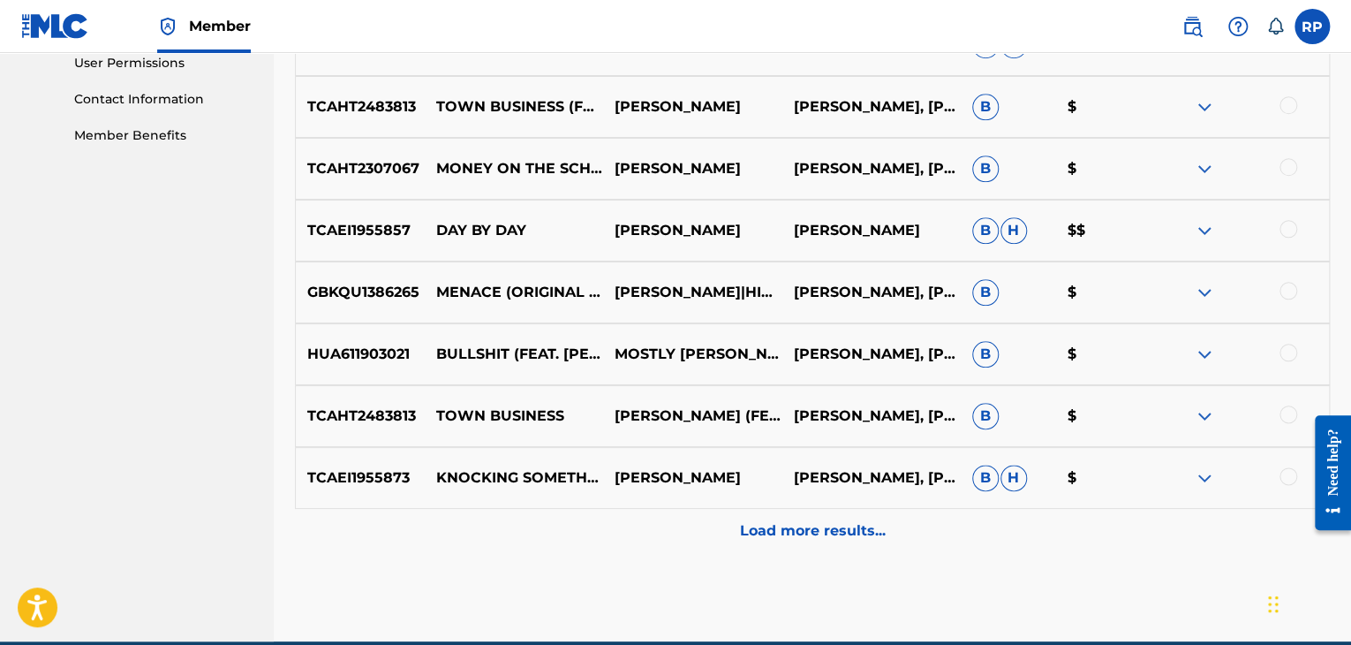
scroll to position [749, 0]
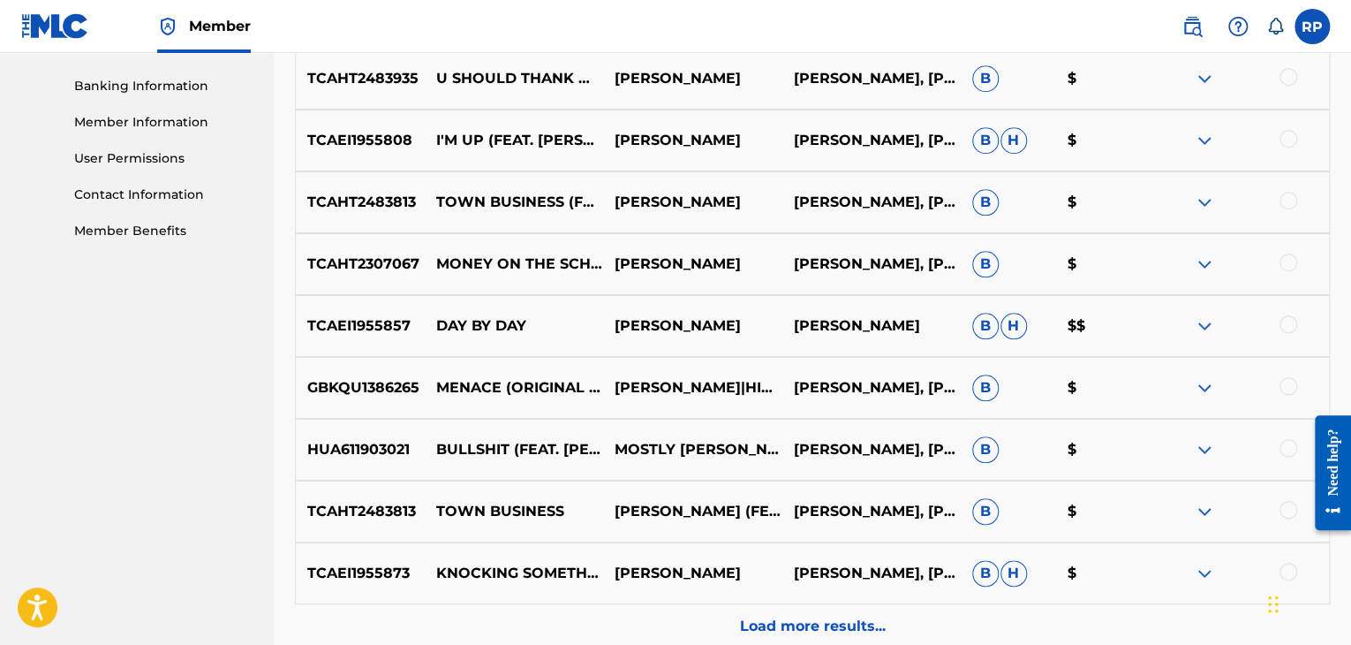
click at [1201, 324] on img at bounding box center [1204, 325] width 21 height 21
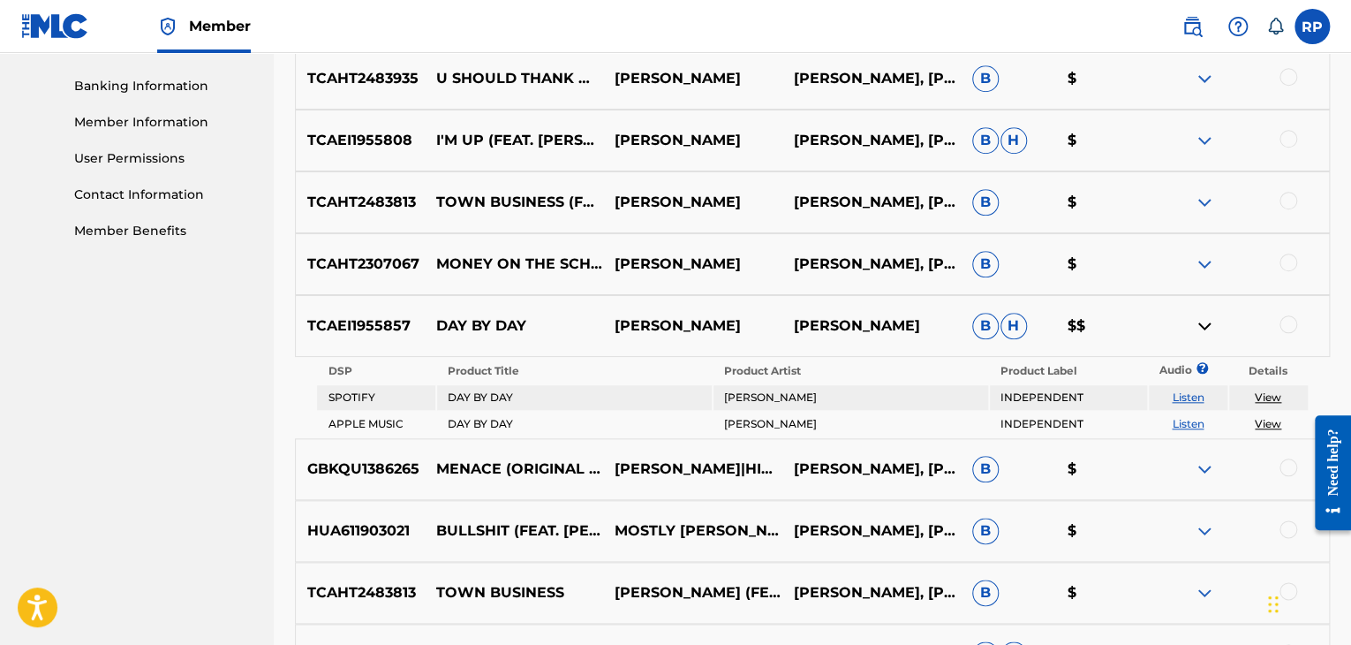
click at [1200, 323] on img at bounding box center [1204, 325] width 21 height 21
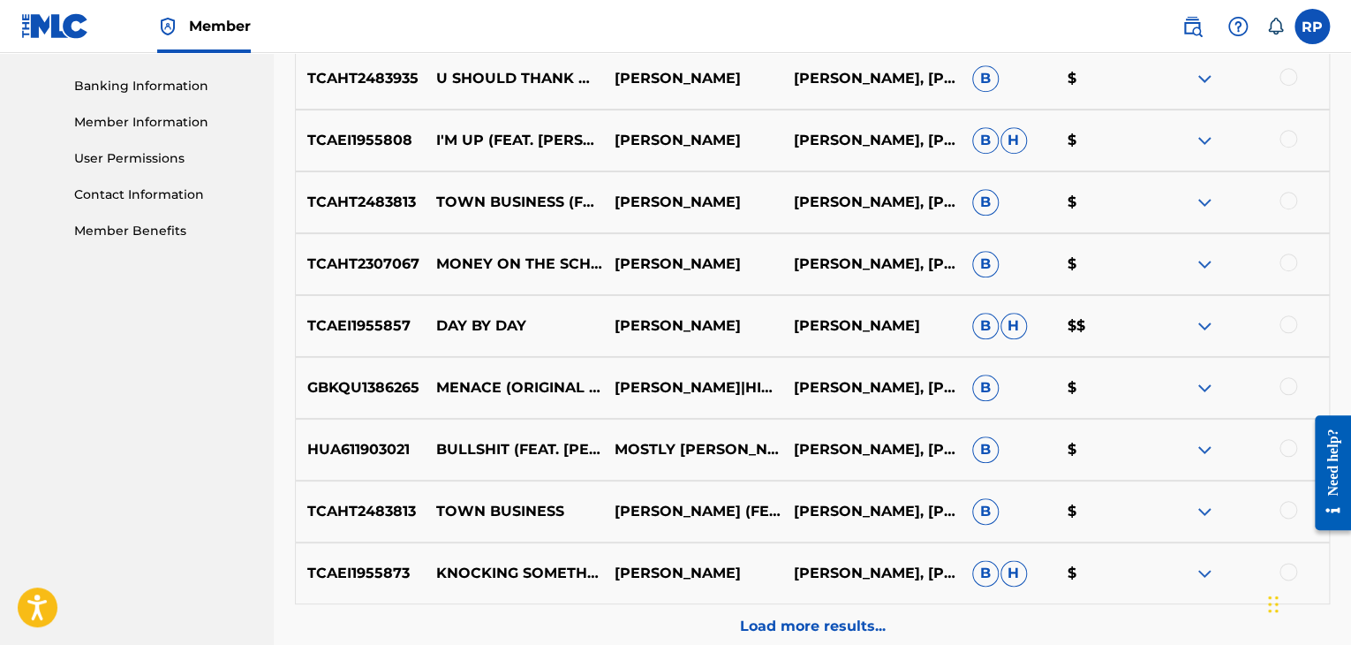
click at [1200, 323] on img at bounding box center [1204, 325] width 21 height 21
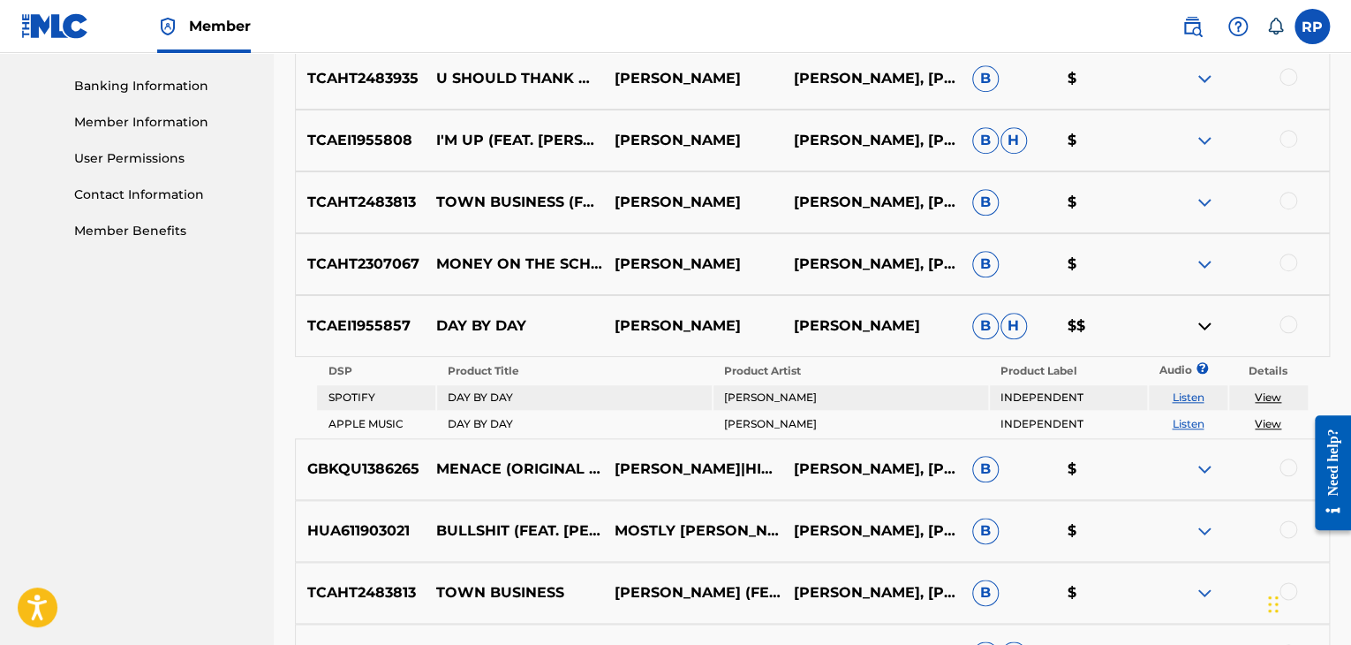
click at [1200, 323] on img at bounding box center [1204, 325] width 21 height 21
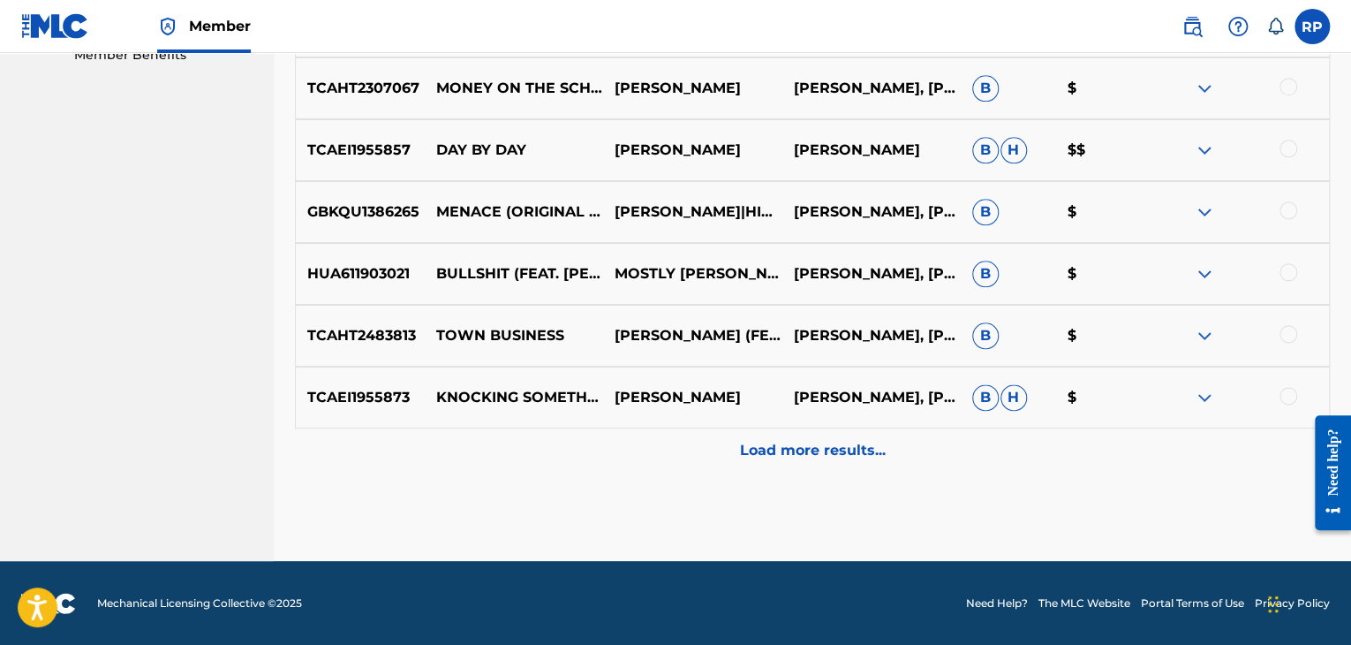
scroll to position [926, 0]
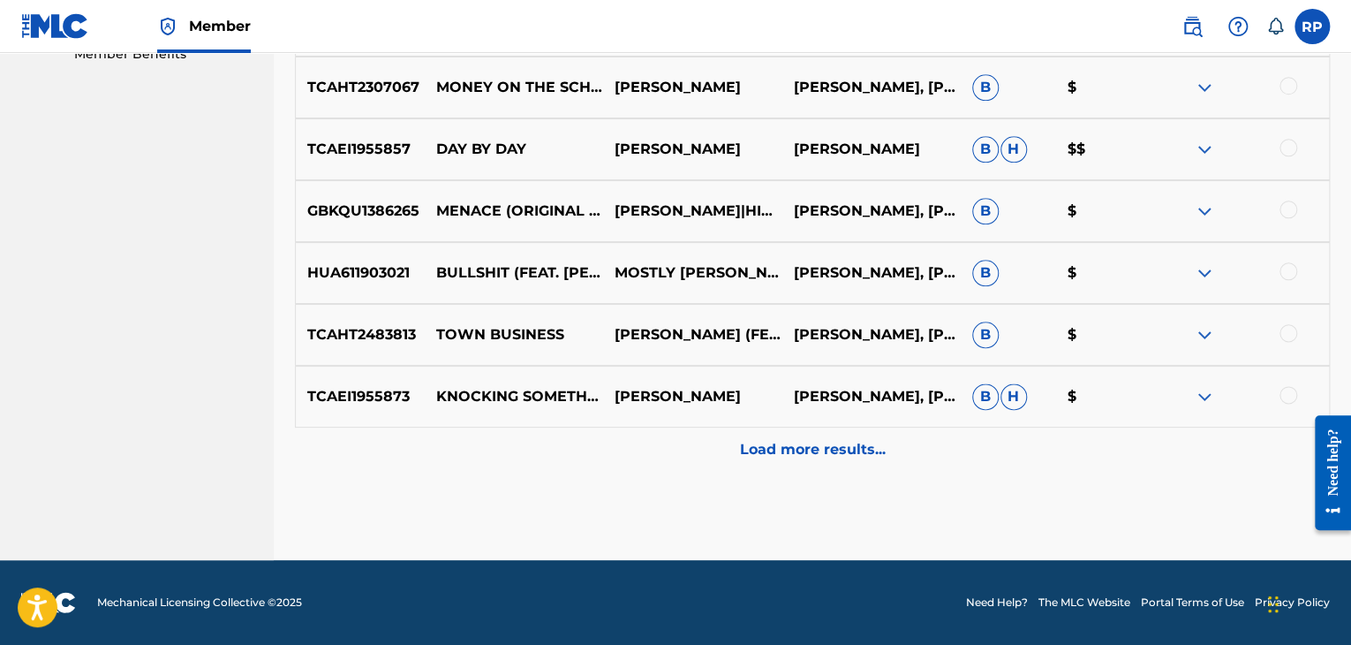
click at [840, 441] on p "Load more results..." at bounding box center [813, 449] width 146 height 21
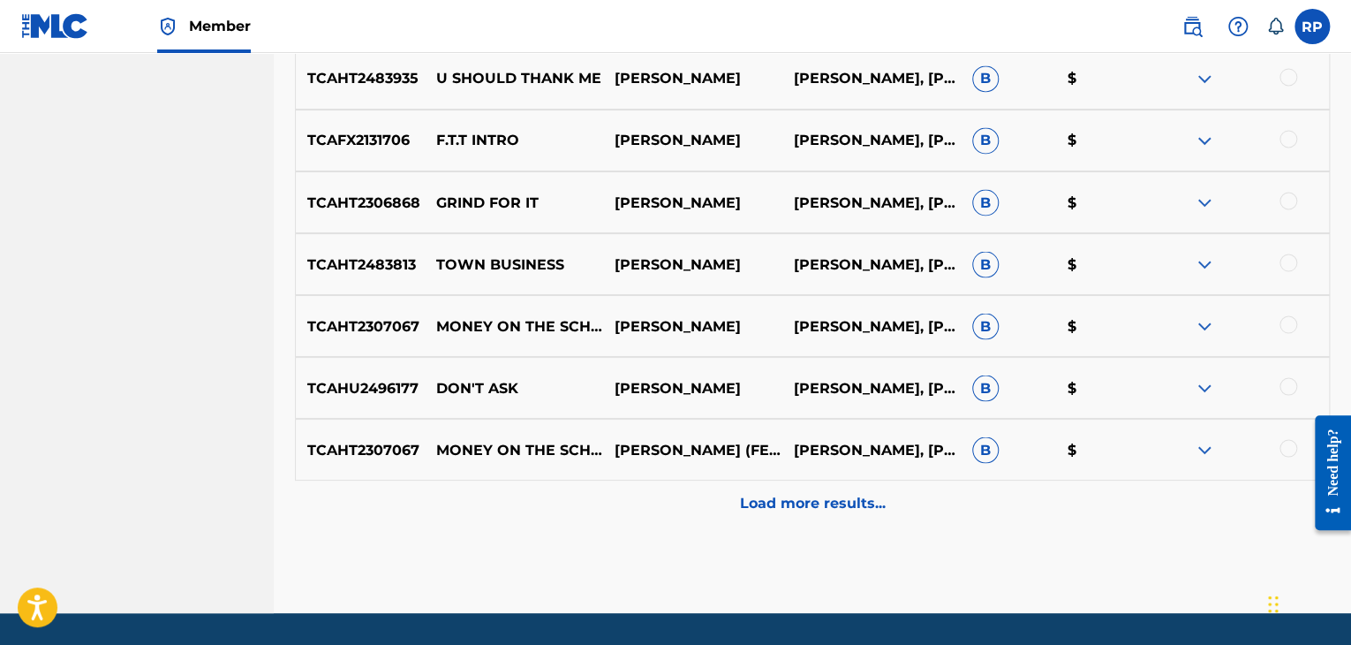
scroll to position [1544, 0]
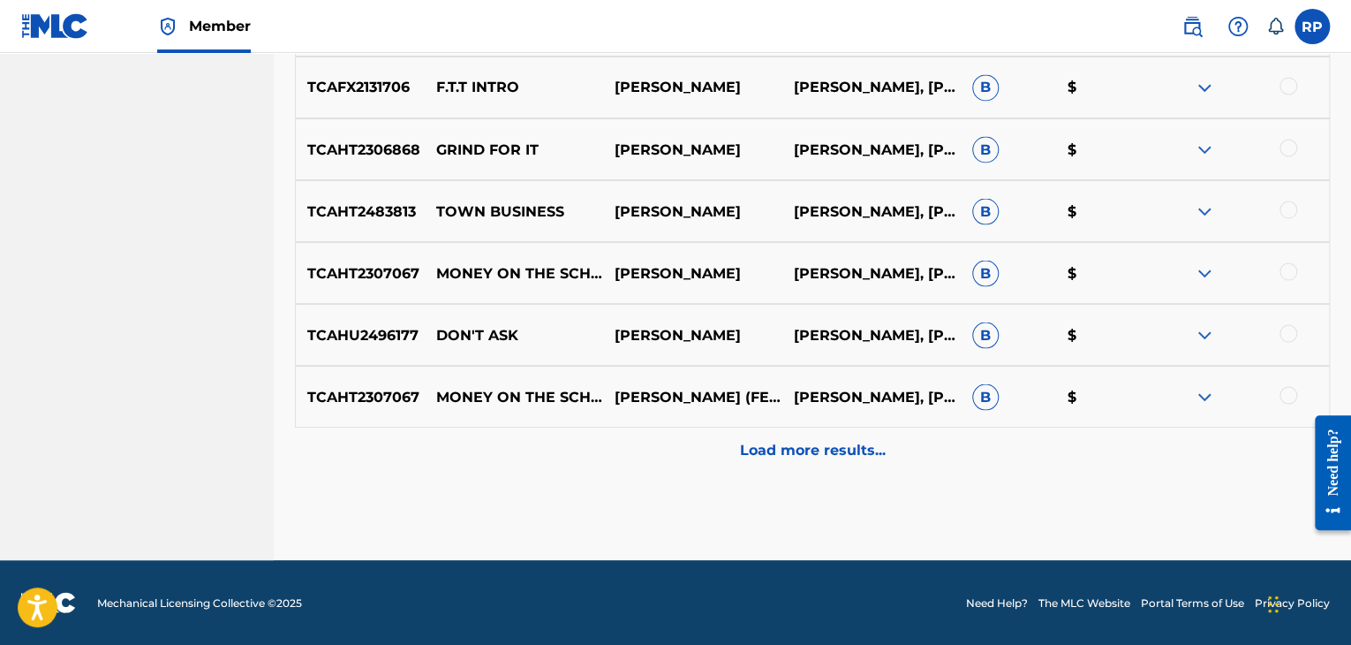
click at [826, 449] on p "Load more results..." at bounding box center [813, 449] width 146 height 21
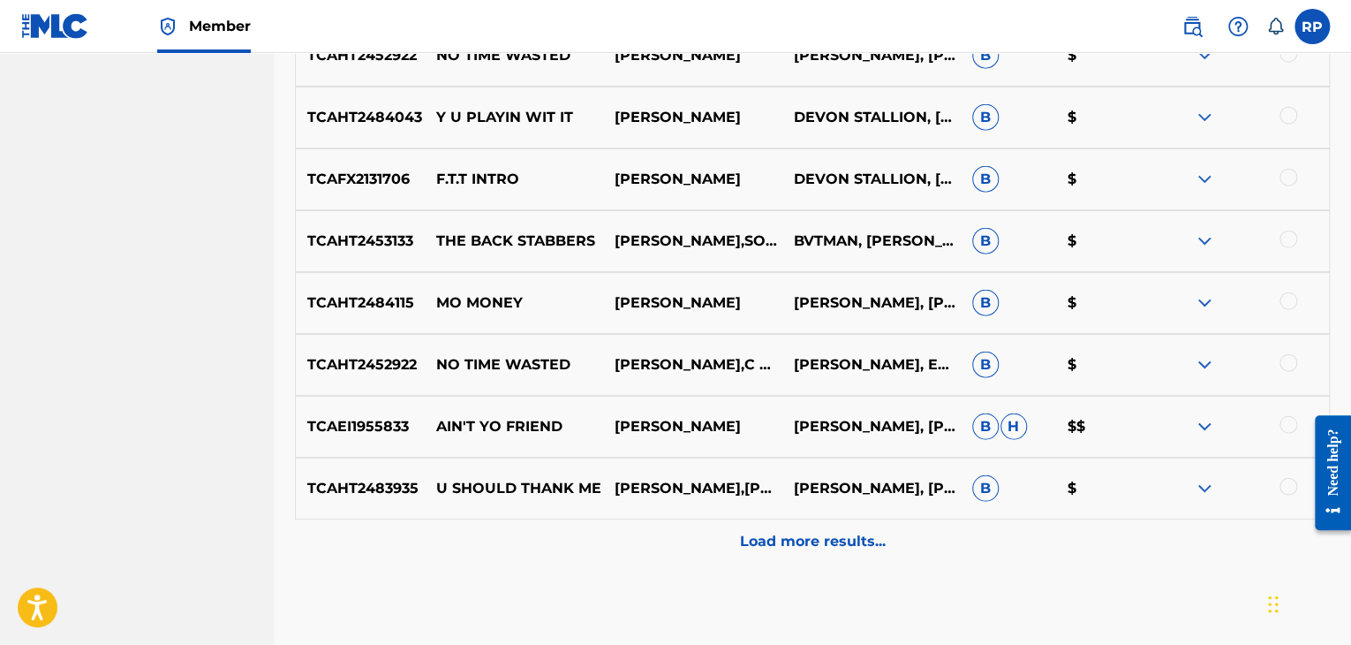
scroll to position [2074, 0]
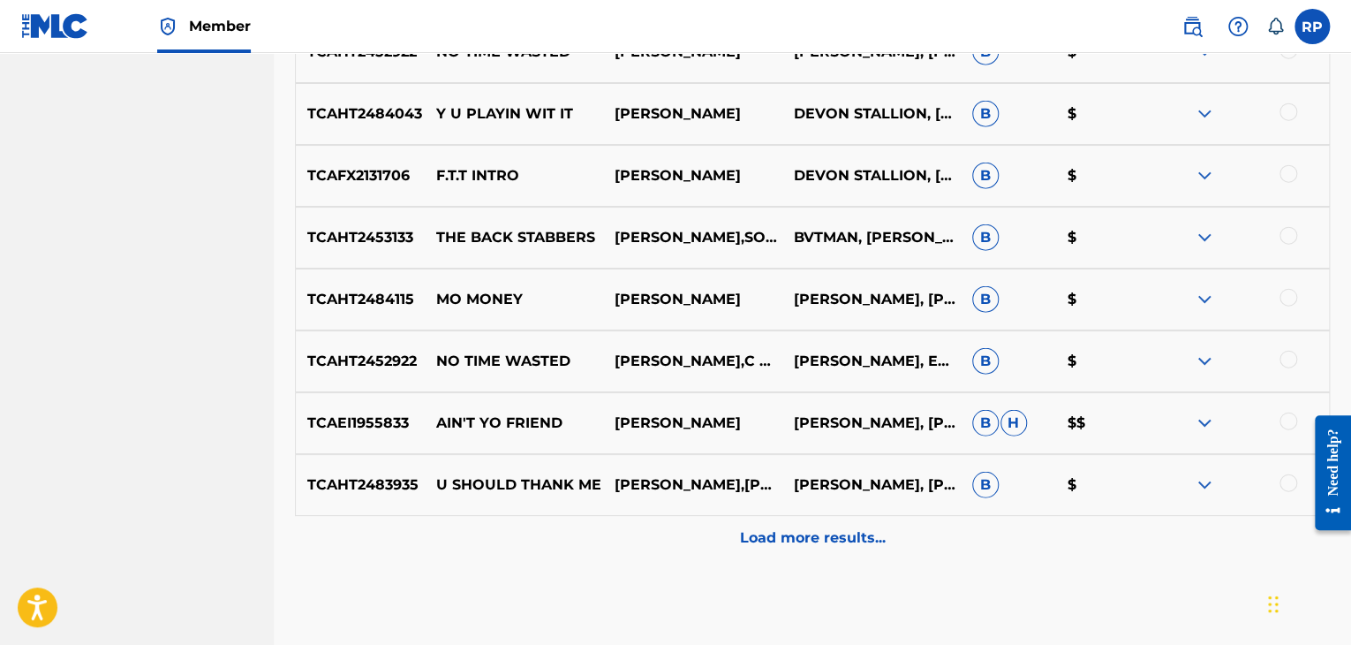
click at [1201, 422] on img at bounding box center [1204, 422] width 21 height 21
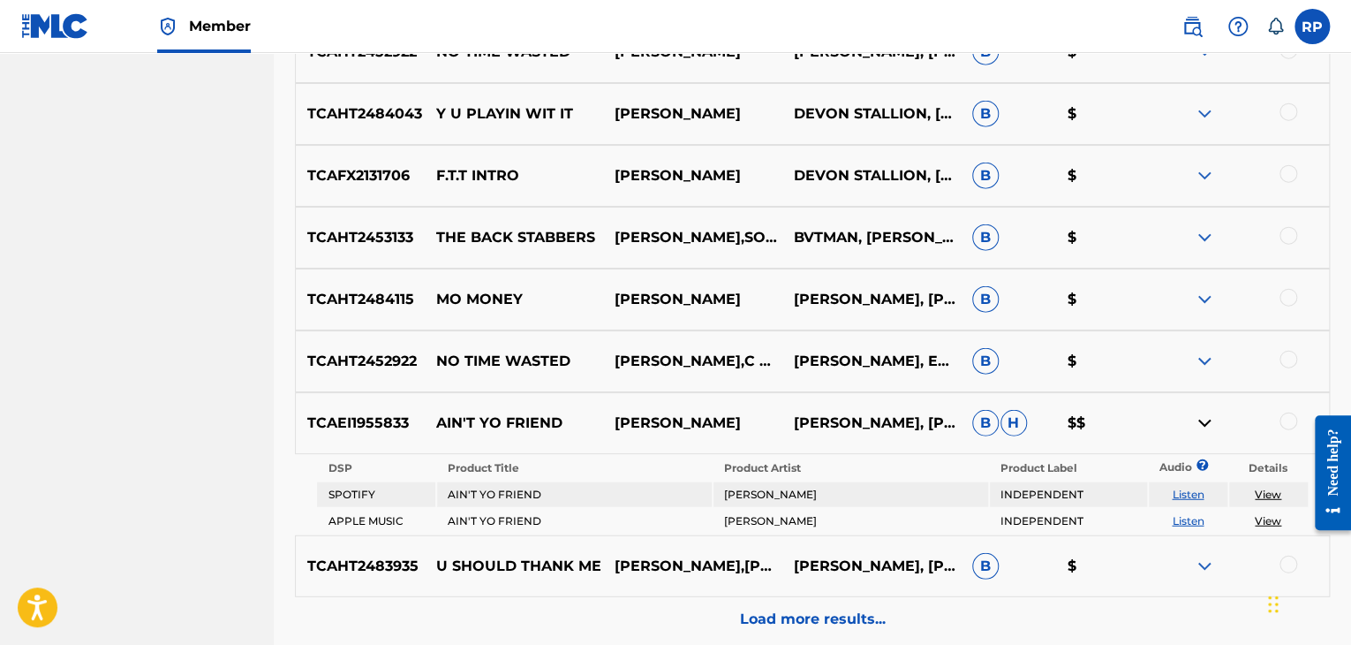
click at [1200, 421] on img at bounding box center [1204, 422] width 21 height 21
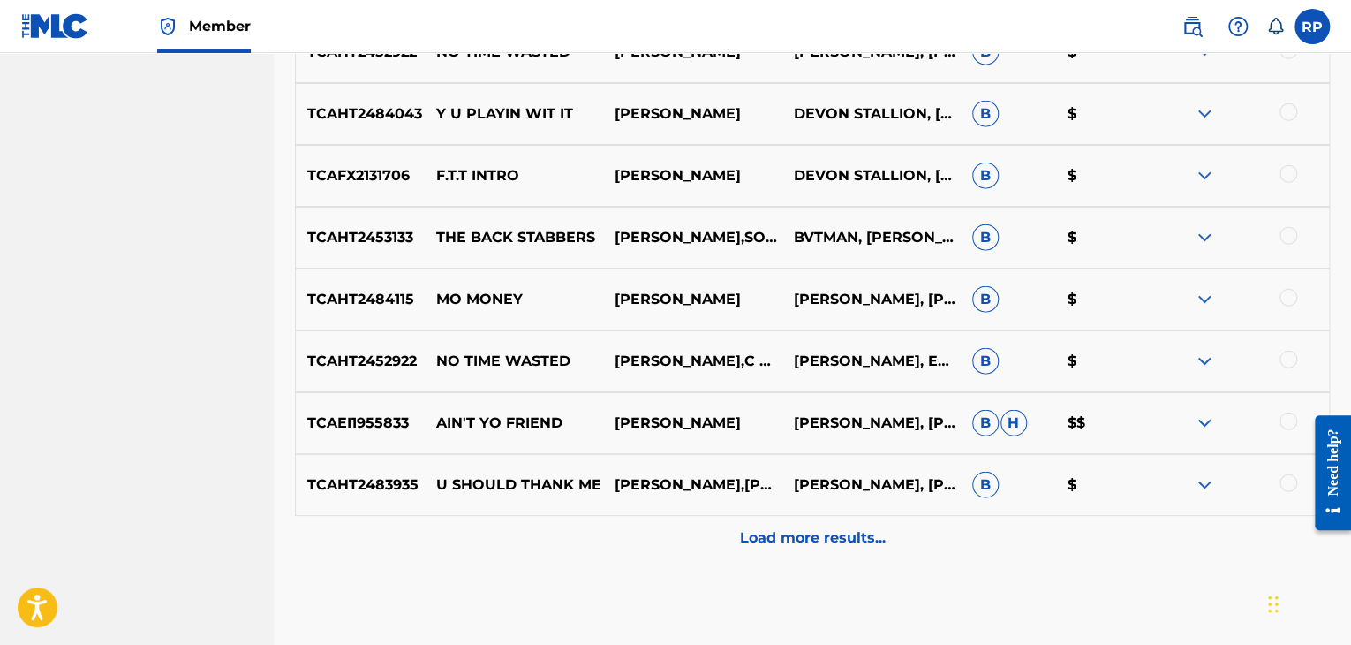
click at [851, 546] on p "Load more results..." at bounding box center [813, 537] width 146 height 21
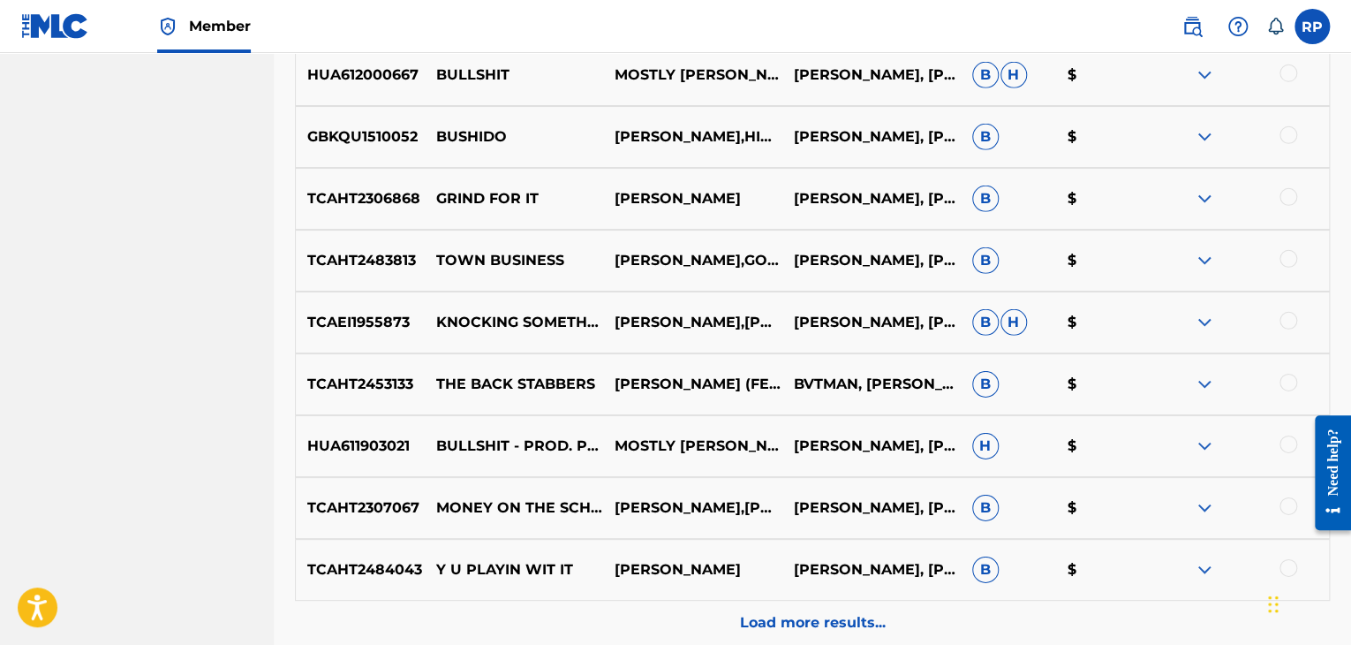
scroll to position [2781, 0]
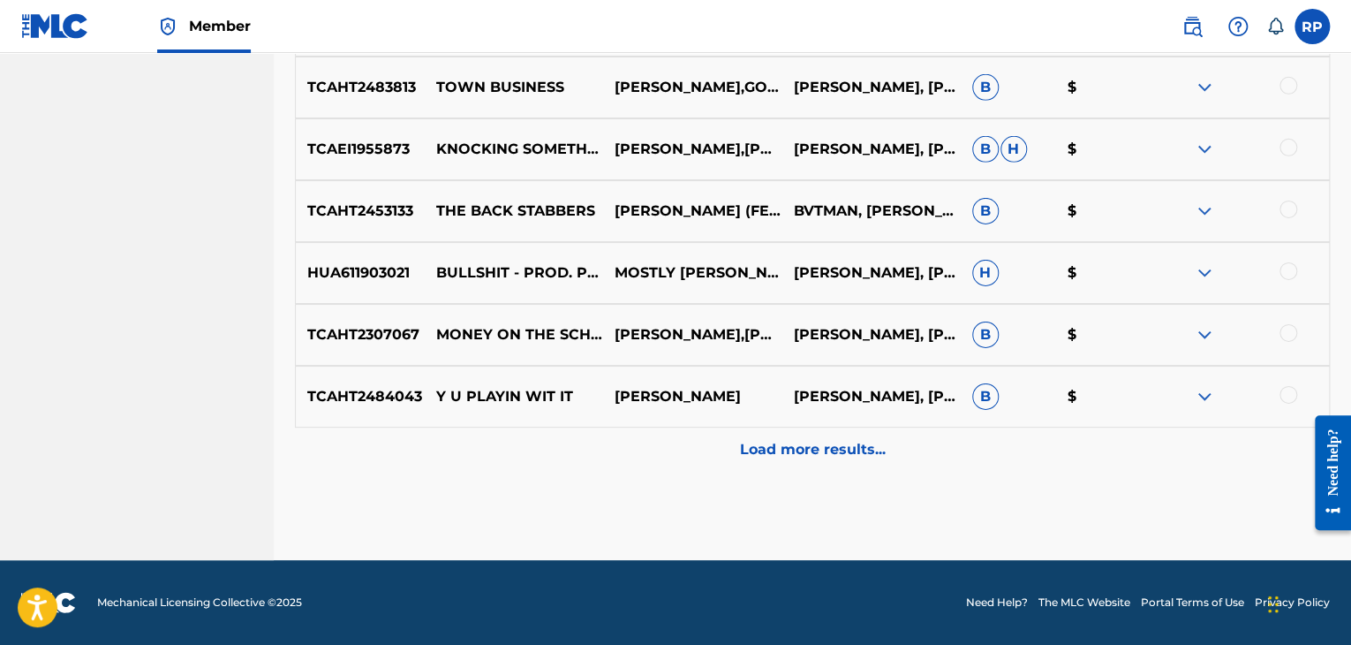
click at [866, 448] on p "Load more results..." at bounding box center [813, 449] width 146 height 21
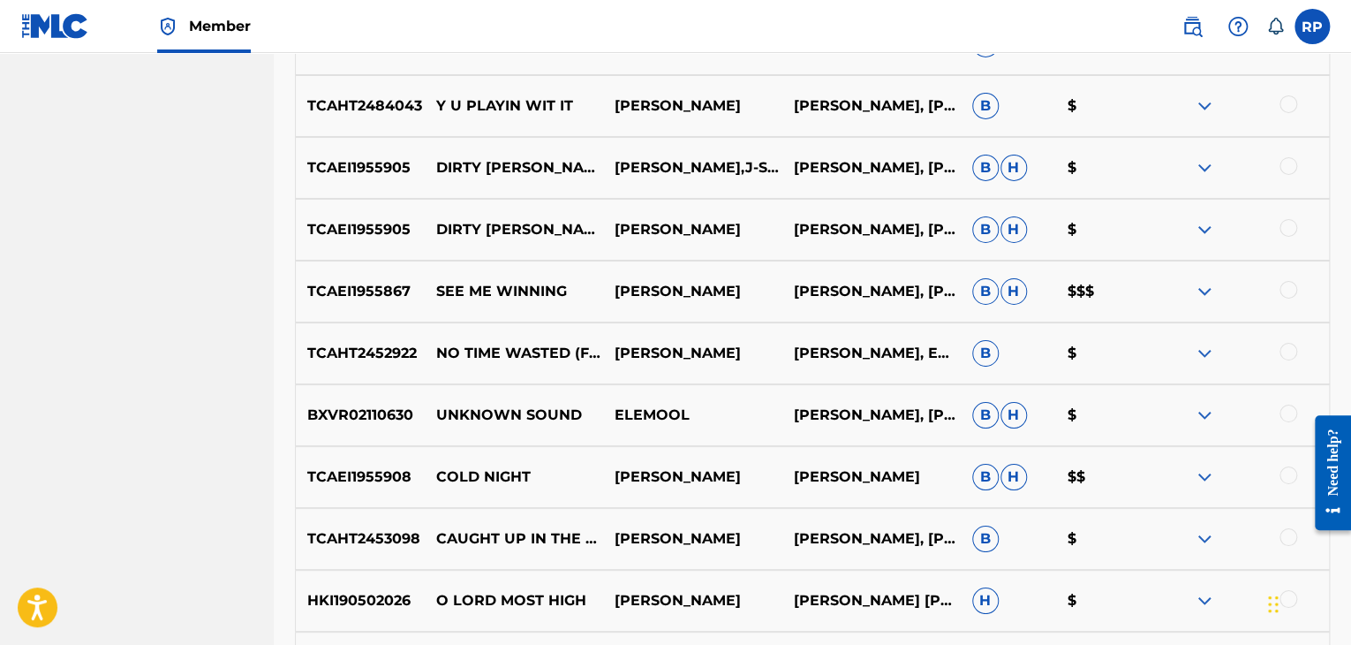
scroll to position [3046, 0]
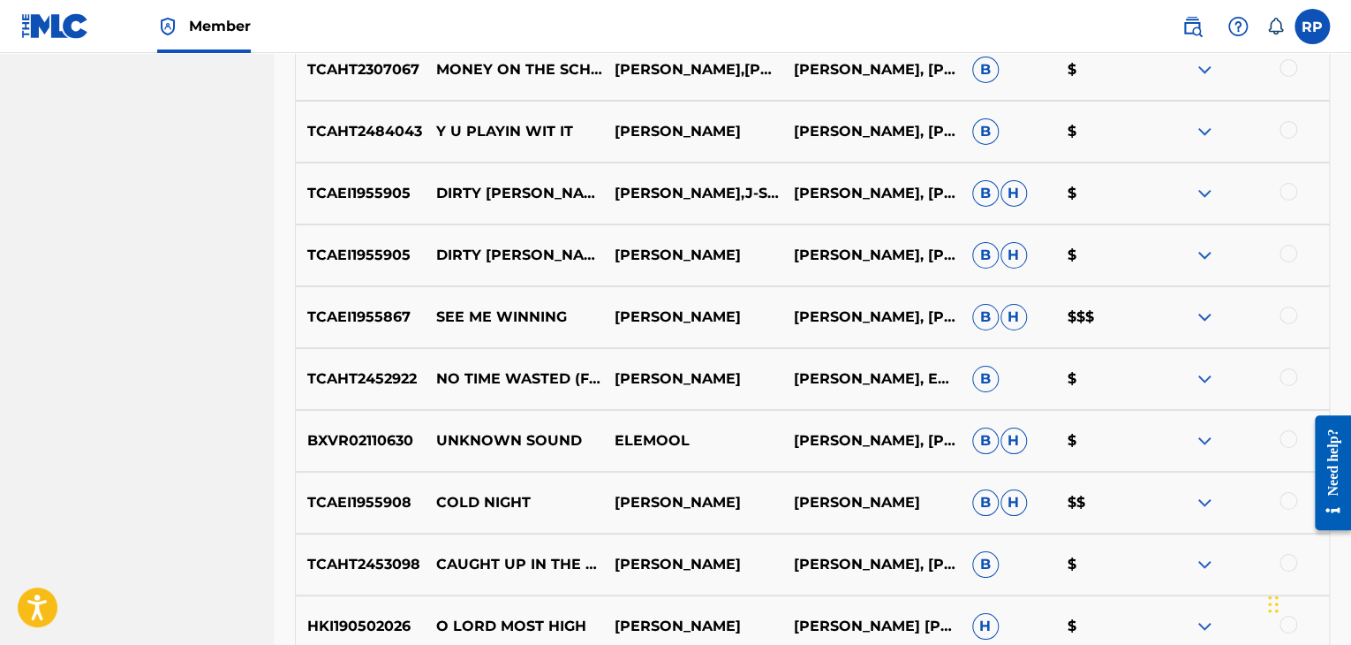
click at [1201, 501] on img at bounding box center [1204, 502] width 21 height 21
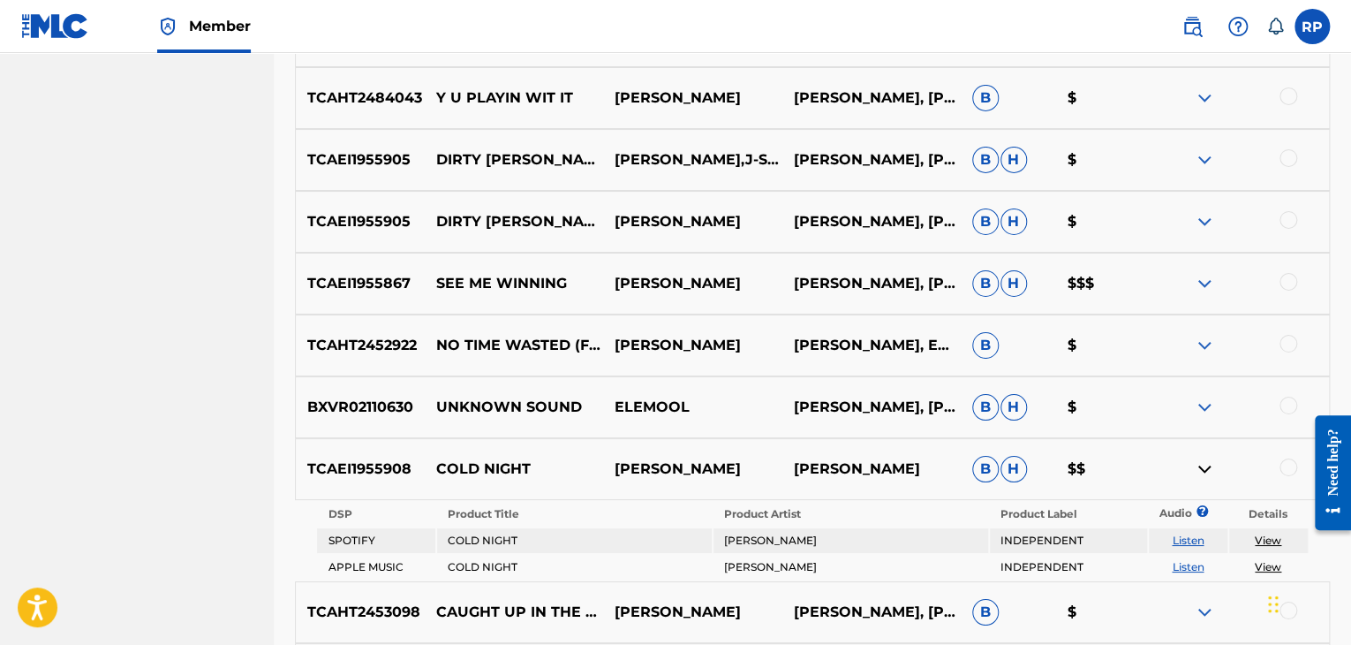
scroll to position [3134, 0]
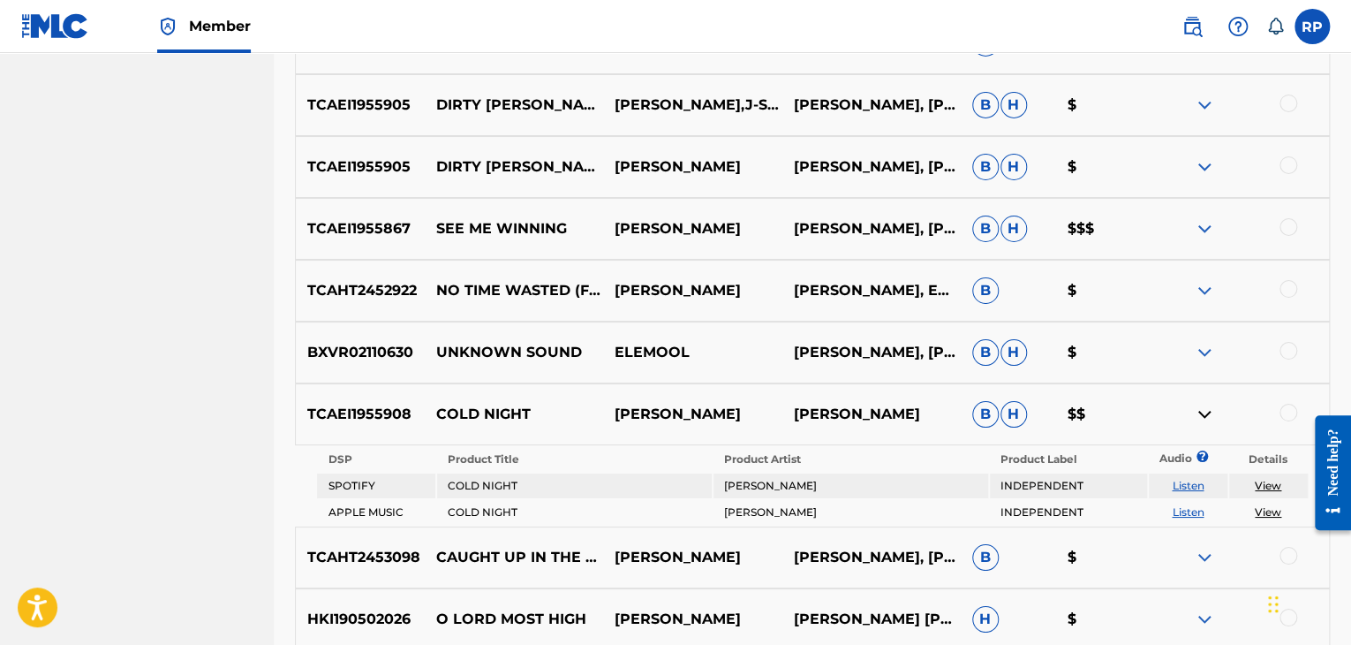
click at [1201, 413] on img at bounding box center [1204, 414] width 21 height 21
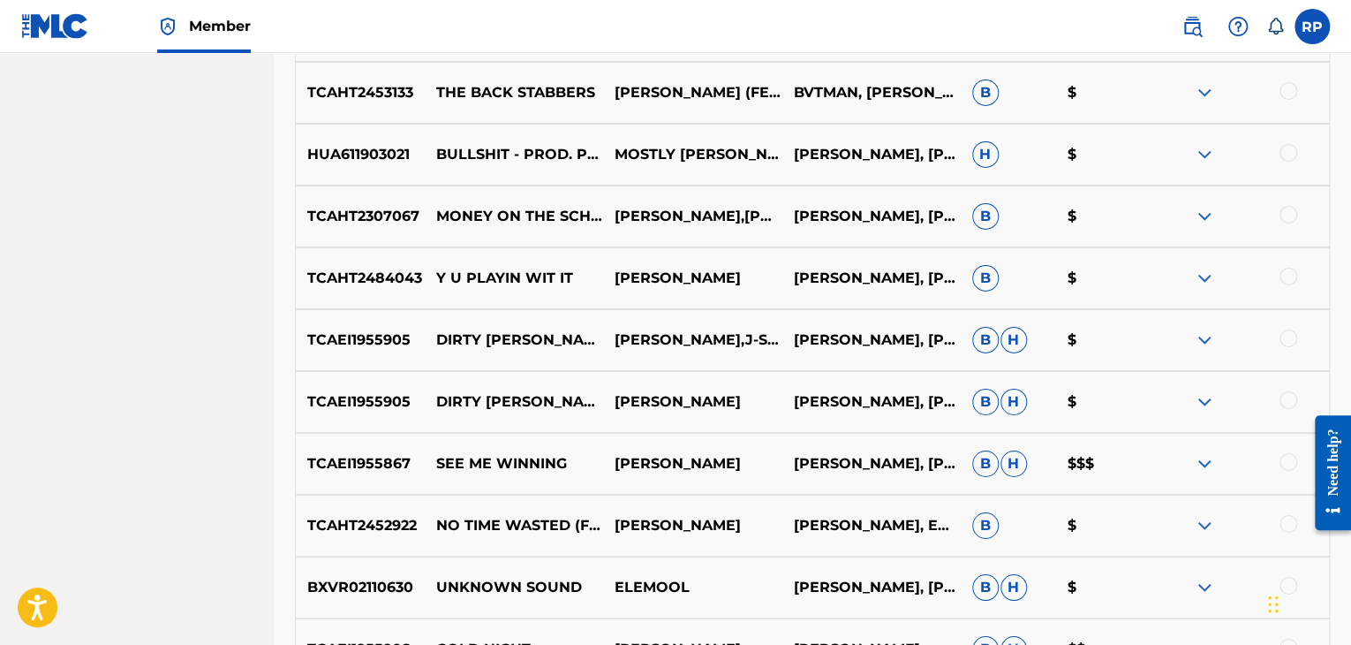
scroll to position [2869, 0]
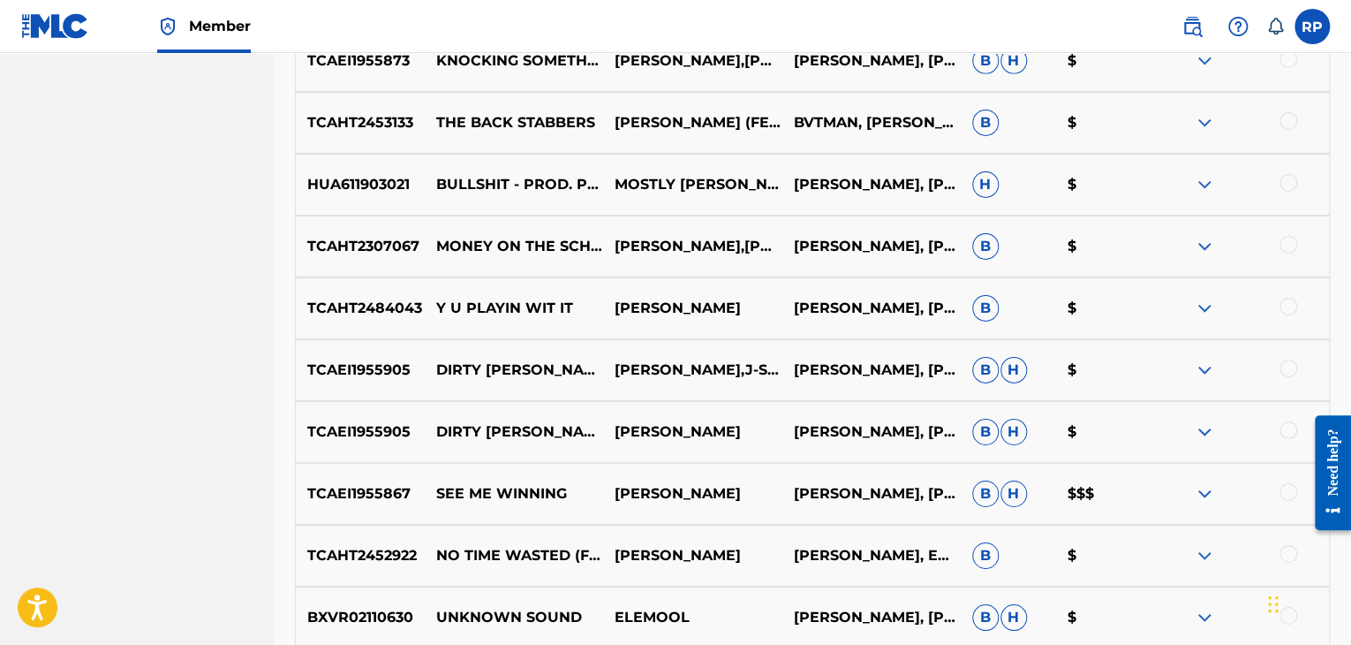
click at [1198, 488] on img at bounding box center [1204, 493] width 21 height 21
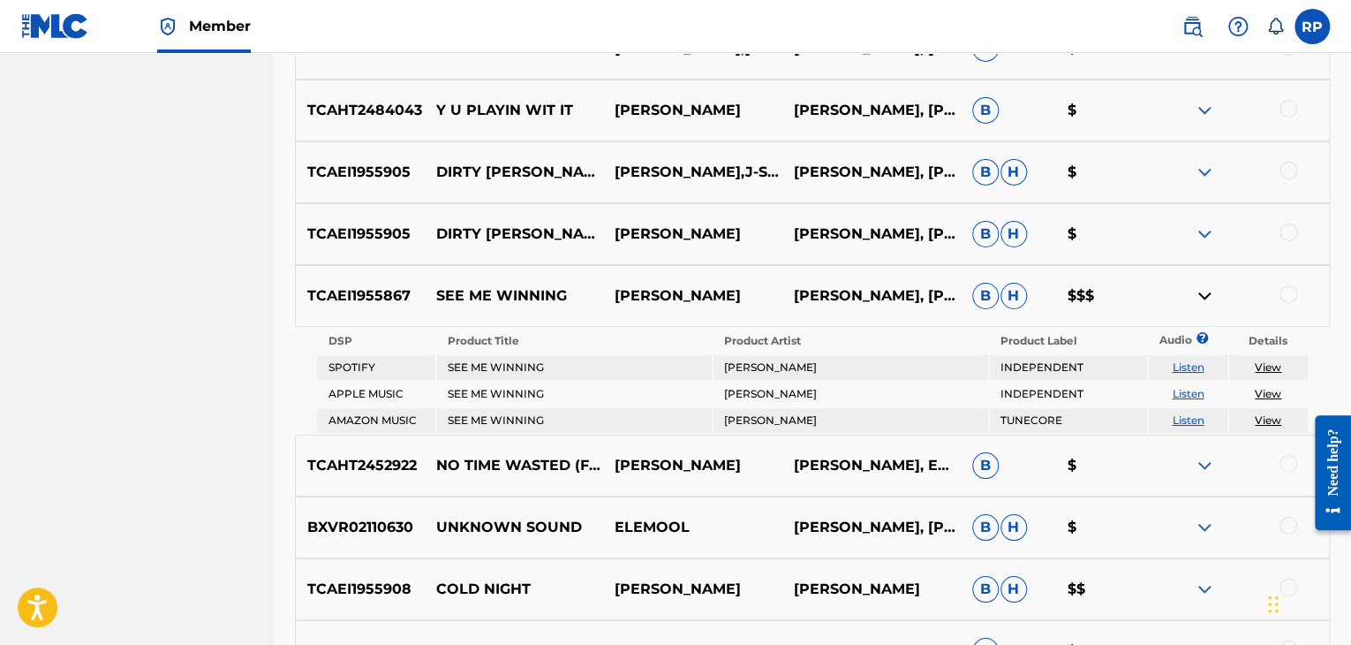
scroll to position [3046, 0]
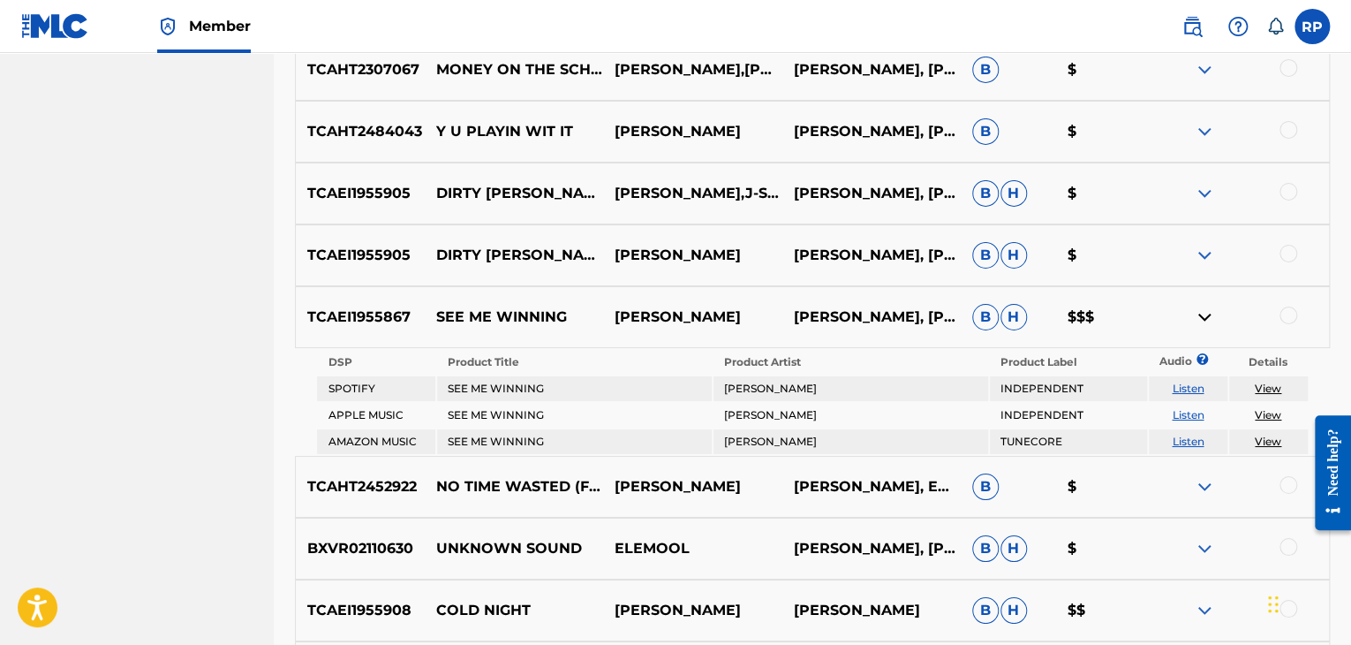
click at [1200, 317] on img at bounding box center [1204, 317] width 21 height 21
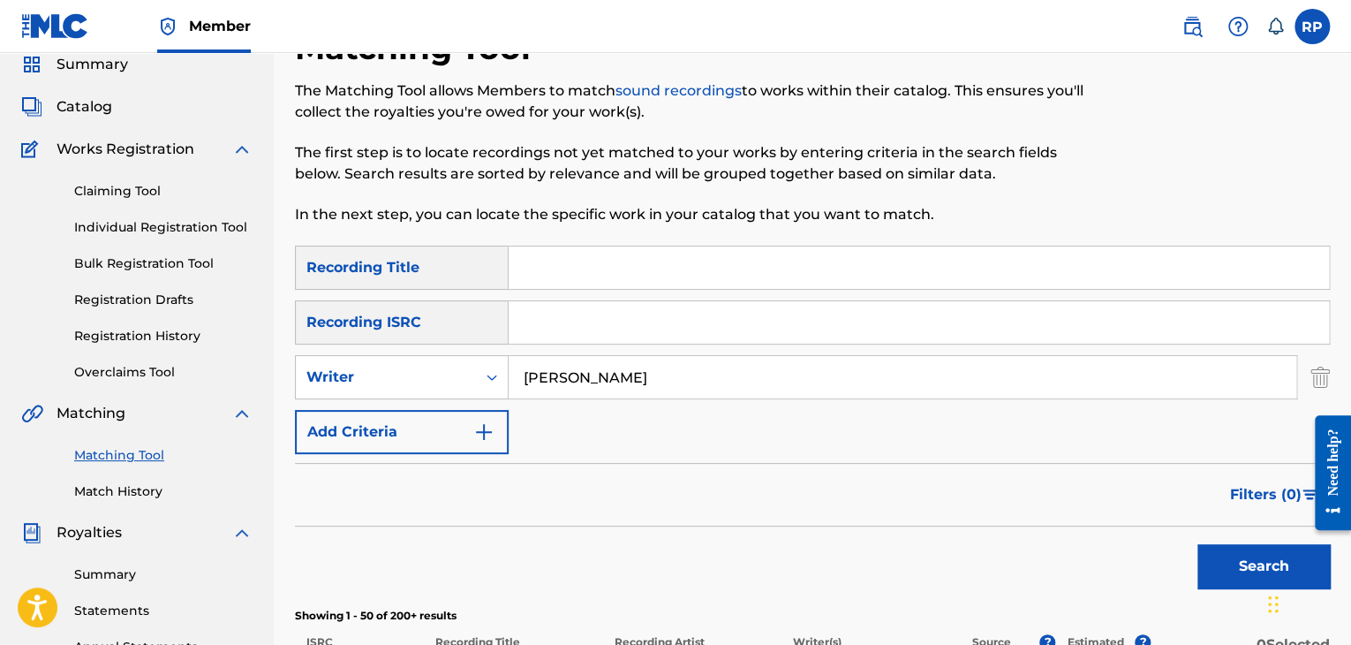
scroll to position [42, 0]
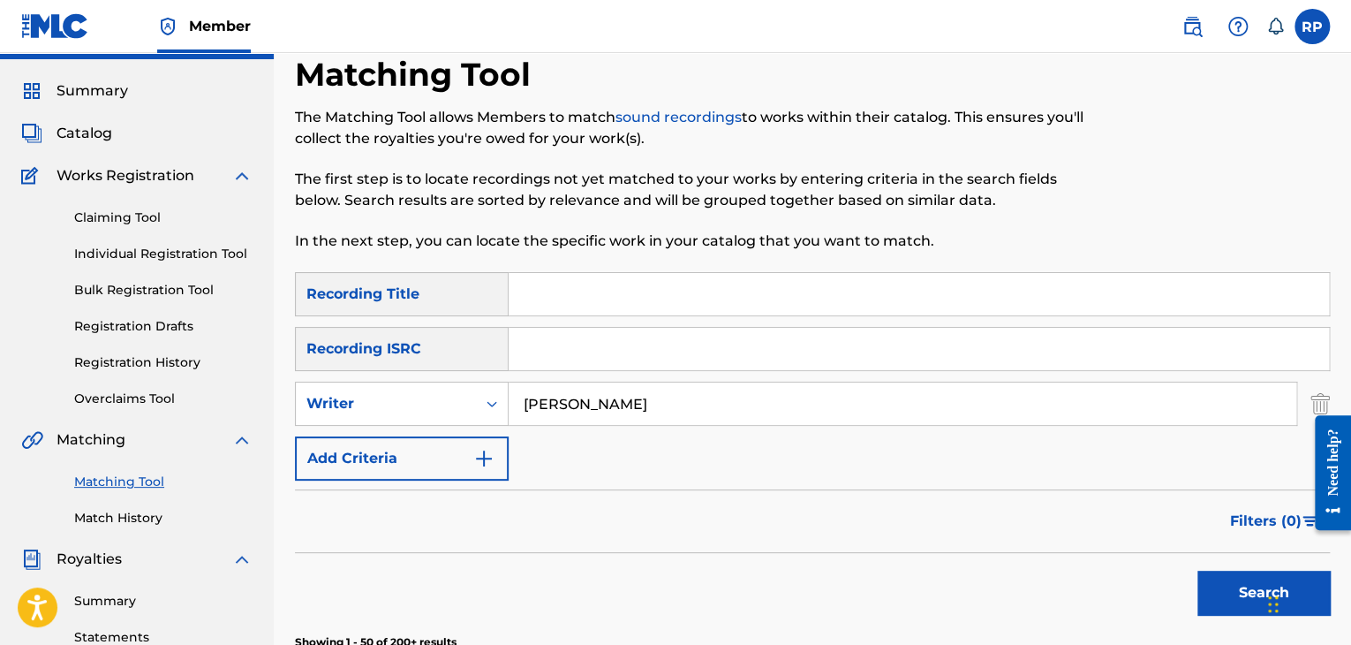
click at [141, 213] on link "Claiming Tool" at bounding box center [163, 217] width 178 height 19
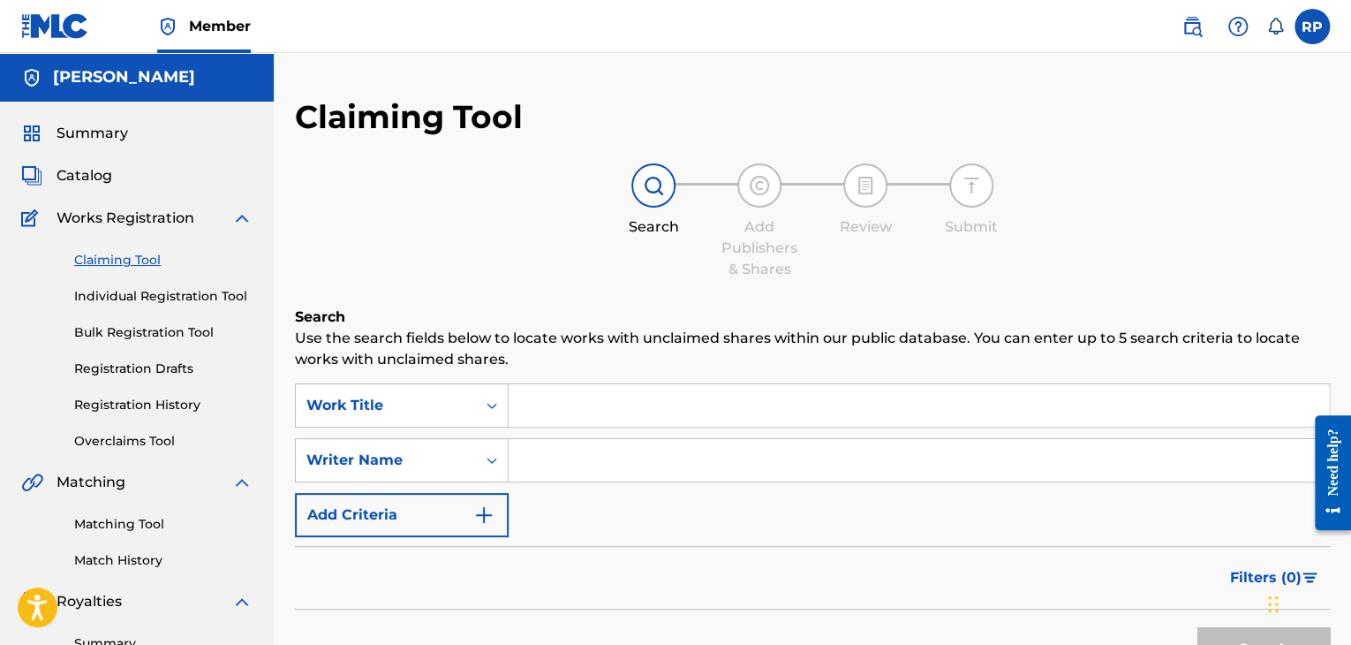
click at [580, 467] on input "Search Form" at bounding box center [919, 460] width 821 height 42
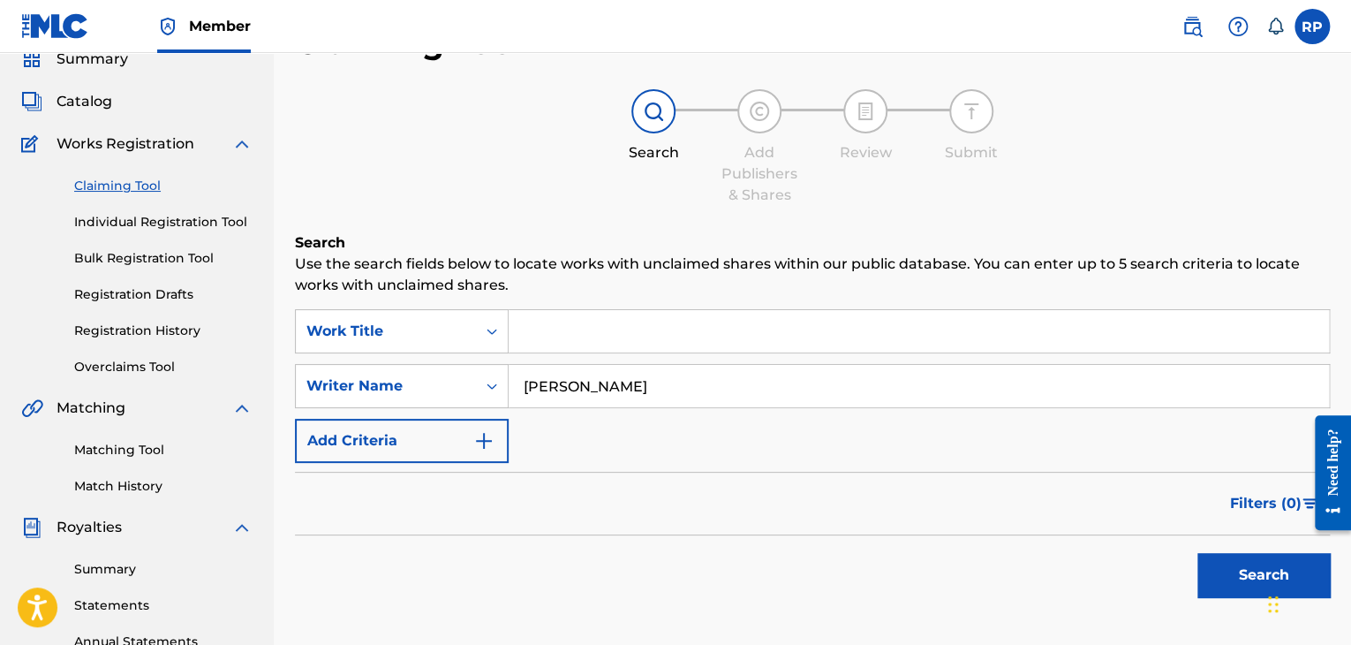
scroll to position [177, 0]
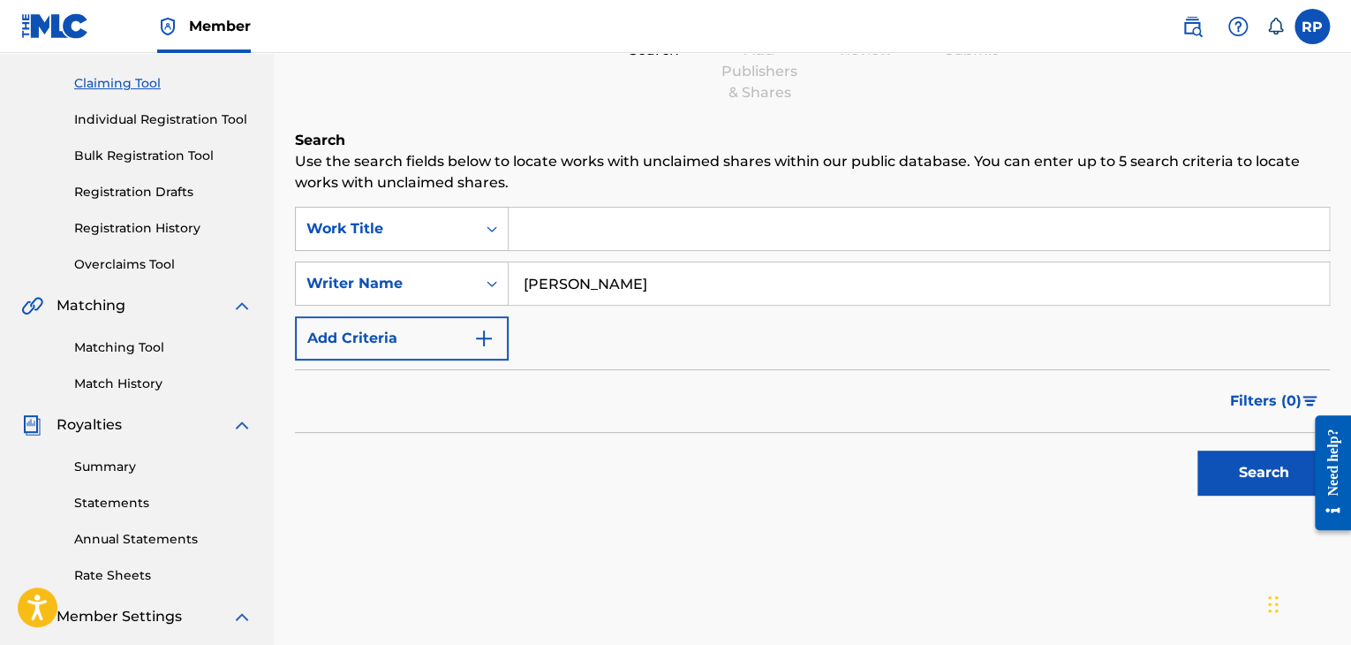
click at [1233, 478] on button "Search" at bounding box center [1264, 472] width 132 height 44
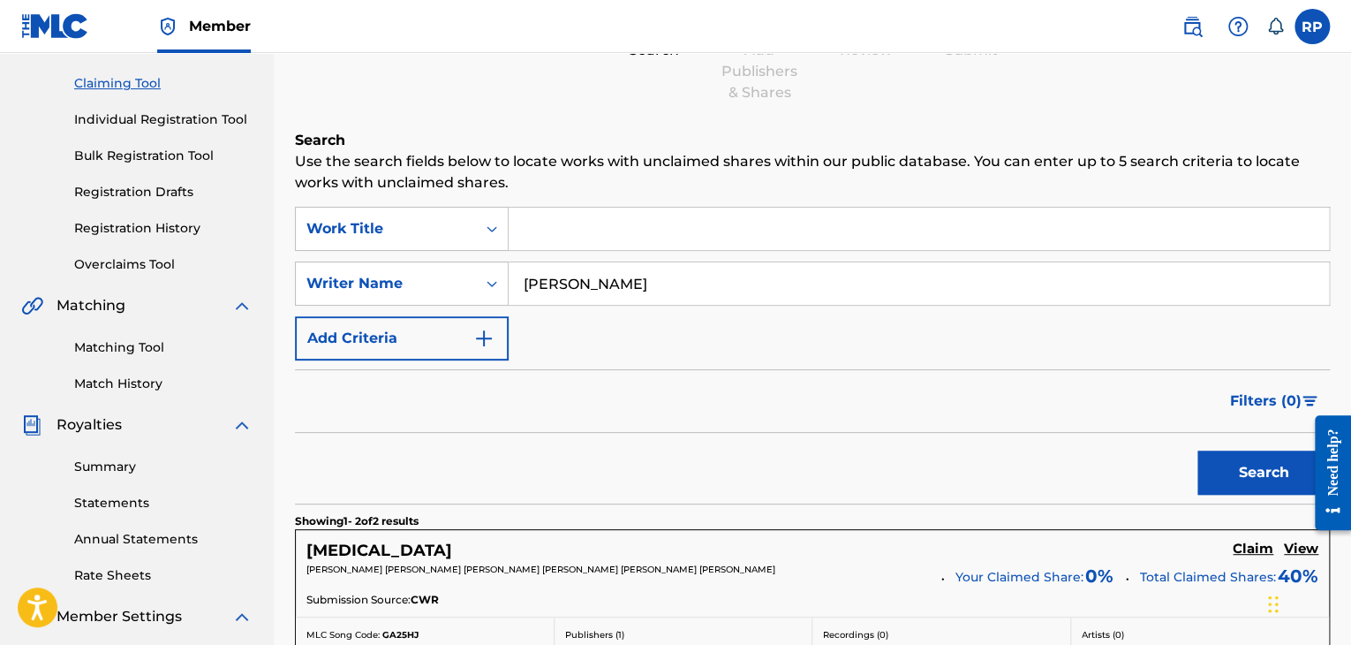
click at [650, 287] on input "[PERSON_NAME]" at bounding box center [919, 283] width 821 height 42
type input "R"
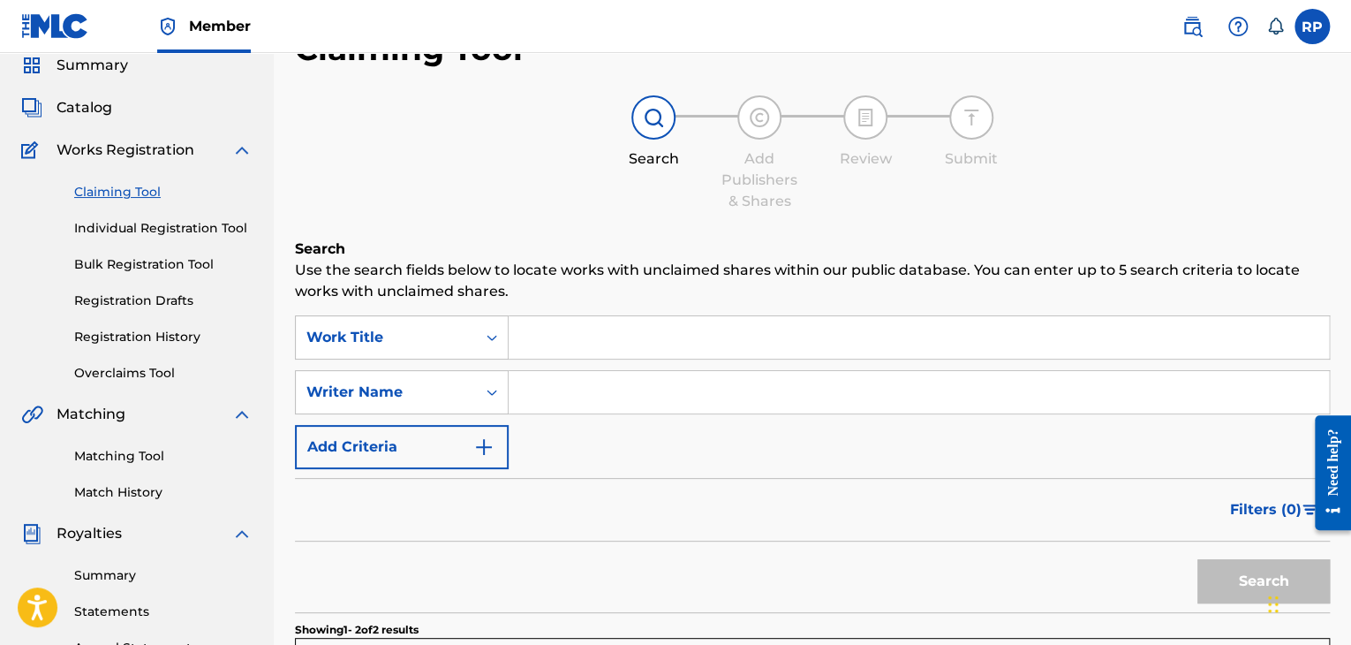
scroll to position [0, 0]
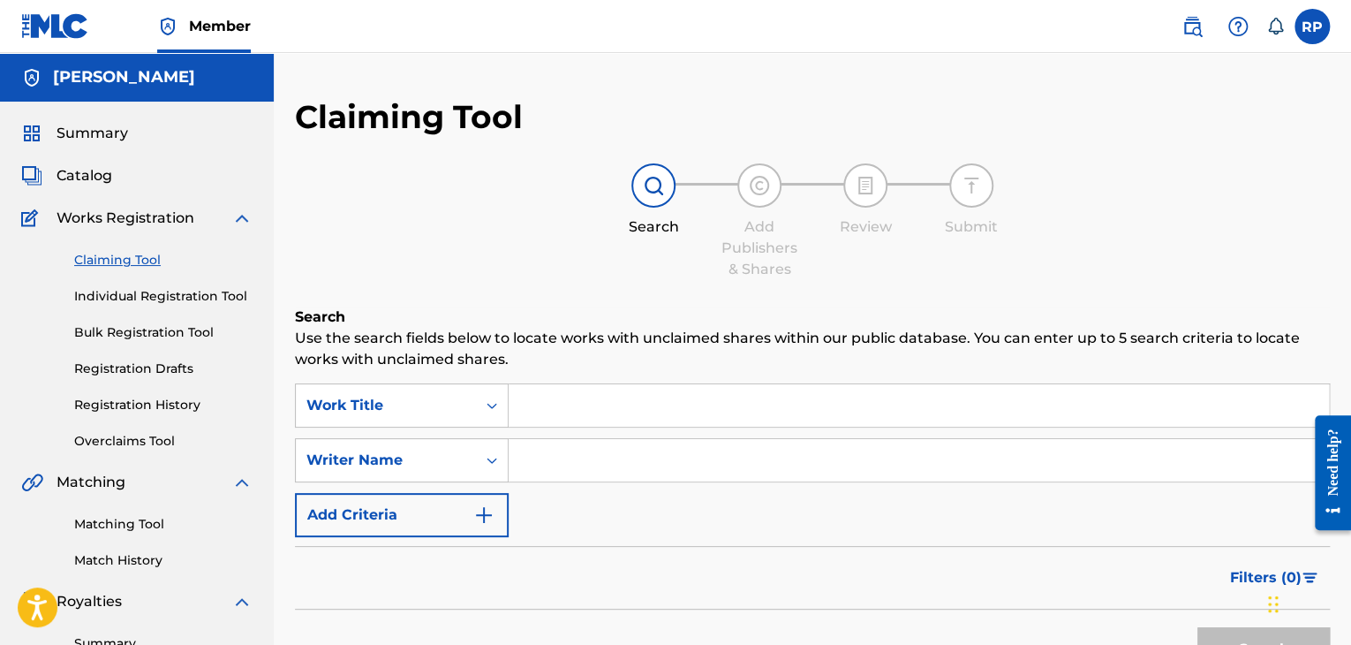
click at [156, 410] on link "Registration History" at bounding box center [163, 405] width 178 height 19
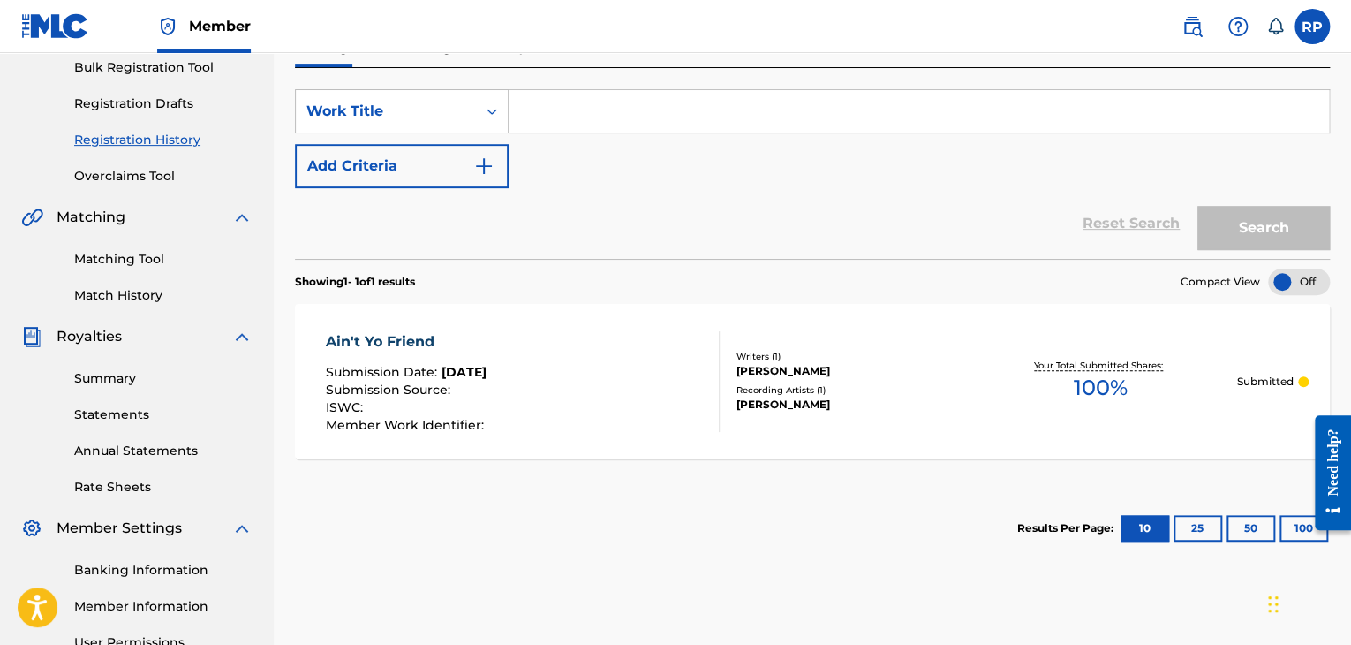
scroll to position [353, 0]
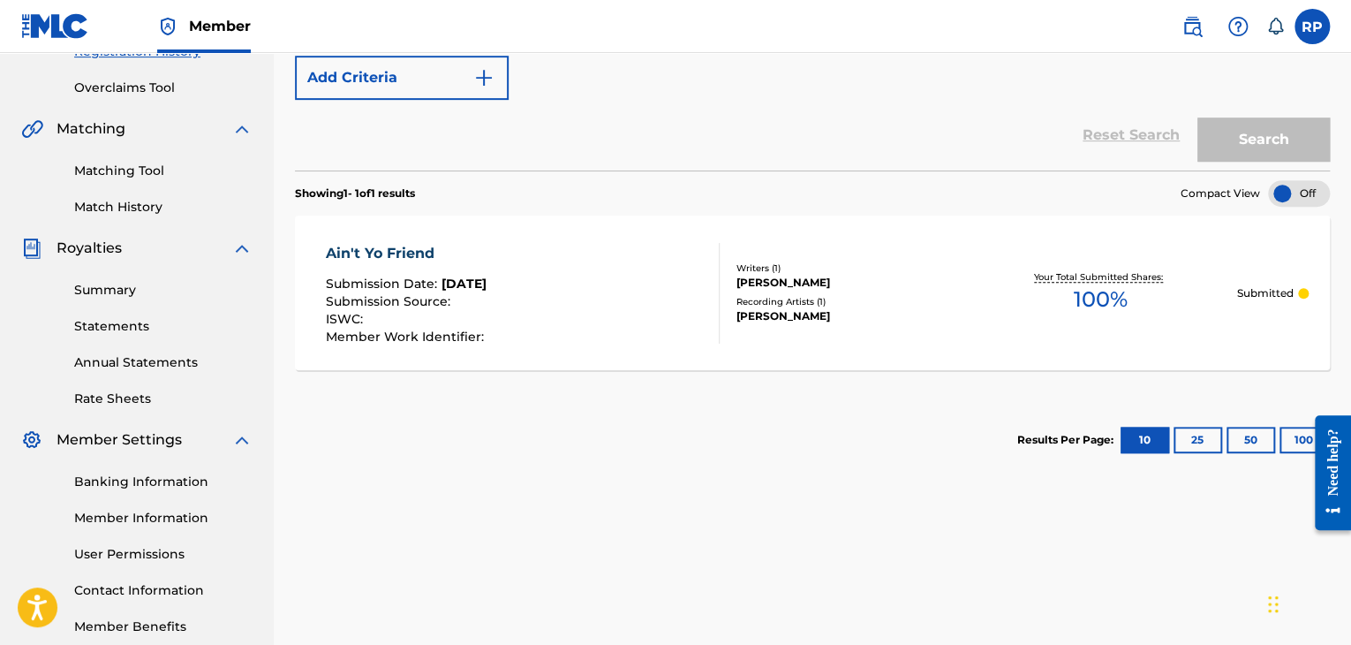
click at [1304, 291] on div at bounding box center [1303, 293] width 11 height 11
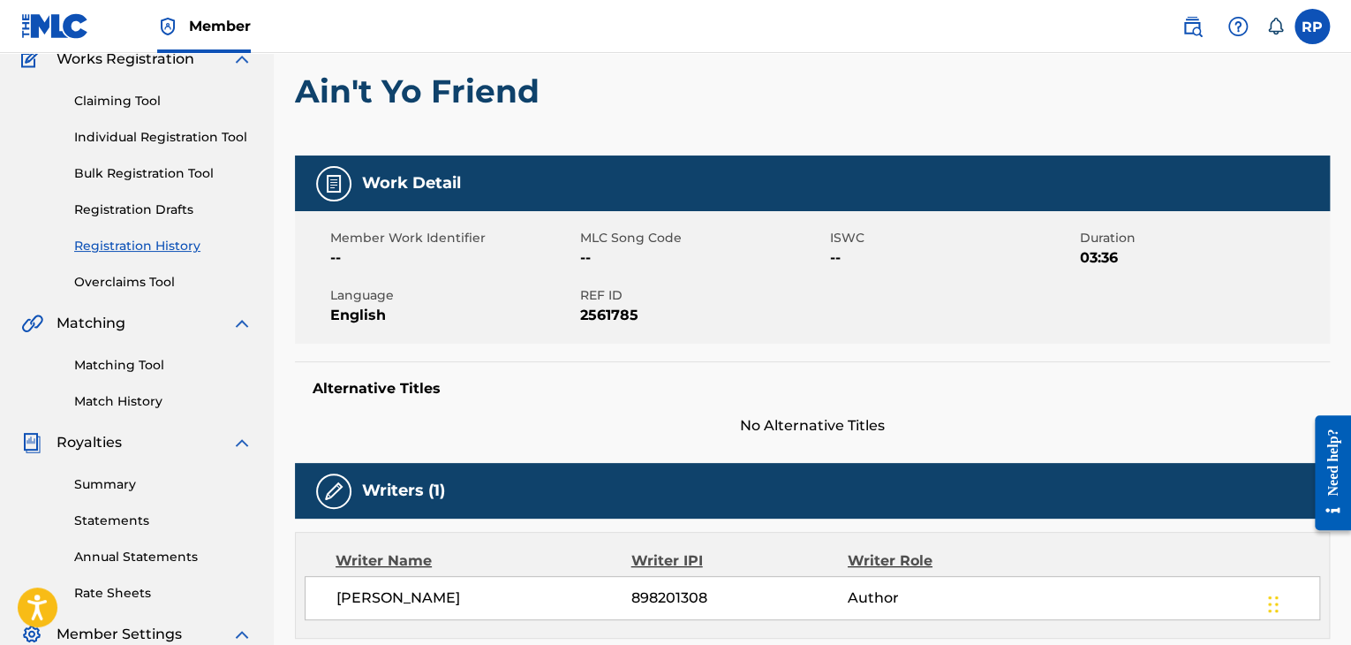
scroll to position [177, 0]
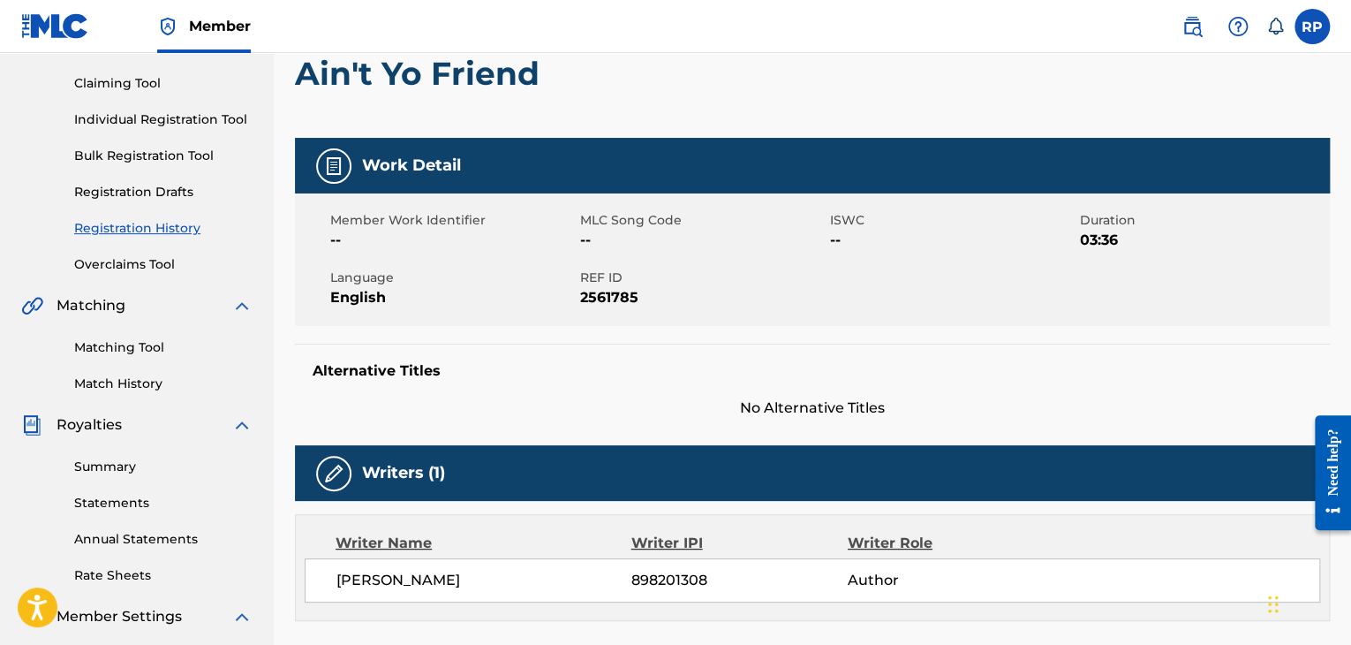
click at [338, 159] on img at bounding box center [333, 165] width 21 height 21
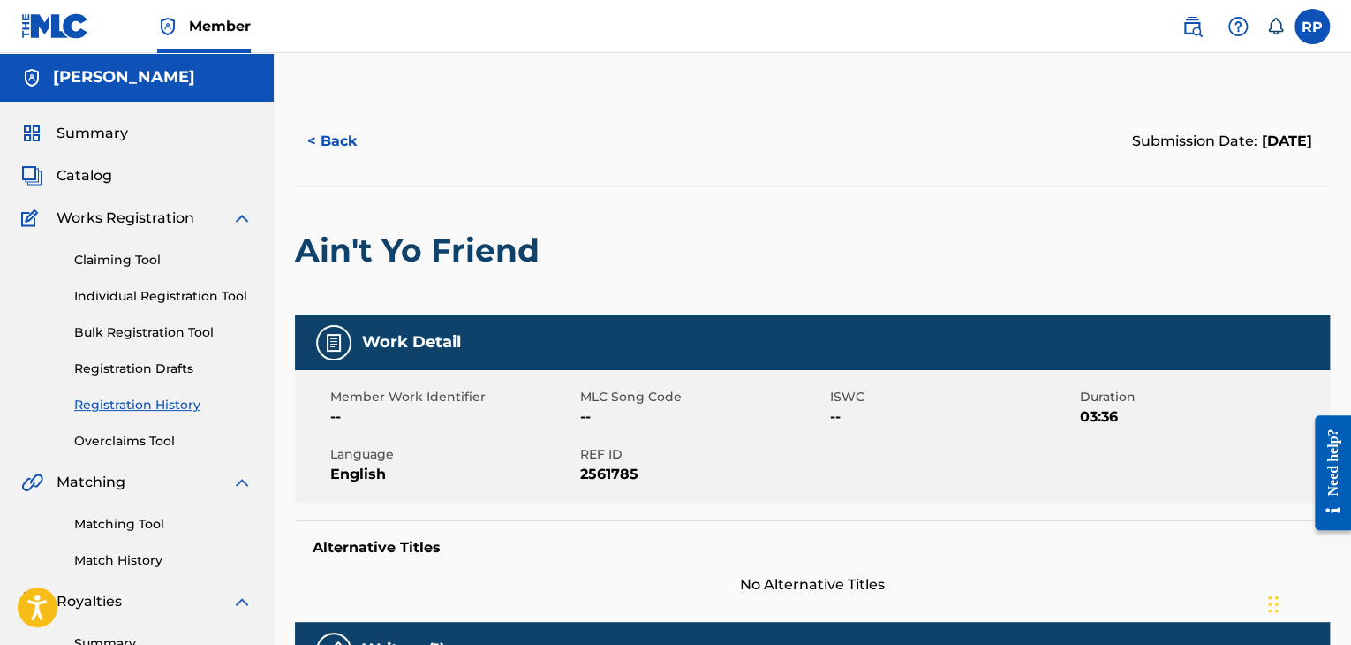
scroll to position [0, 0]
click at [92, 139] on span "Summary" at bounding box center [93, 133] width 72 height 21
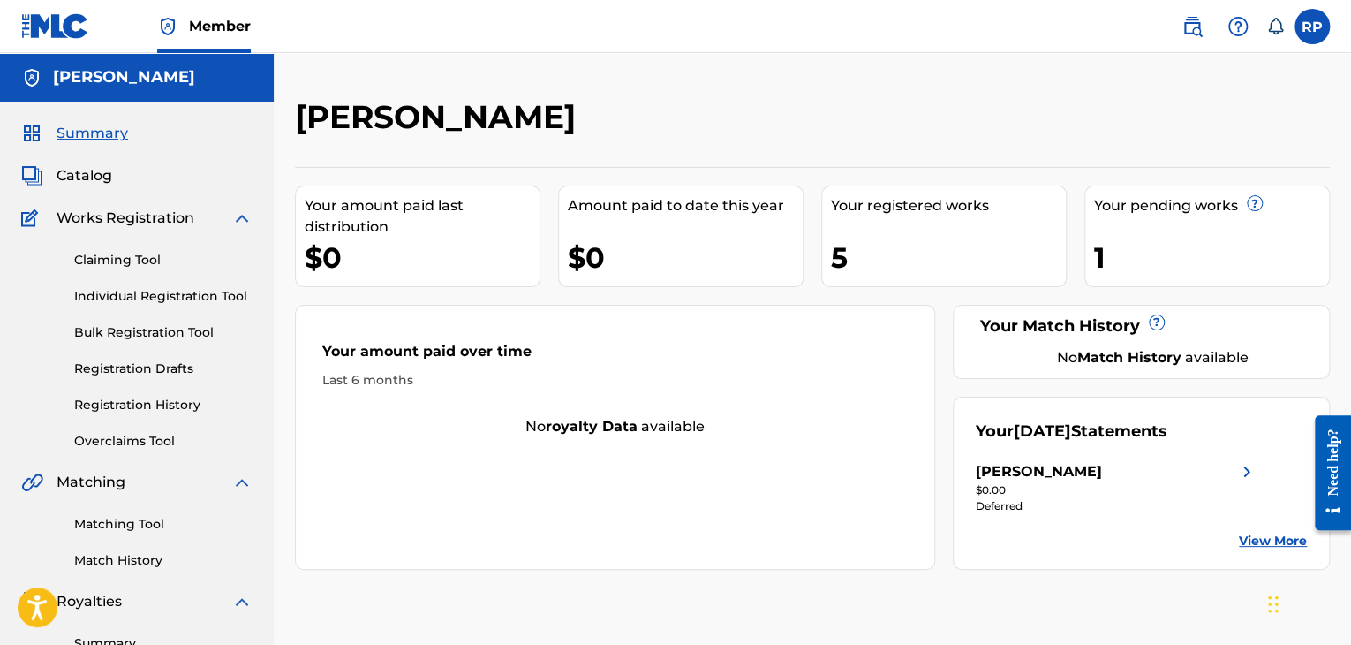
click at [240, 220] on img at bounding box center [241, 218] width 21 height 21
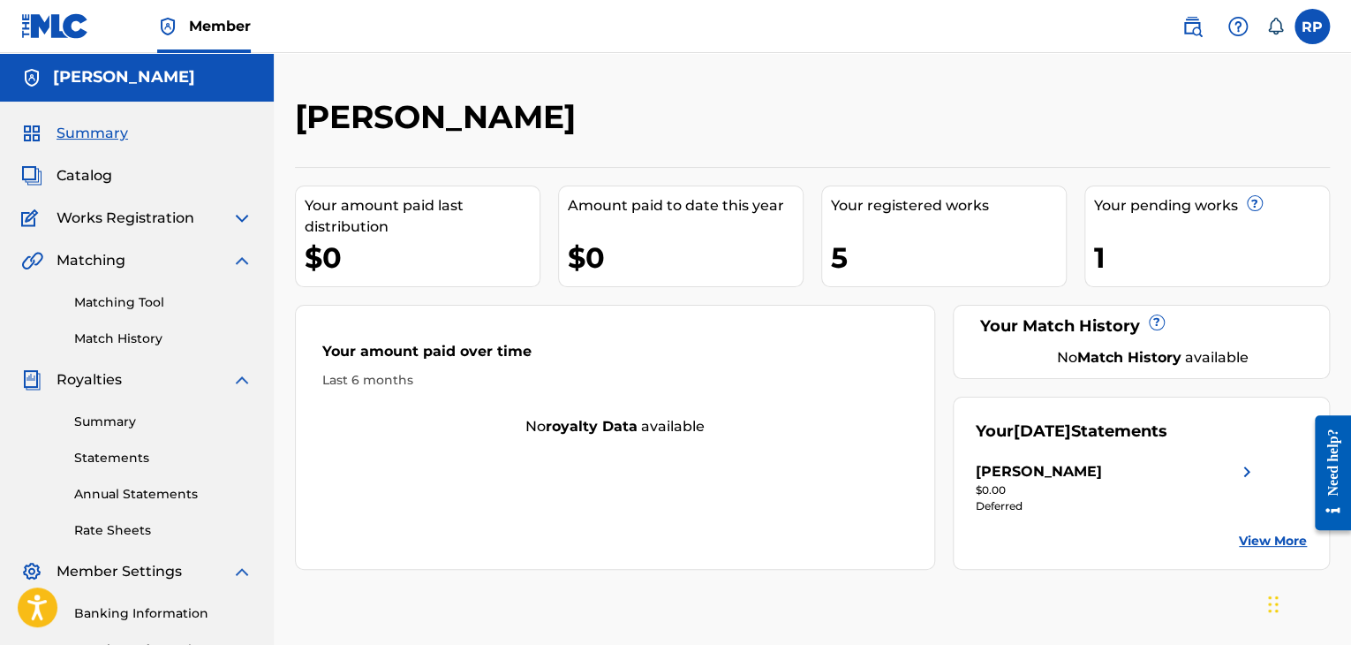
click at [240, 220] on img at bounding box center [241, 218] width 21 height 21
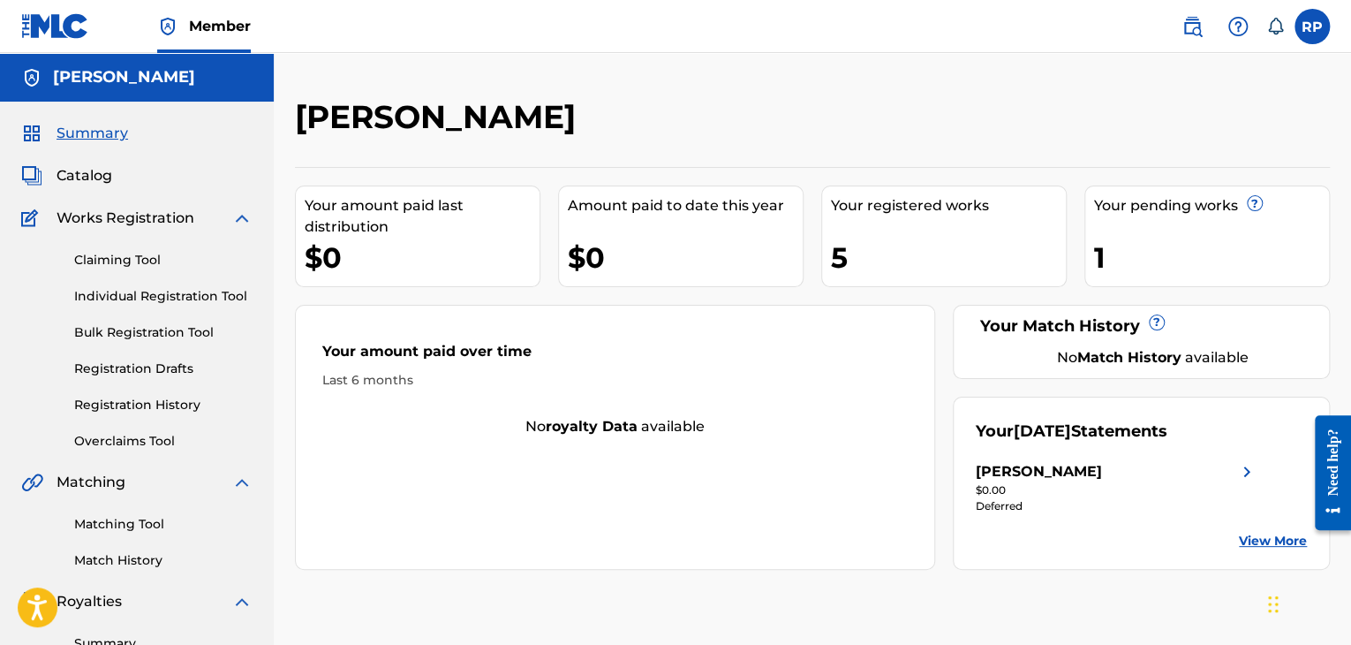
click at [132, 262] on link "Claiming Tool" at bounding box center [163, 260] width 178 height 19
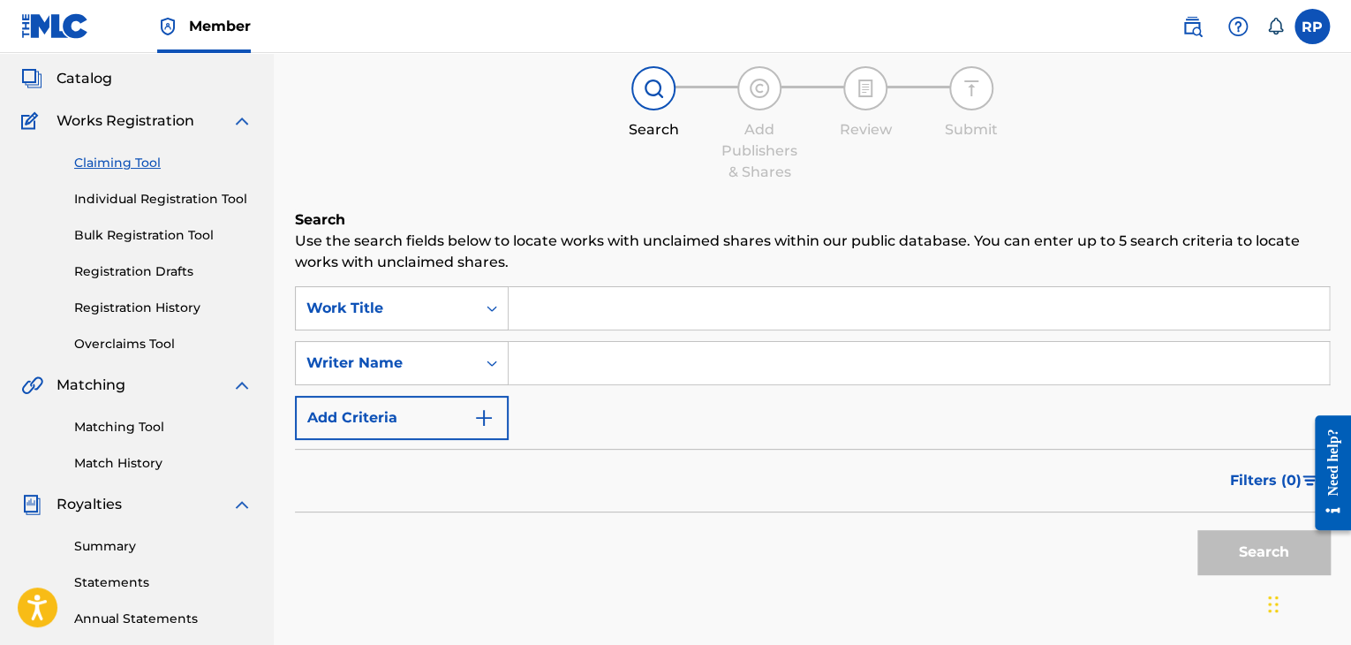
scroll to position [88, 0]
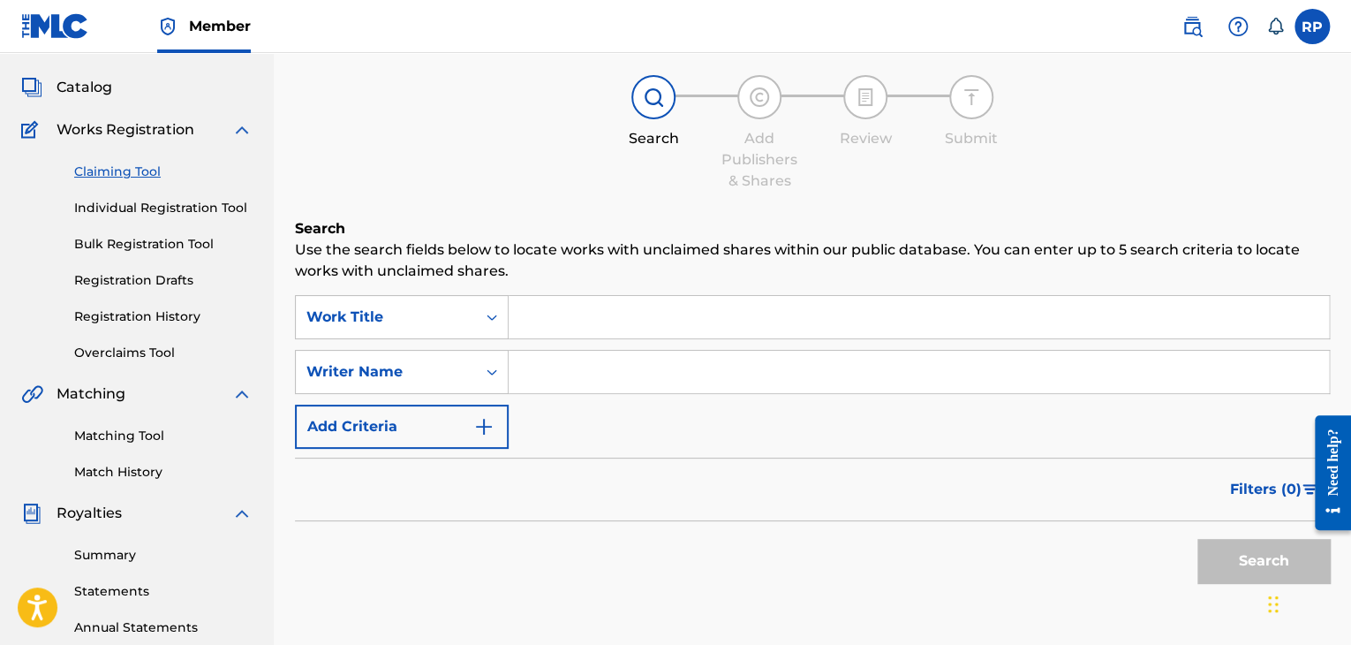
click at [560, 368] on input "Search Form" at bounding box center [919, 372] width 821 height 42
type input "[PERSON_NAME]"
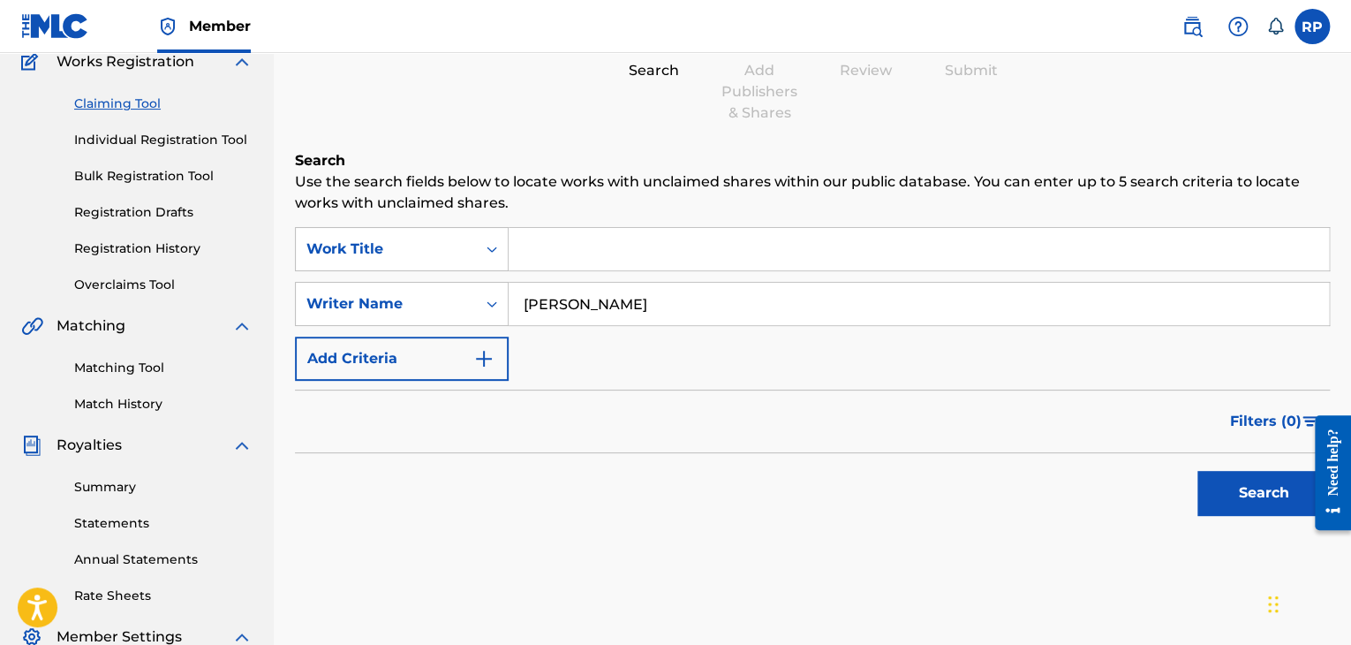
scroll to position [265, 0]
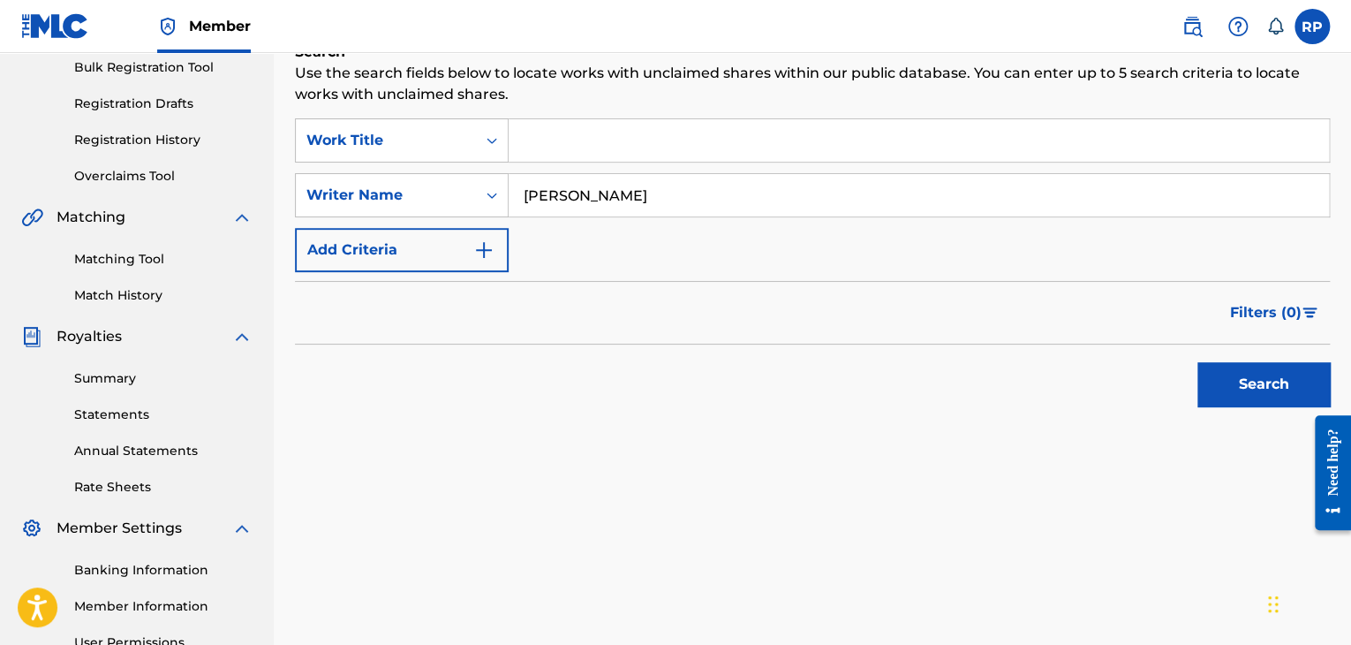
click at [1223, 381] on button "Search" at bounding box center [1264, 384] width 132 height 44
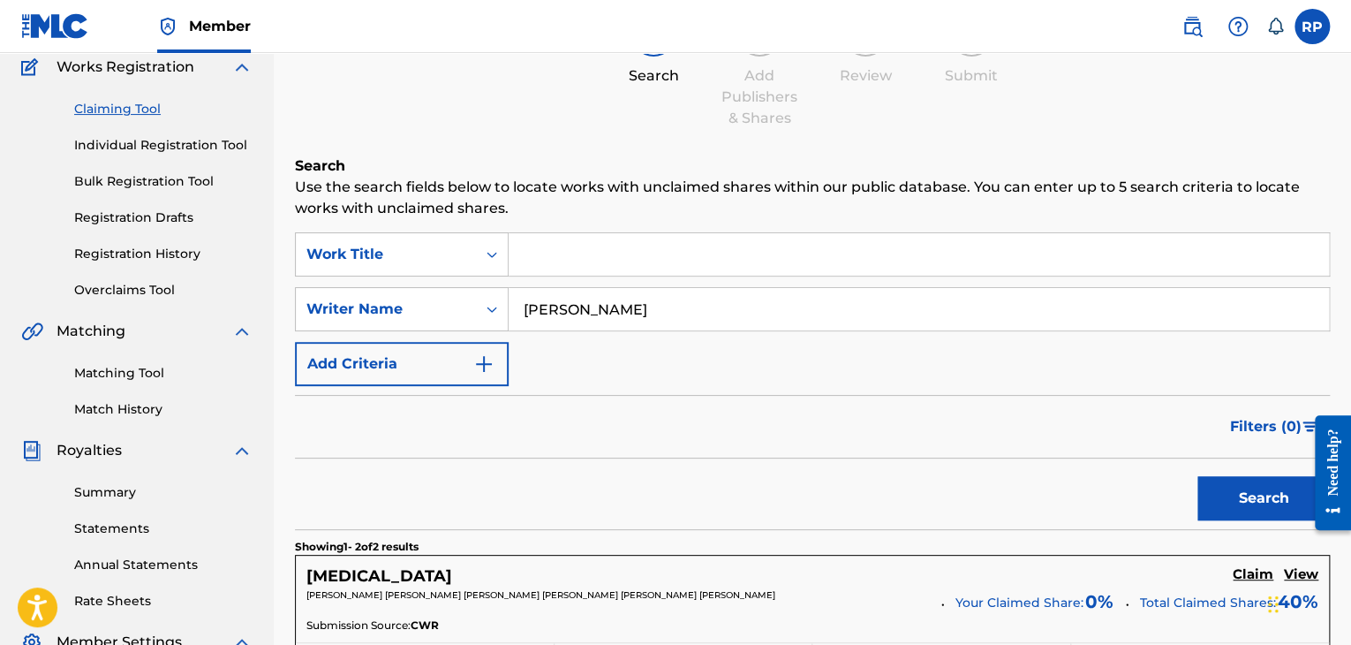
scroll to position [0, 0]
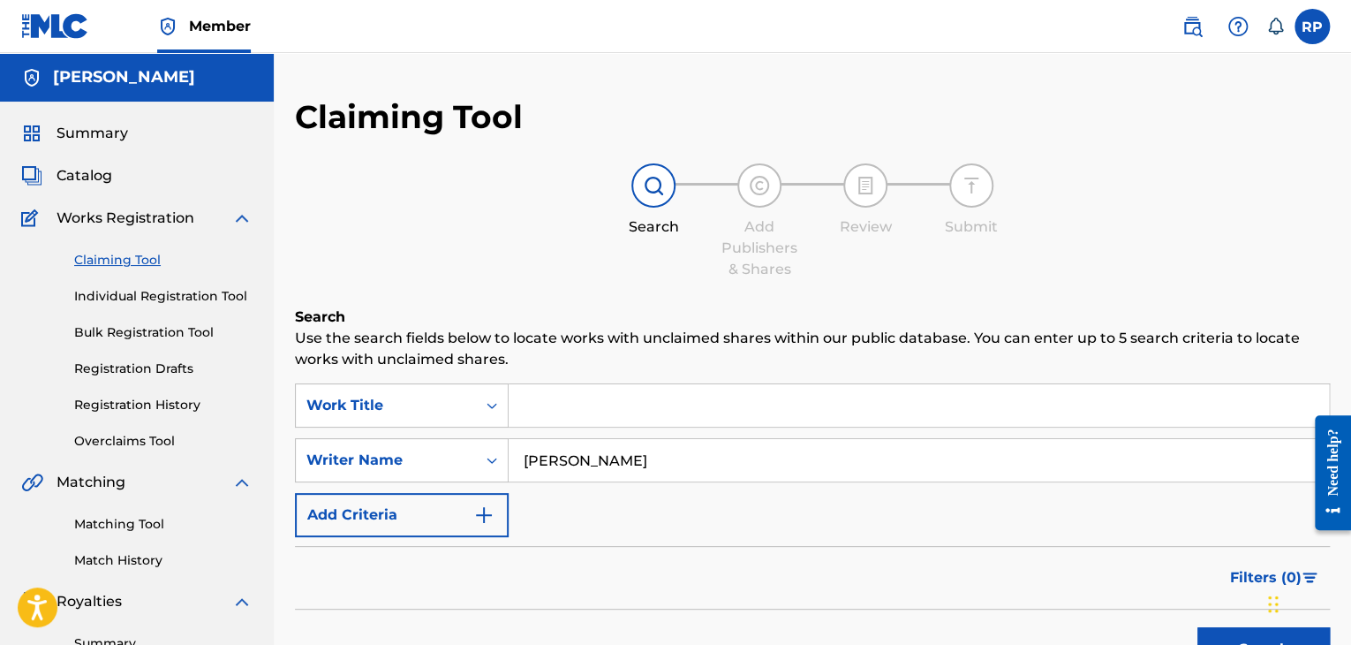
click at [148, 300] on link "Individual Registration Tool" at bounding box center [163, 296] width 178 height 19
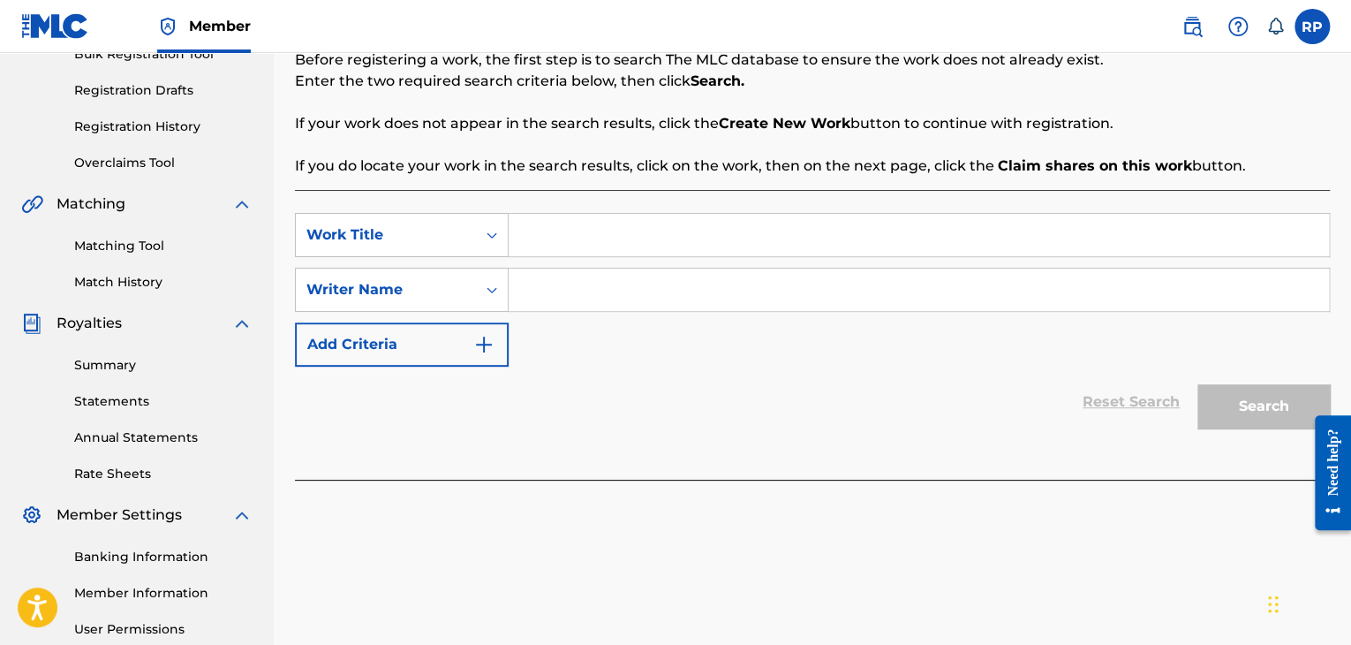
scroll to position [274, 0]
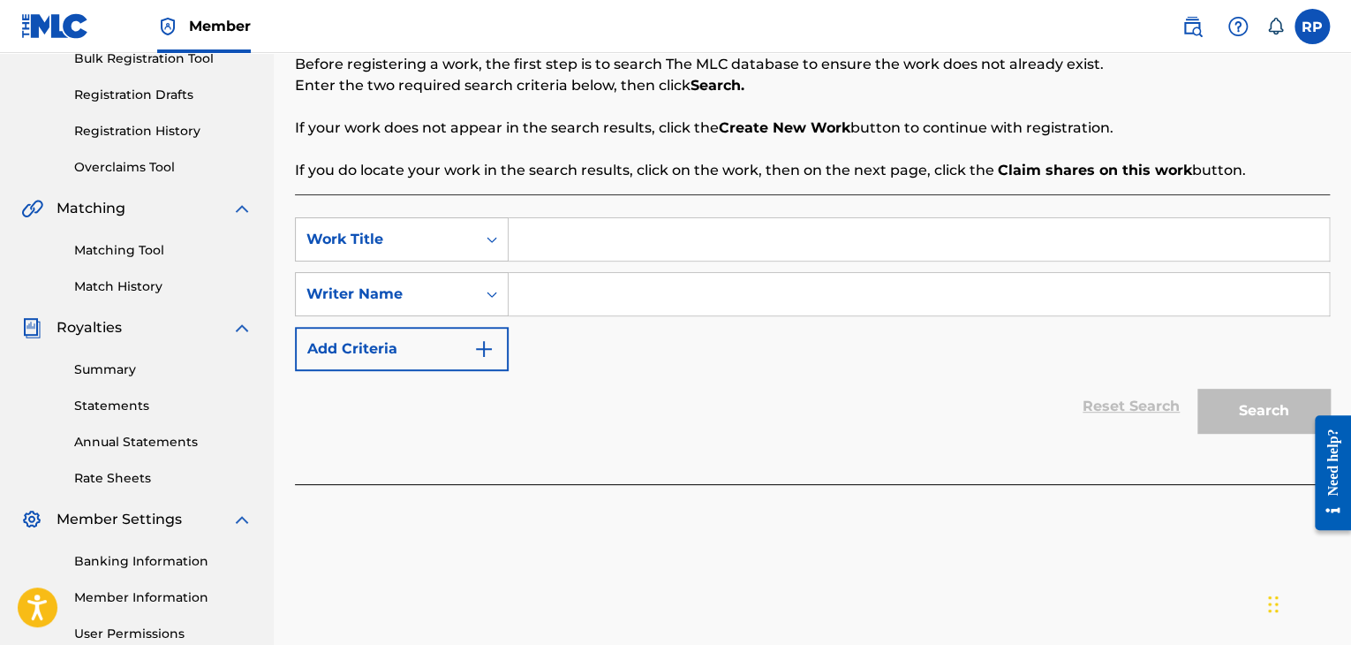
click at [1310, 32] on label at bounding box center [1312, 26] width 35 height 35
click at [1313, 26] on input "RP [PERSON_NAME] [EMAIL_ADDRESS][DOMAIN_NAME] Notification Preferences Profile …" at bounding box center [1313, 26] width 0 height 0
click at [579, 240] on input "Search Form" at bounding box center [919, 239] width 821 height 42
click at [488, 241] on icon "Search Form" at bounding box center [492, 240] width 18 height 18
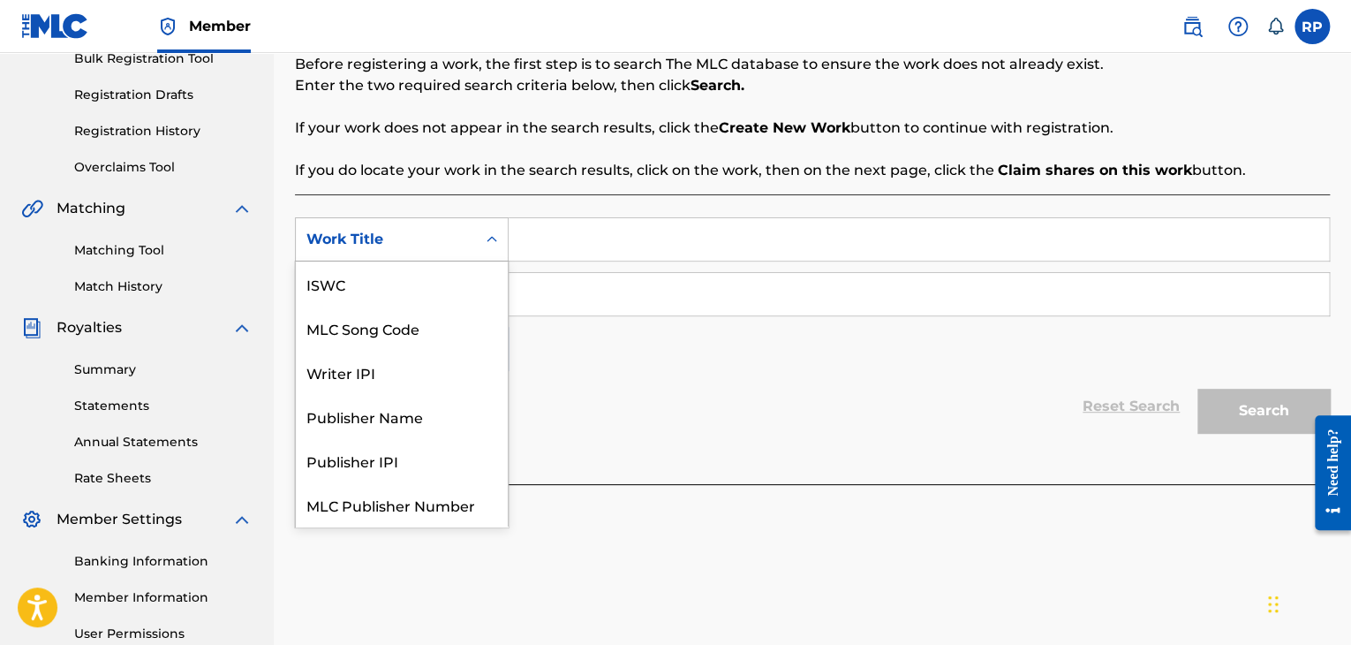
scroll to position [44, 0]
click at [548, 250] on input "Search Form" at bounding box center [919, 239] width 821 height 42
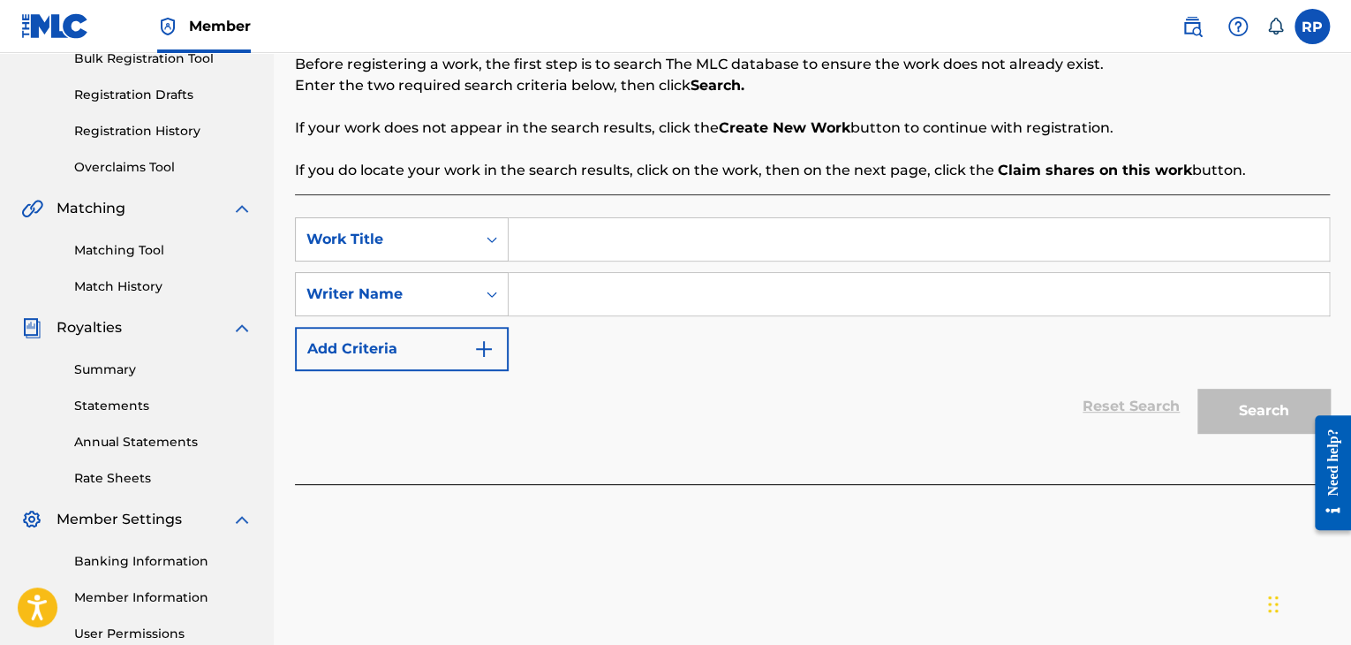
click at [1314, 28] on label at bounding box center [1312, 26] width 35 height 35
click at [1313, 26] on input "RP [PERSON_NAME] [EMAIL_ADDRESS][DOMAIN_NAME] Notification Preferences Profile …" at bounding box center [1313, 26] width 0 height 0
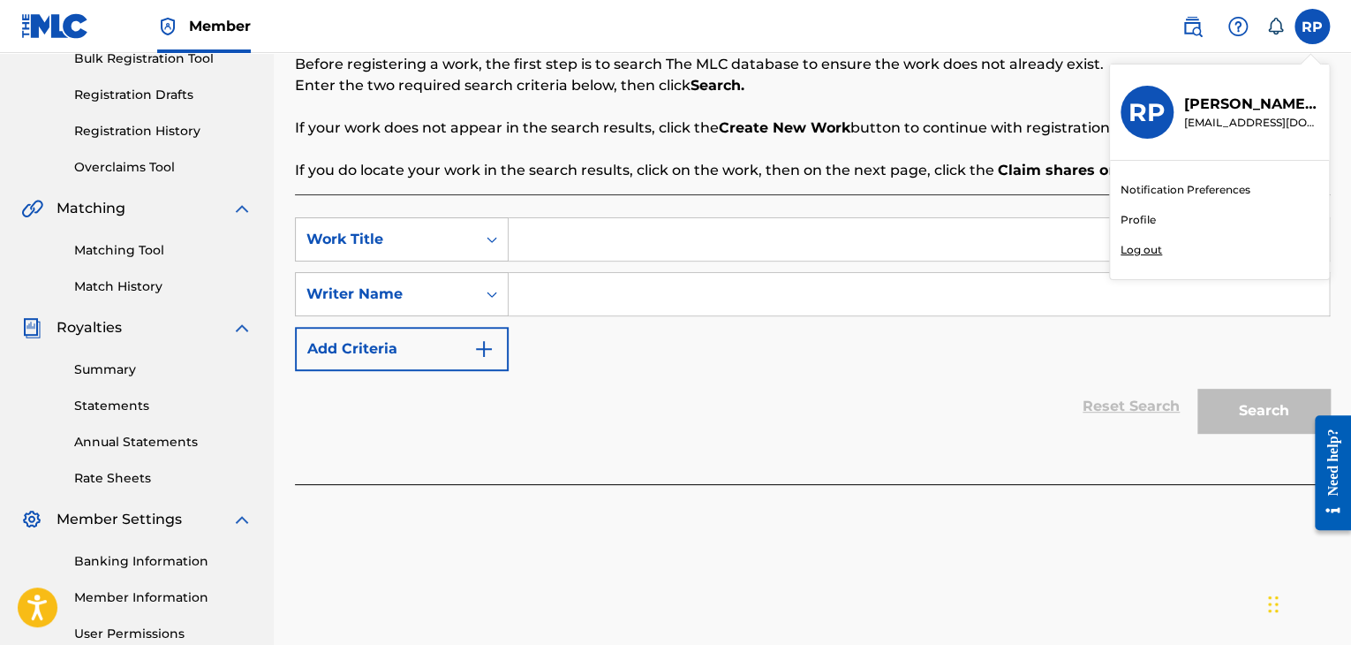
click at [1134, 249] on p "Log out" at bounding box center [1142, 250] width 42 height 16
click at [1313, 26] on input "RP [PERSON_NAME] [EMAIL_ADDRESS][DOMAIN_NAME] Notification Preferences Profile …" at bounding box center [1313, 26] width 0 height 0
